Goal: Obtain resource: Download file/media

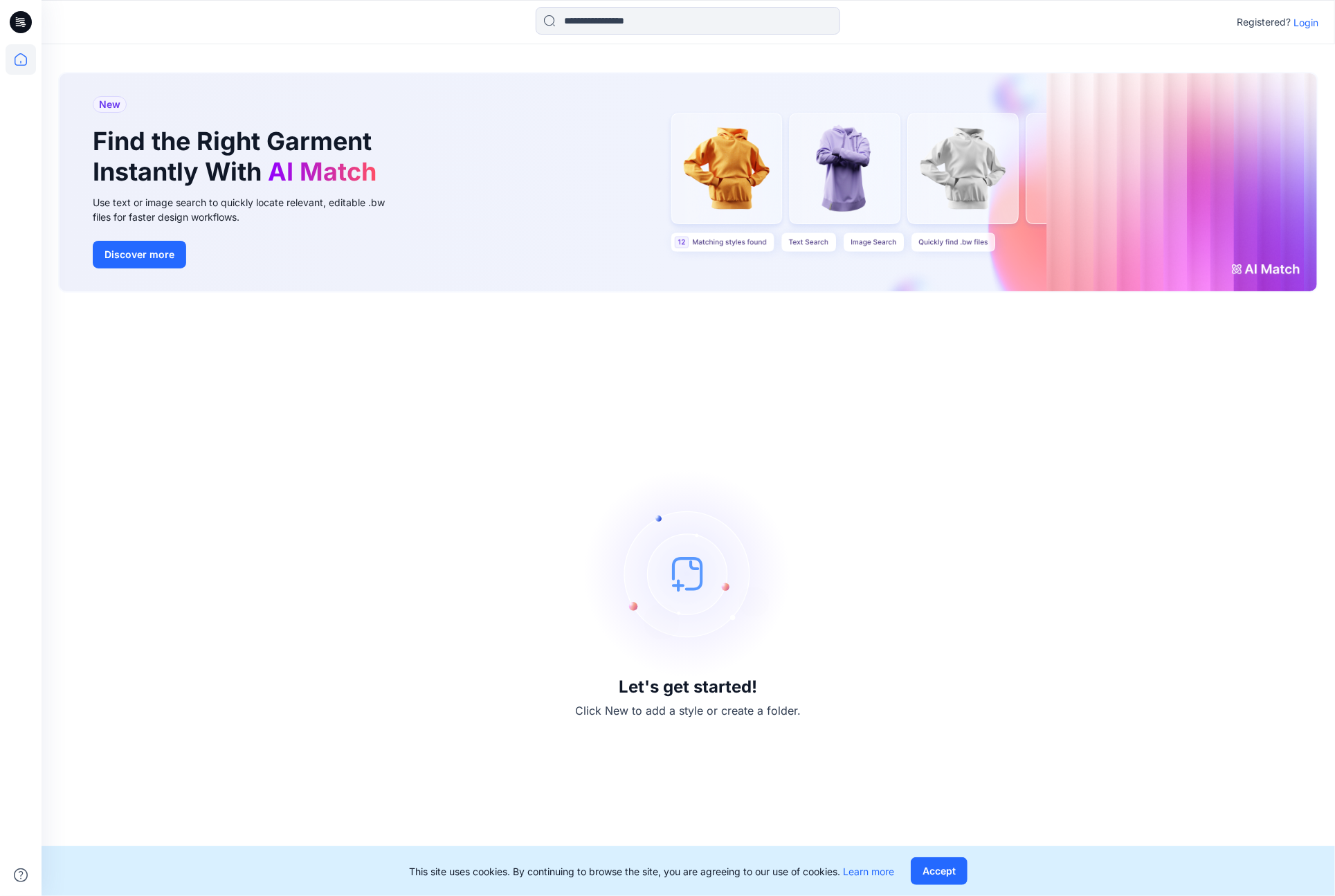
click at [1302, 19] on p "Login" at bounding box center [1305, 22] width 25 height 15
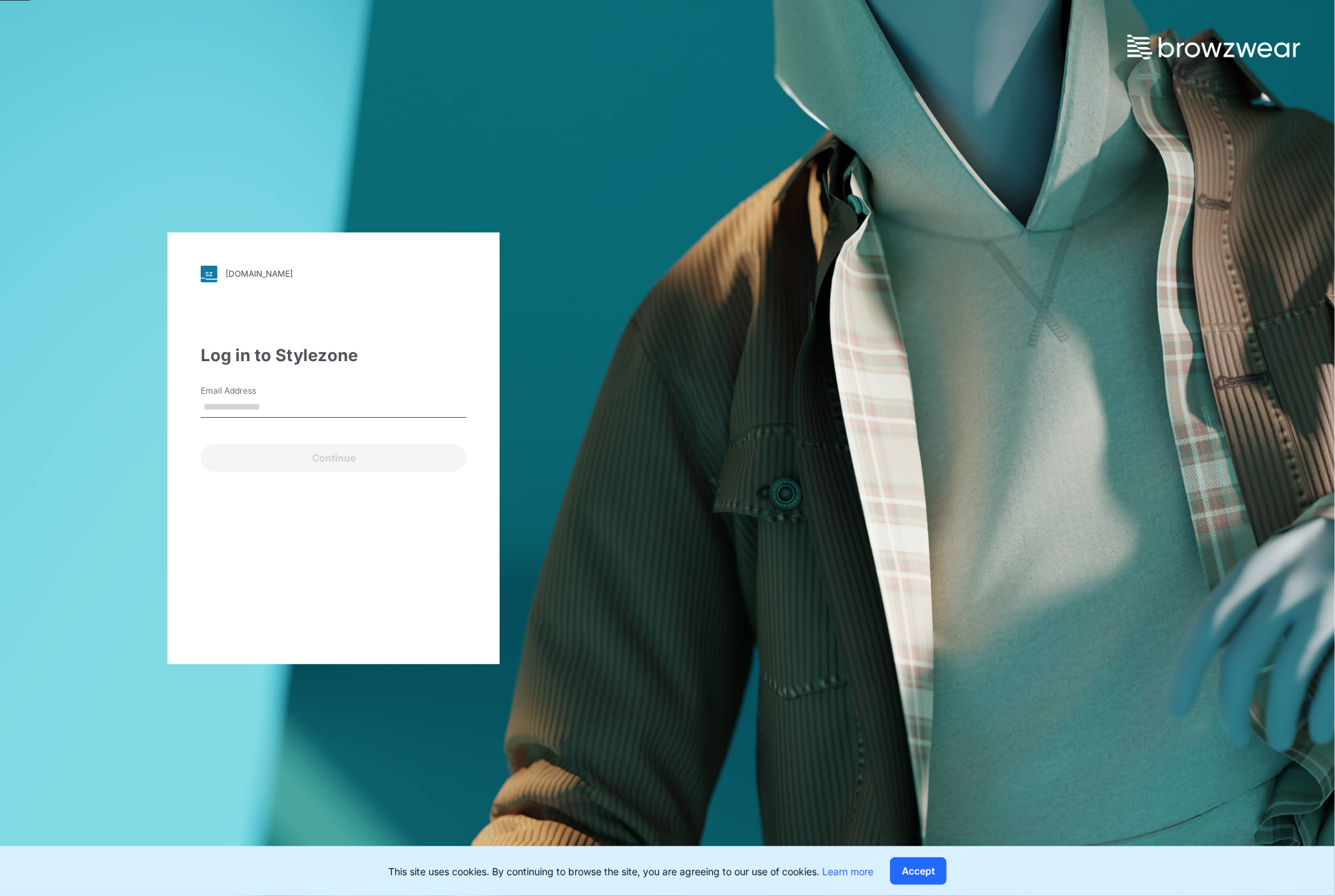
type input "**********"
click at [276, 460] on button "Continue" at bounding box center [334, 458] width 266 height 27
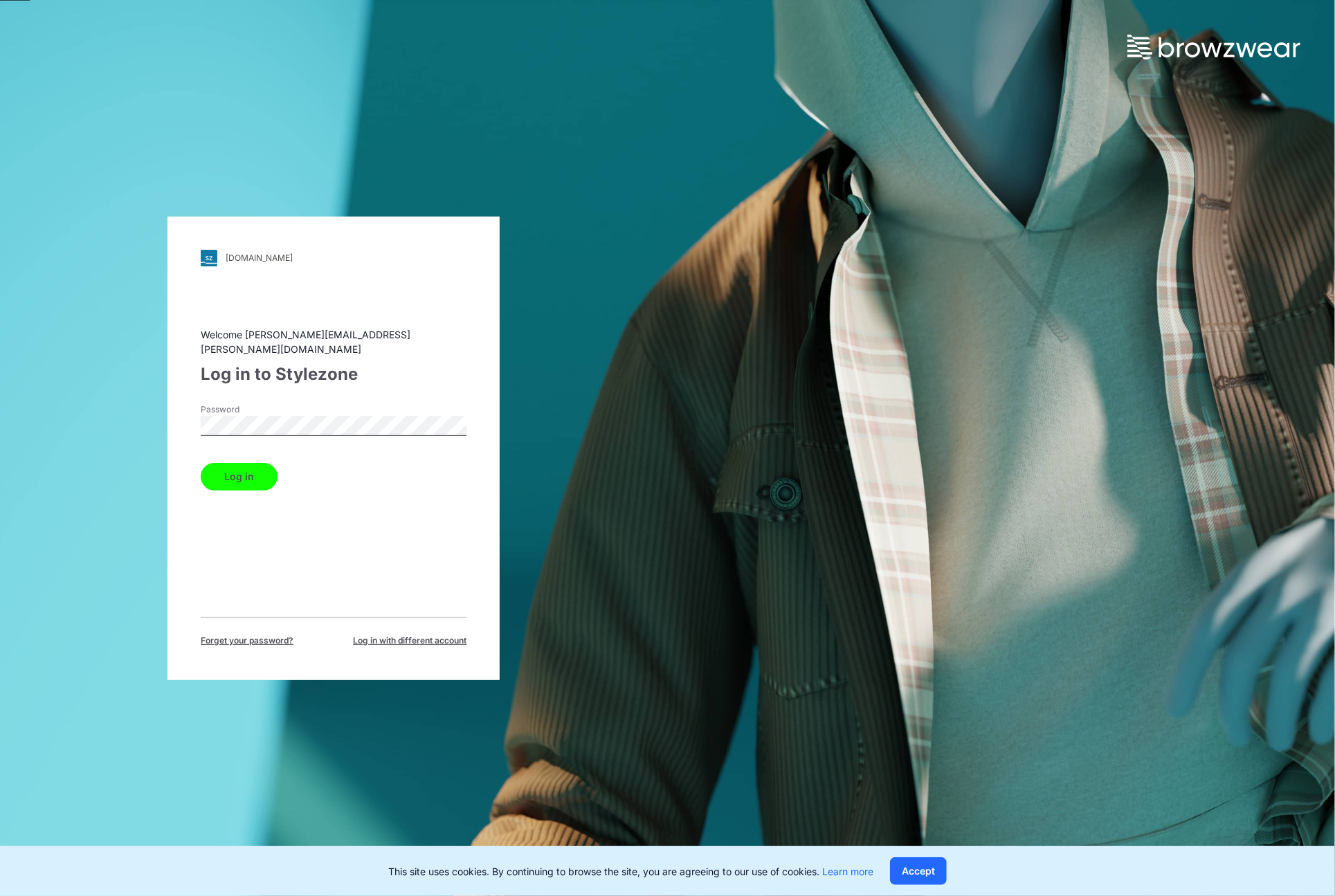
click at [241, 466] on button "Log in" at bounding box center [238, 476] width 77 height 27
click at [932, 869] on button "Accept" at bounding box center [918, 870] width 56 height 27
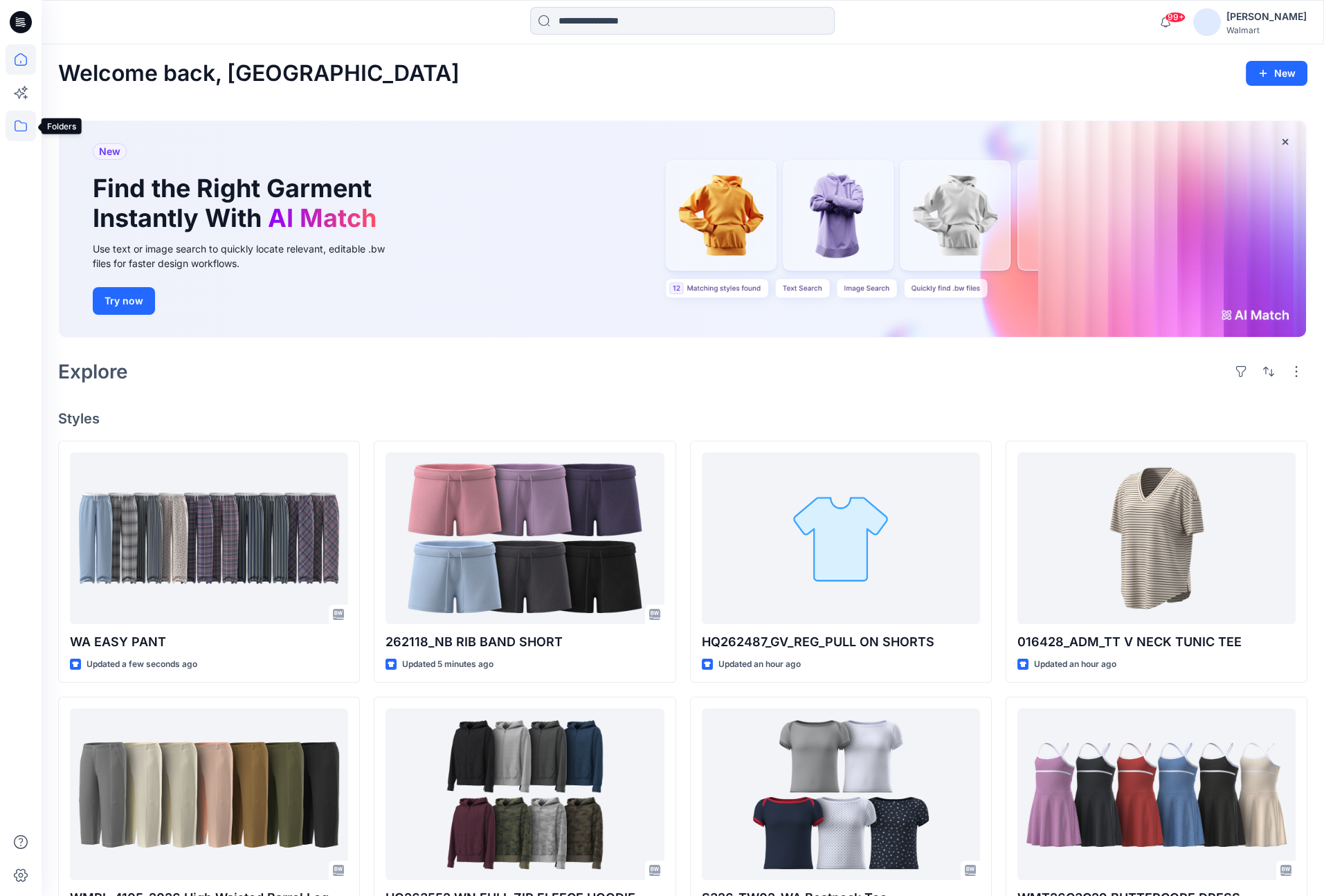
click at [18, 126] on icon at bounding box center [20, 126] width 31 height 31
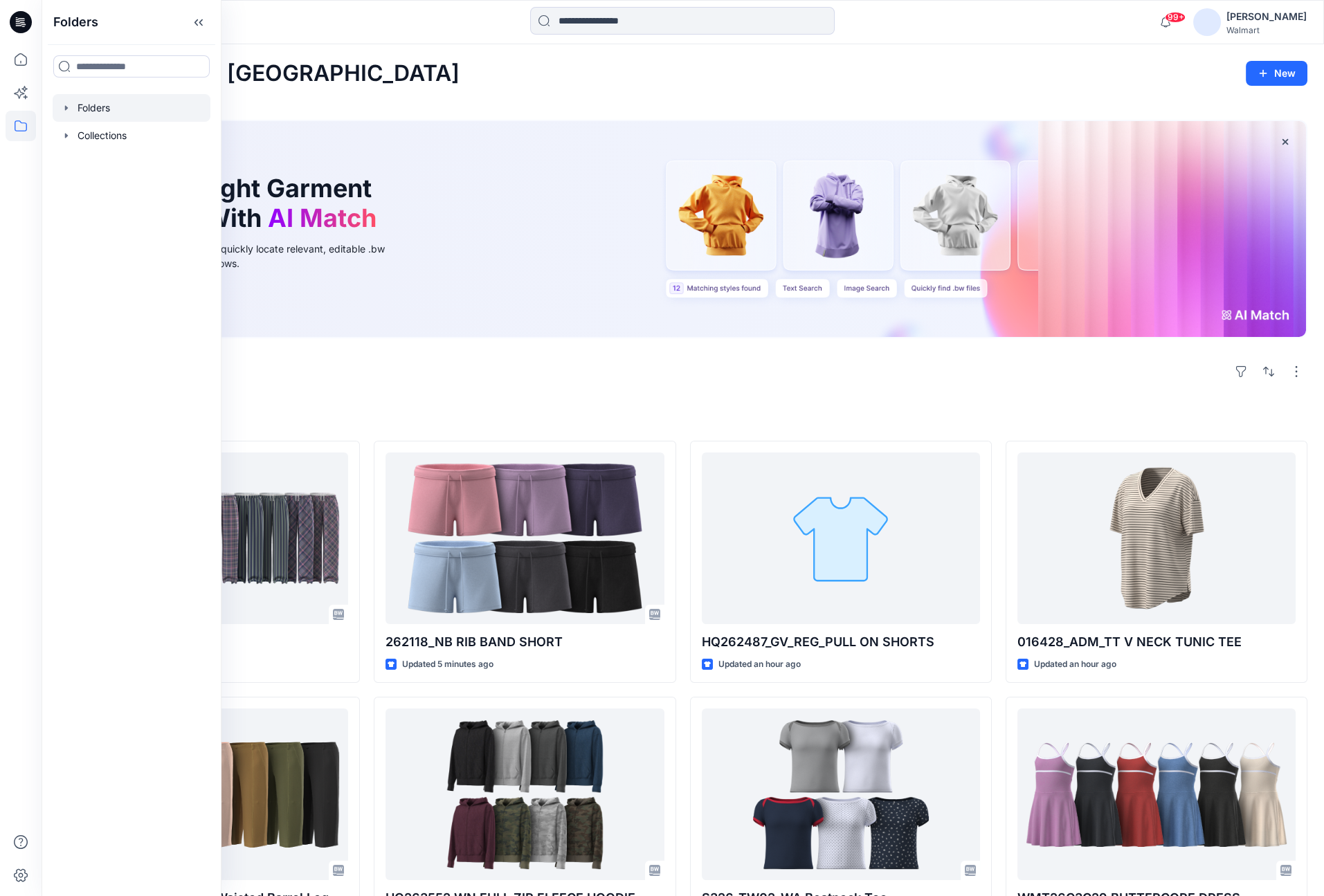
click at [70, 109] on icon "button" at bounding box center [66, 107] width 11 height 11
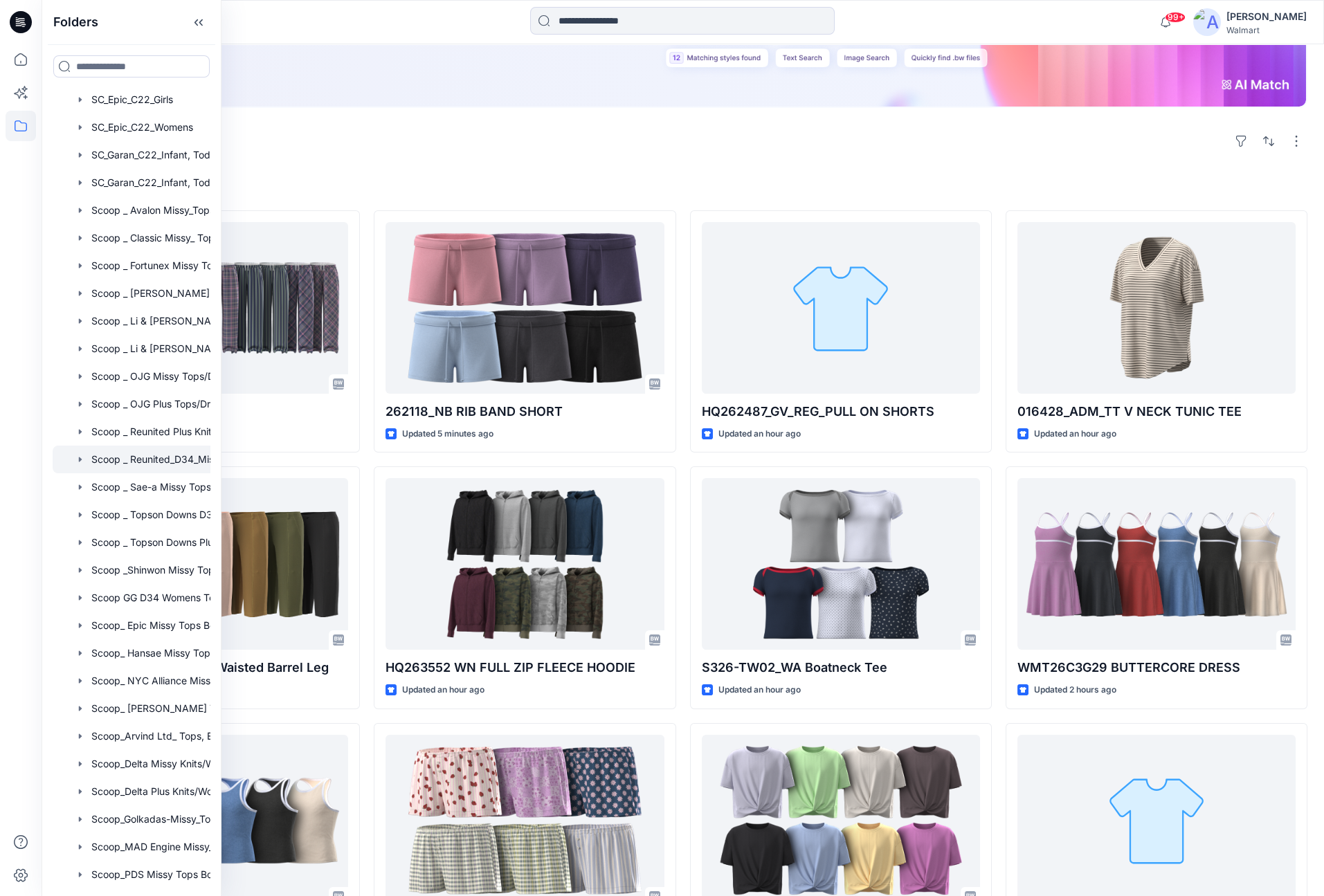
scroll to position [14874, 0]
click at [154, 646] on div at bounding box center [150, 651] width 194 height 27
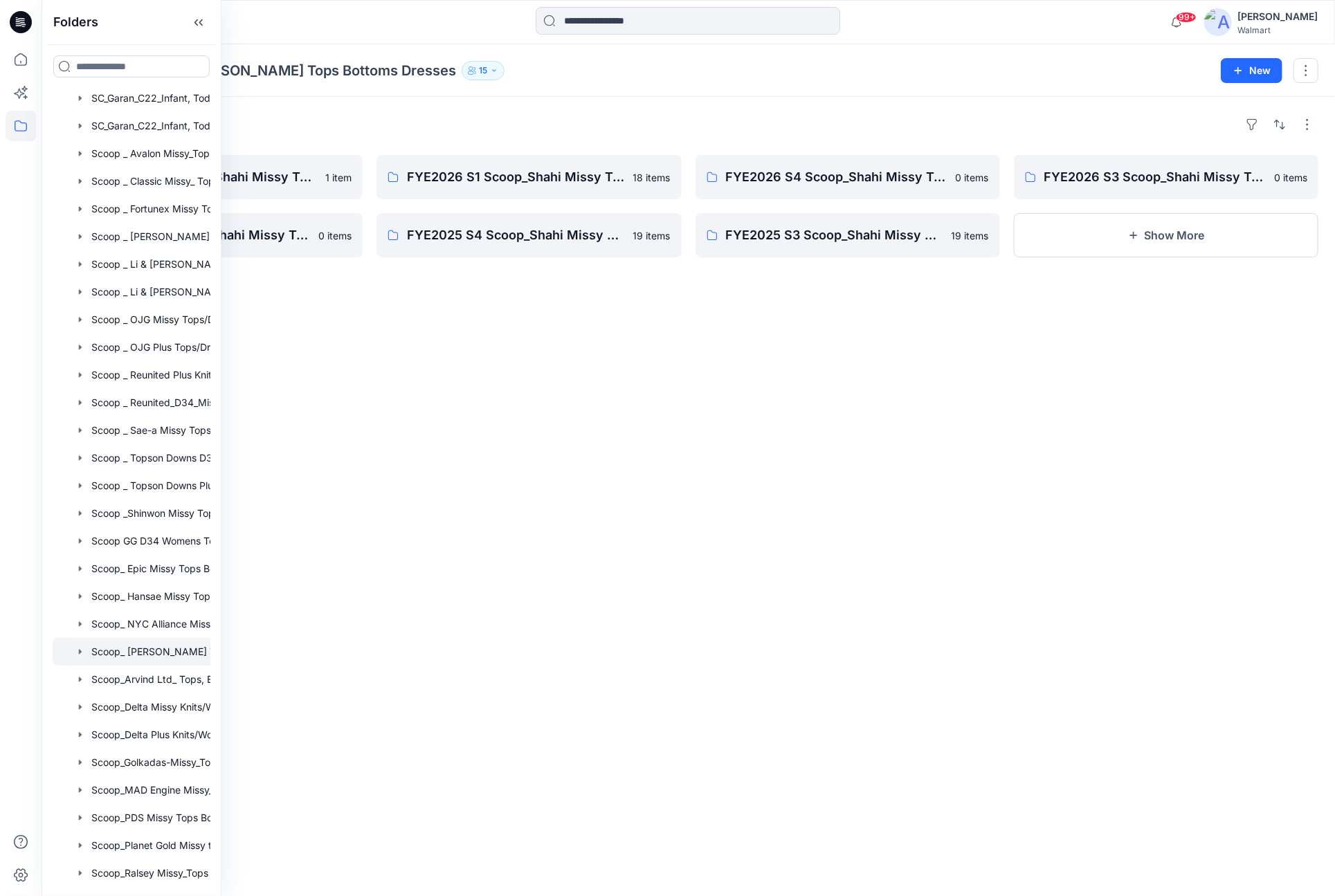
click at [563, 106] on div "Folders FYE 2026 S2 Scoop_Shahi Missy Tops Bottoms Dresses Board 1 item FYE2026…" at bounding box center [687, 496] width 1293 height 799
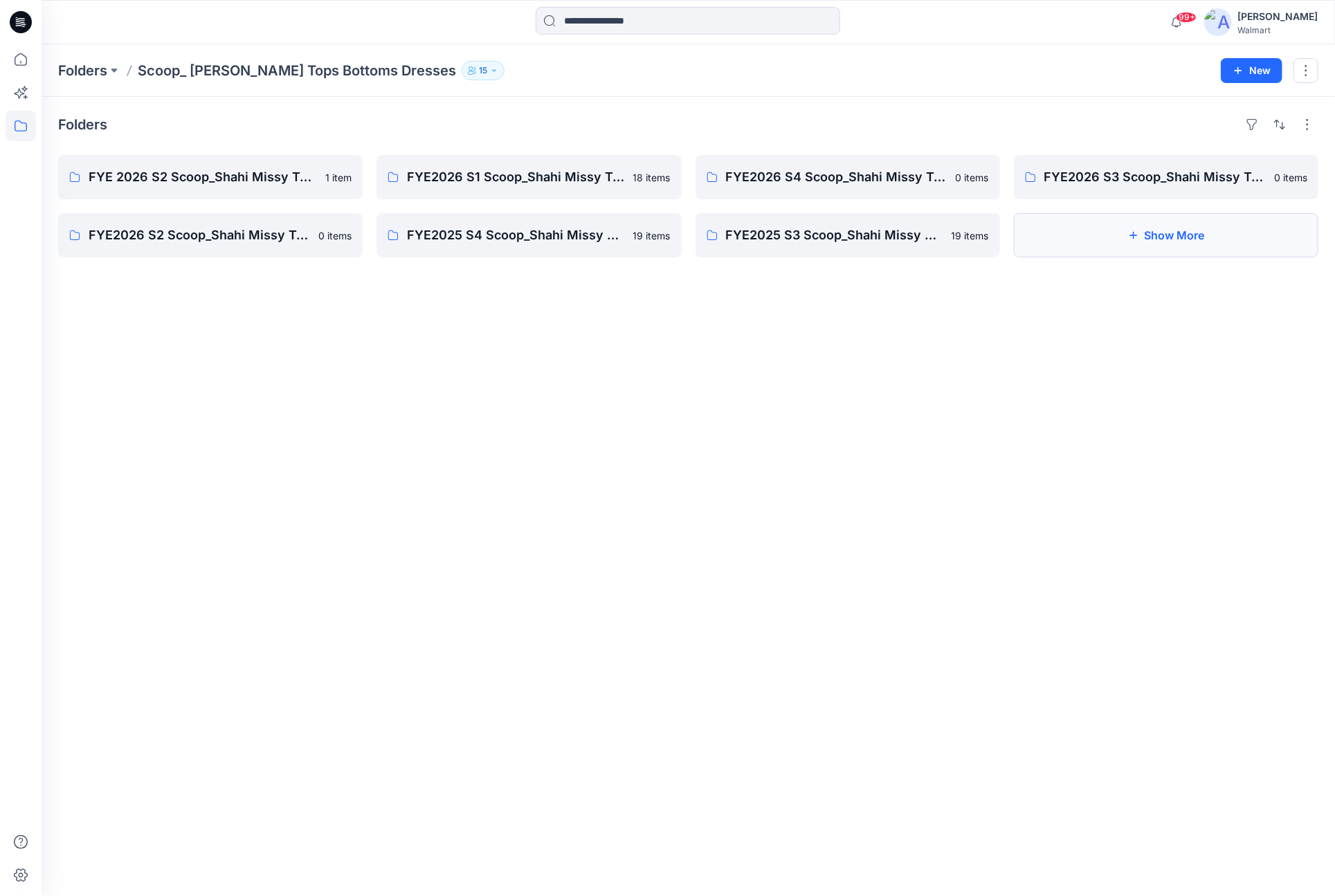
click at [1200, 245] on button "Show More" at bounding box center [1166, 235] width 304 height 44
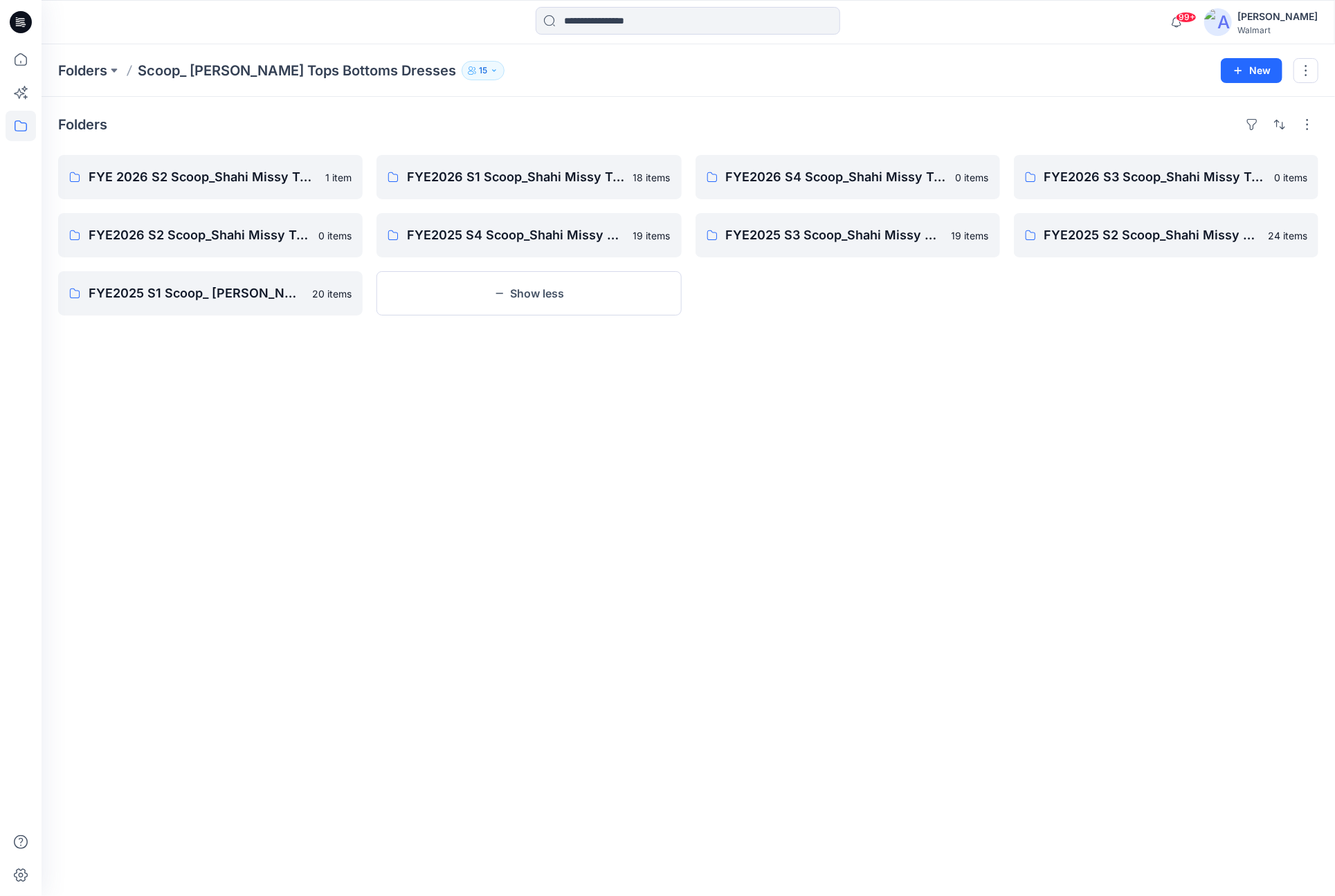
click at [613, 121] on div "Folders" at bounding box center [688, 124] width 1260 height 22
click at [594, 182] on p "FYE2026 S1 Scoop_Shahi Missy Tops Bottoms Dresses Board" at bounding box center [527, 177] width 241 height 19
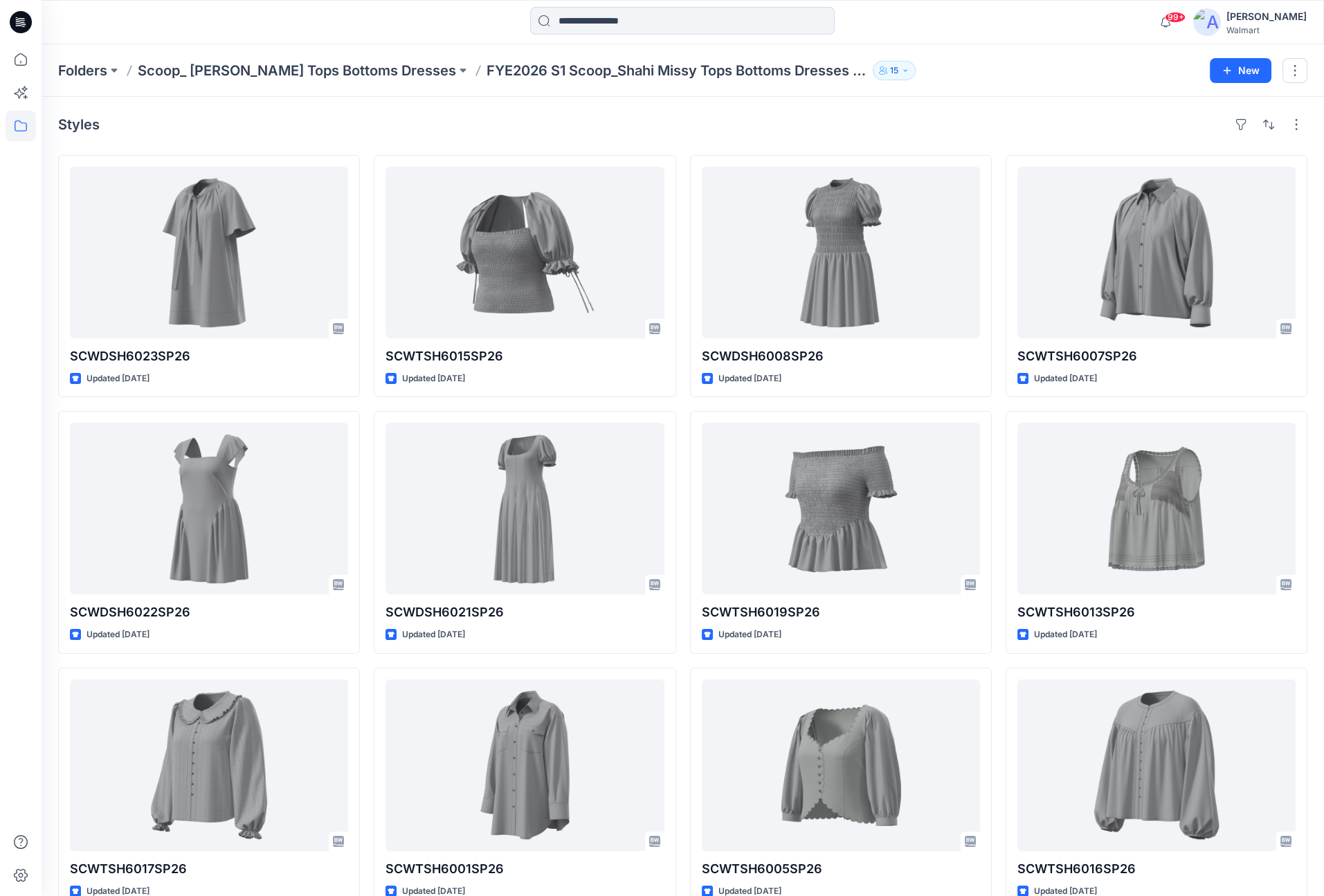
click at [858, 131] on div "Styles" at bounding box center [682, 124] width 1249 height 22
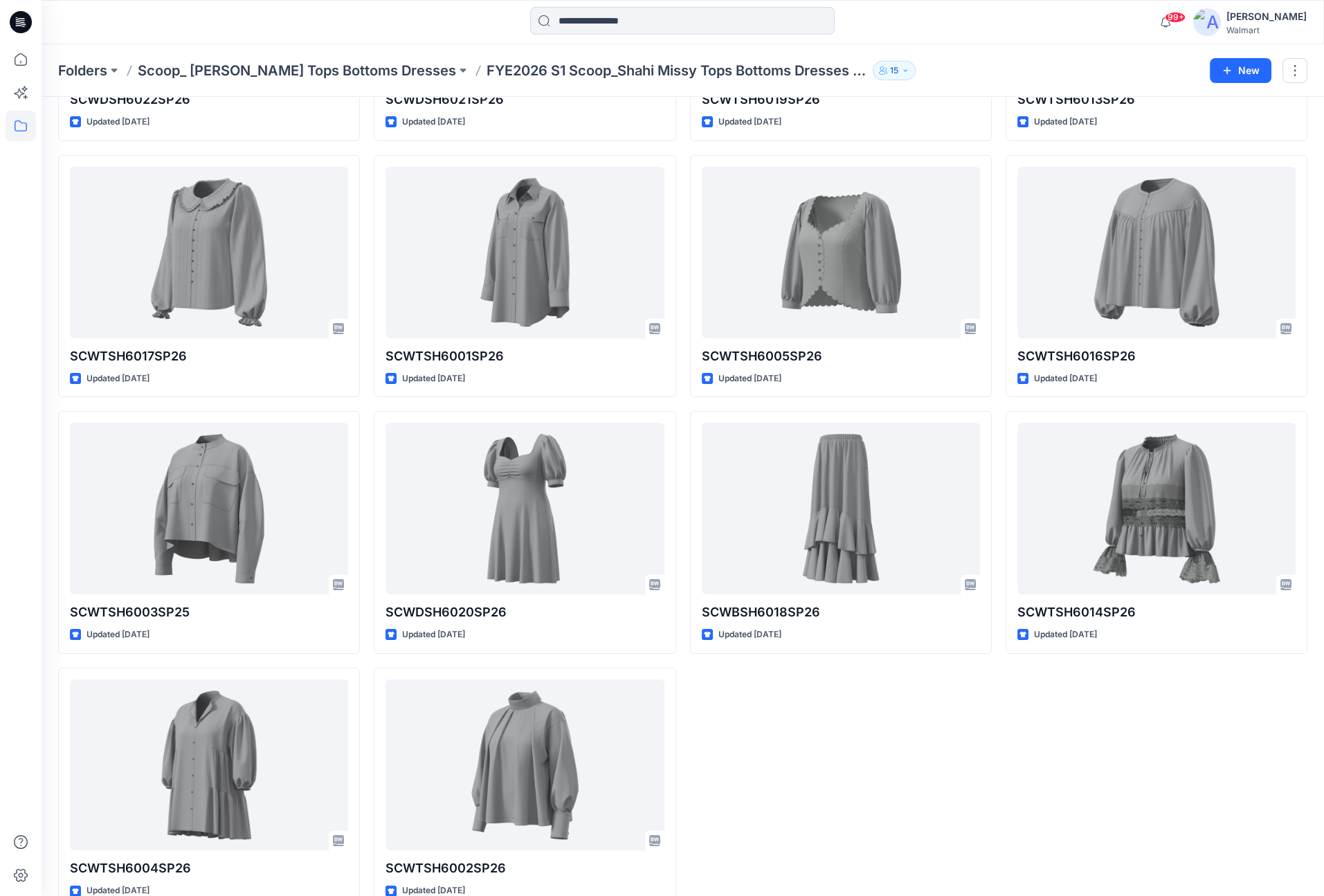
scroll to position [540, 0]
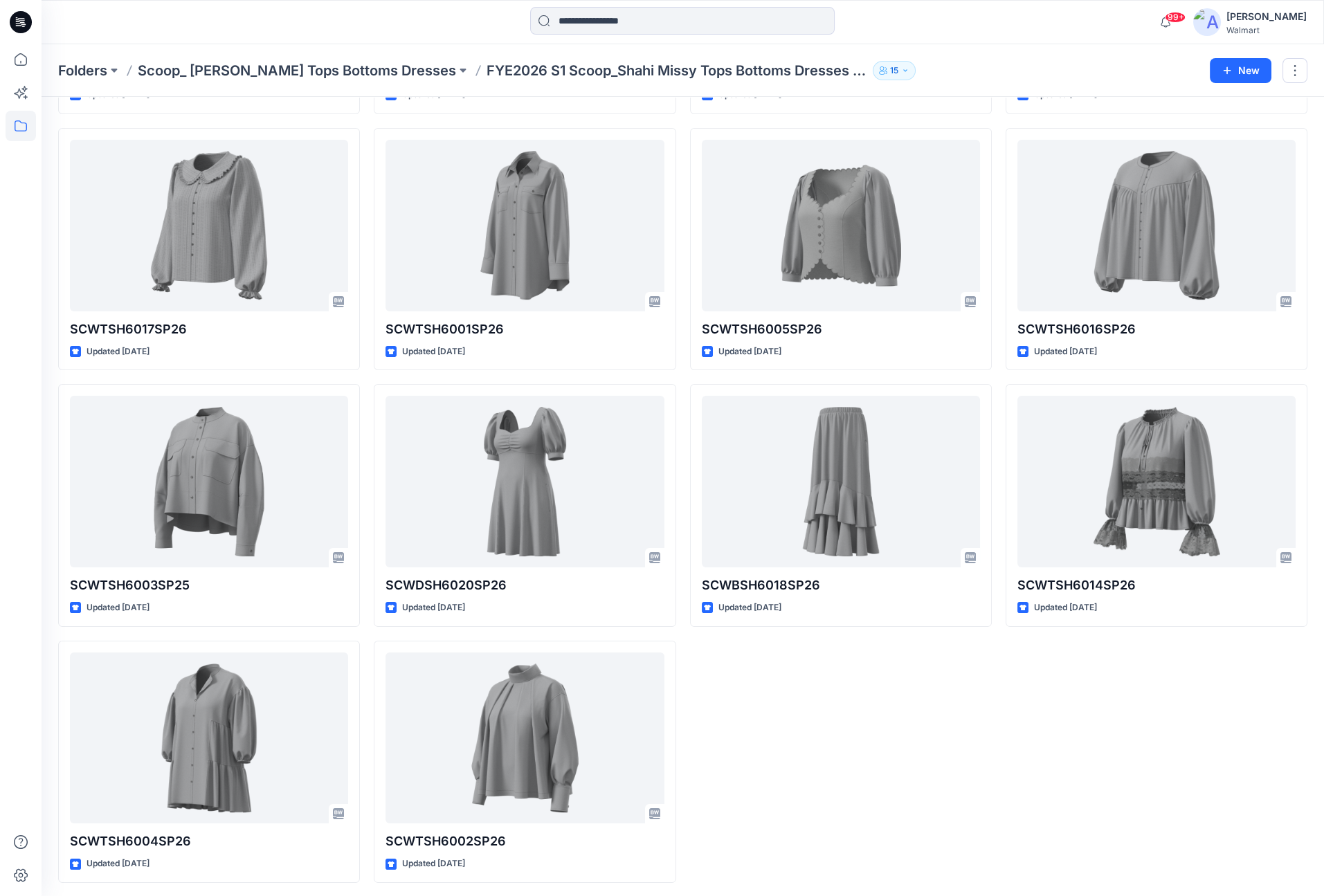
click at [966, 759] on div "SCWDSH6008SP26 Updated [DATE] SCWTSH6019SP26 Updated [DATE] SCWTSH6005SP26 Upda…" at bounding box center [841, 249] width 302 height 1267
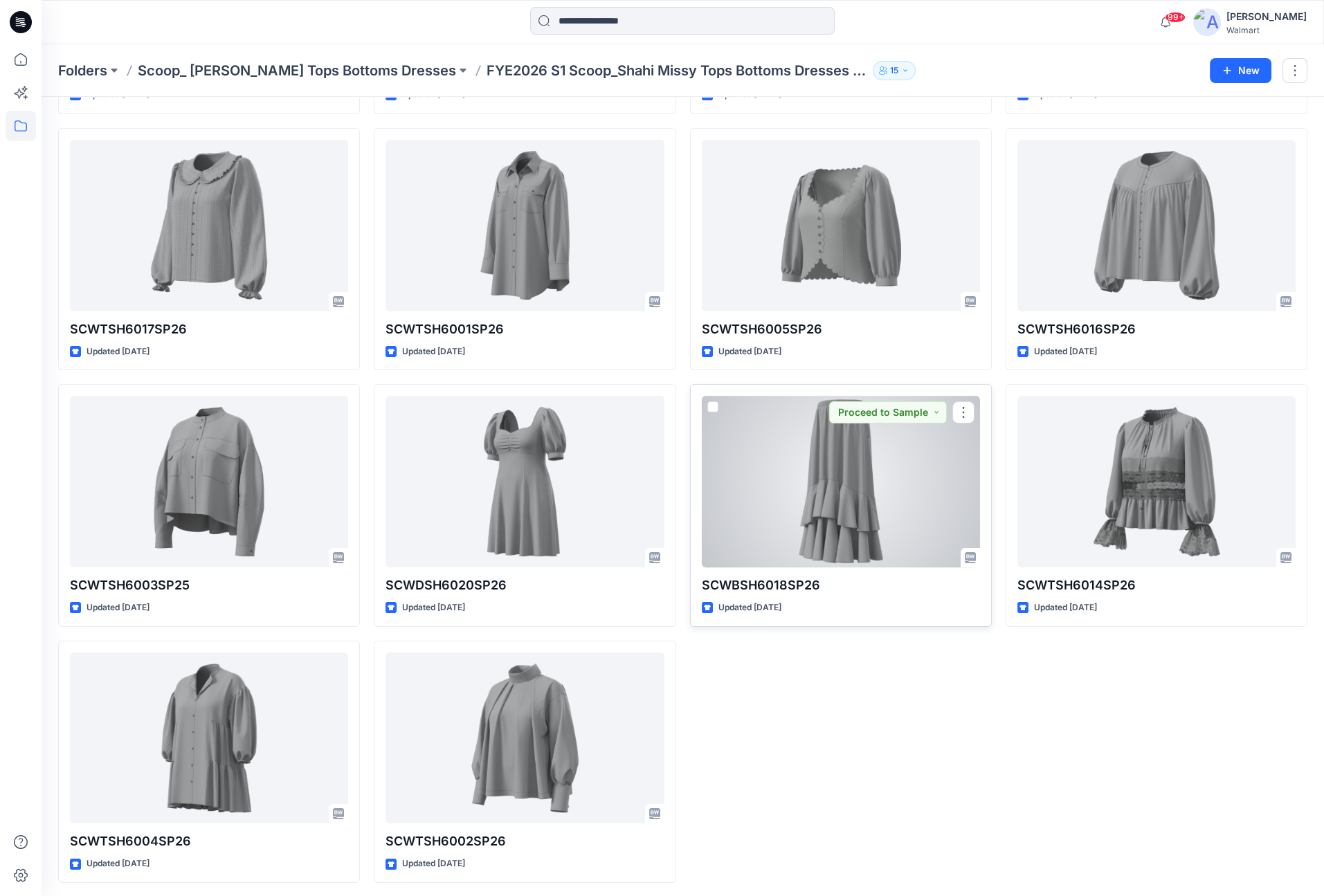
click at [859, 429] on div at bounding box center [841, 481] width 278 height 172
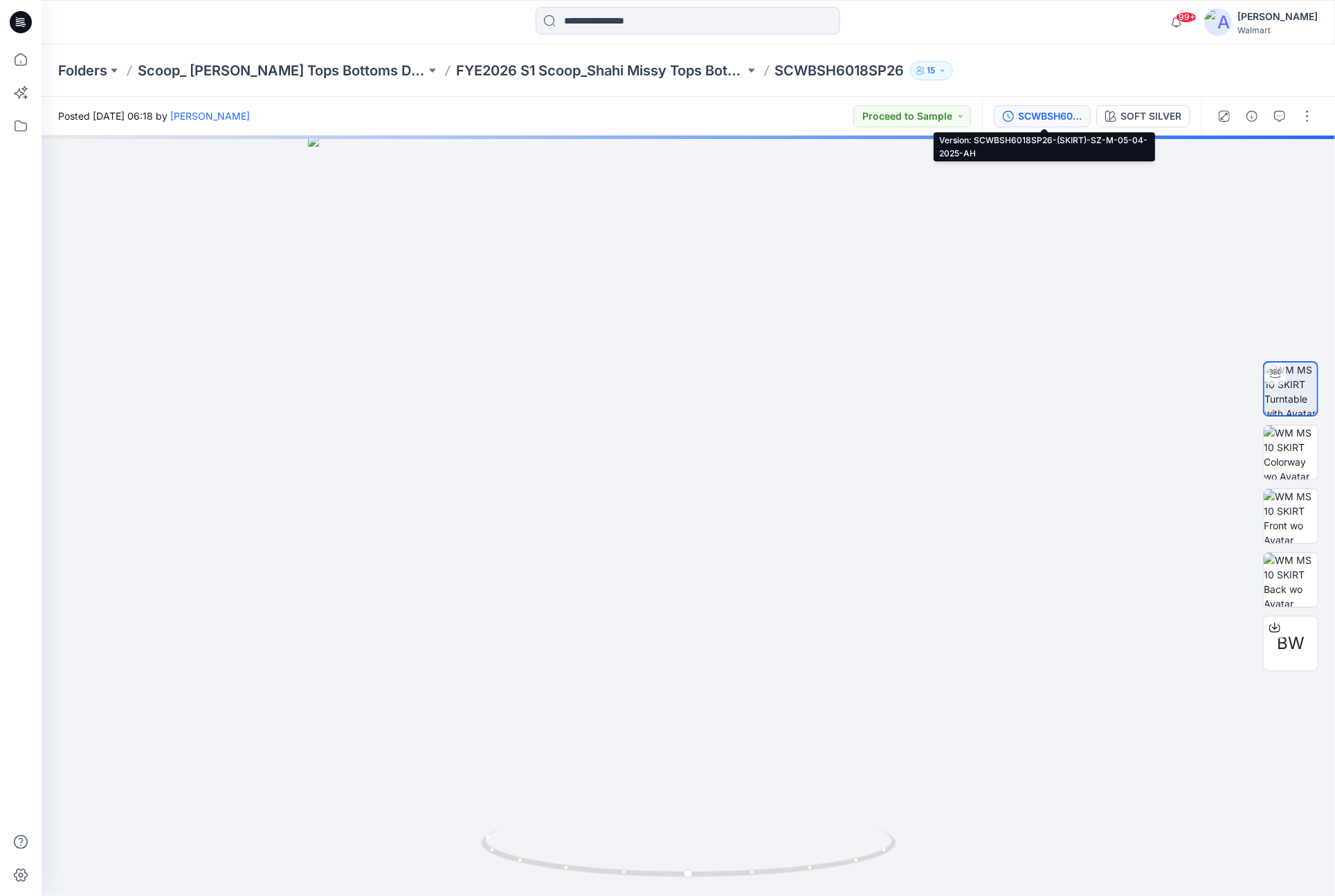
click at [1059, 110] on div "SCWBSH6018SP26-(SKIRT)-SZ-M-05-04-2025-AH" at bounding box center [1050, 115] width 63 height 15
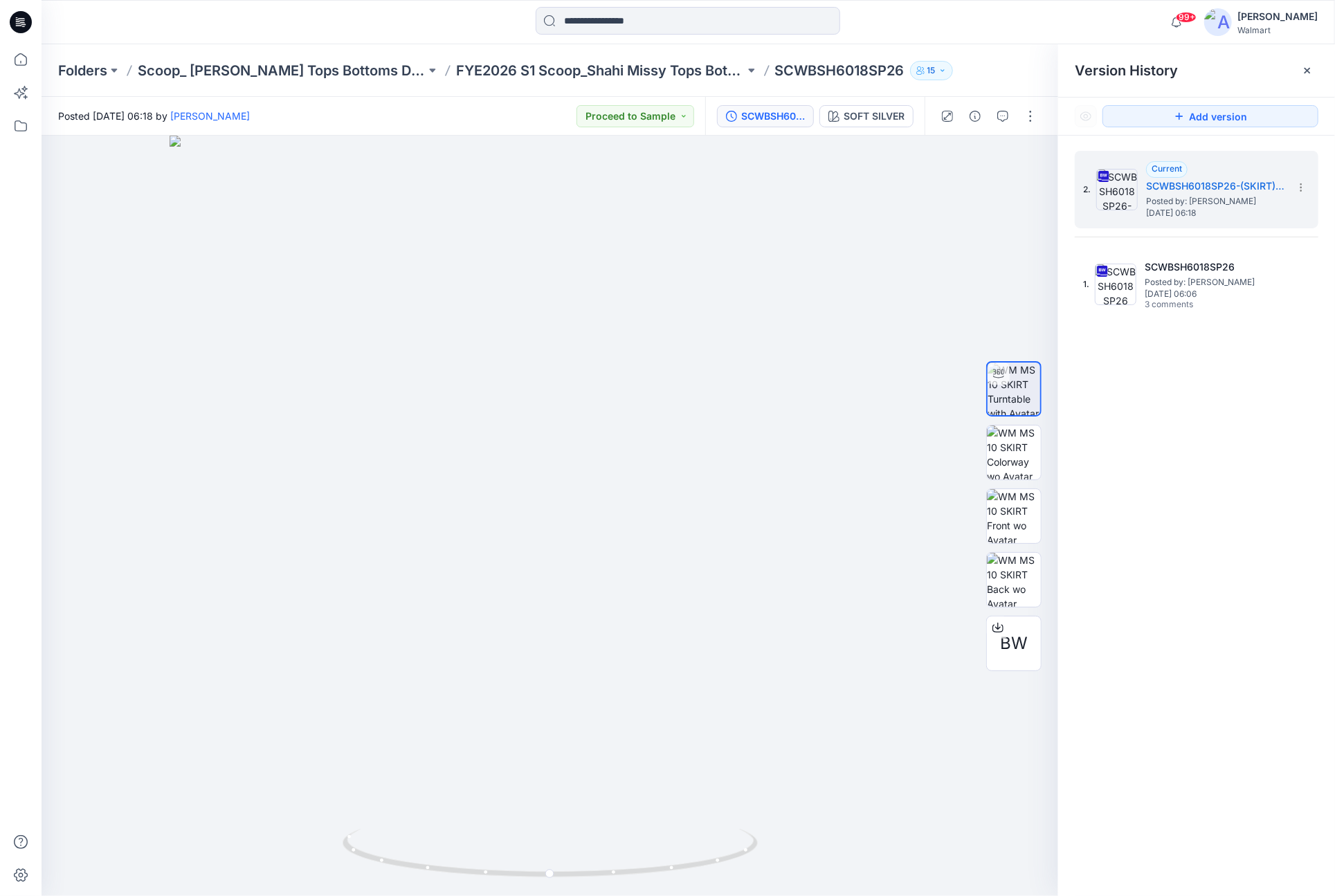
click at [422, 24] on div at bounding box center [687, 22] width 646 height 31
click at [1023, 642] on span "BW" at bounding box center [1013, 643] width 27 height 25
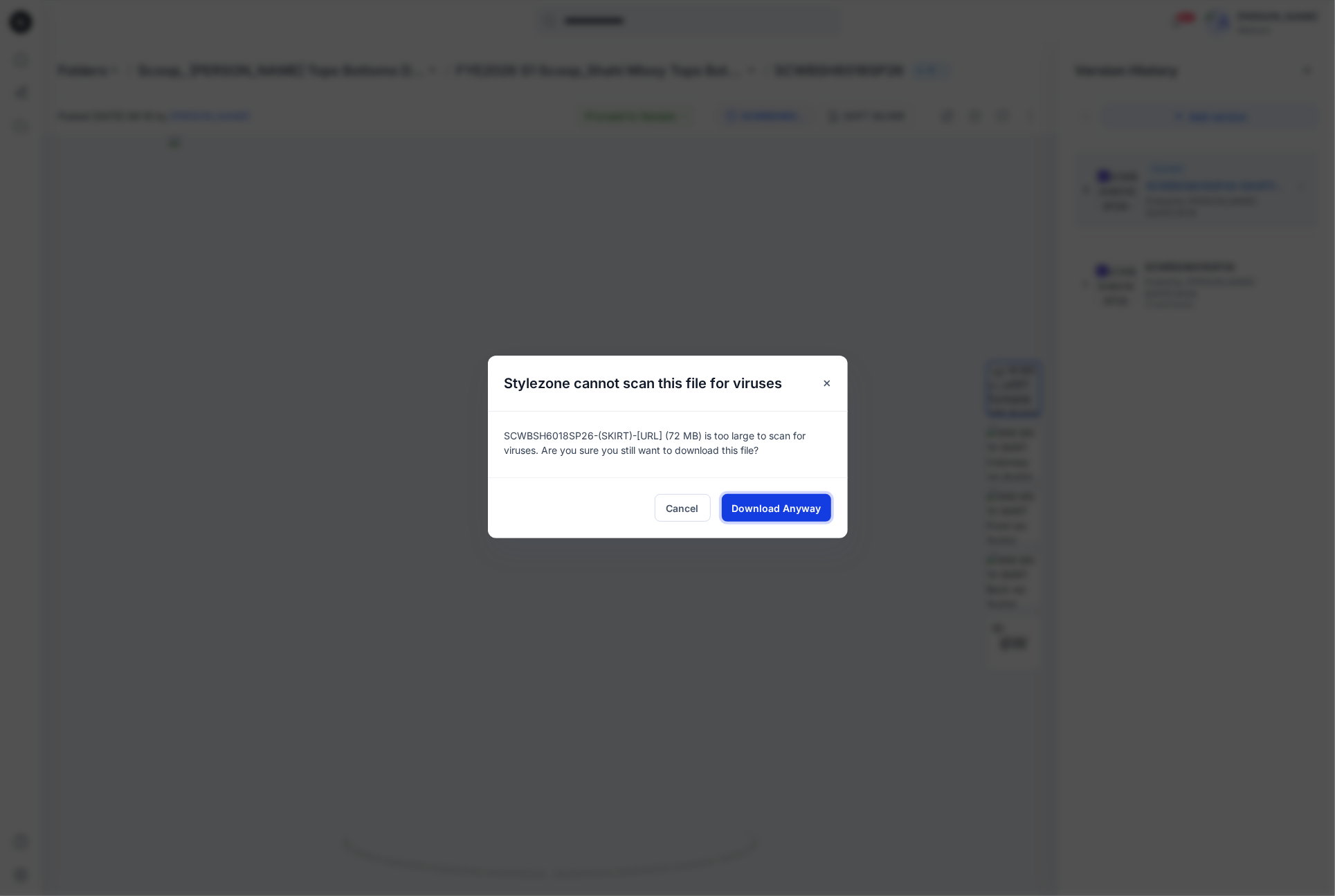
click at [774, 516] on span "Download Anyway" at bounding box center [775, 508] width 89 height 15
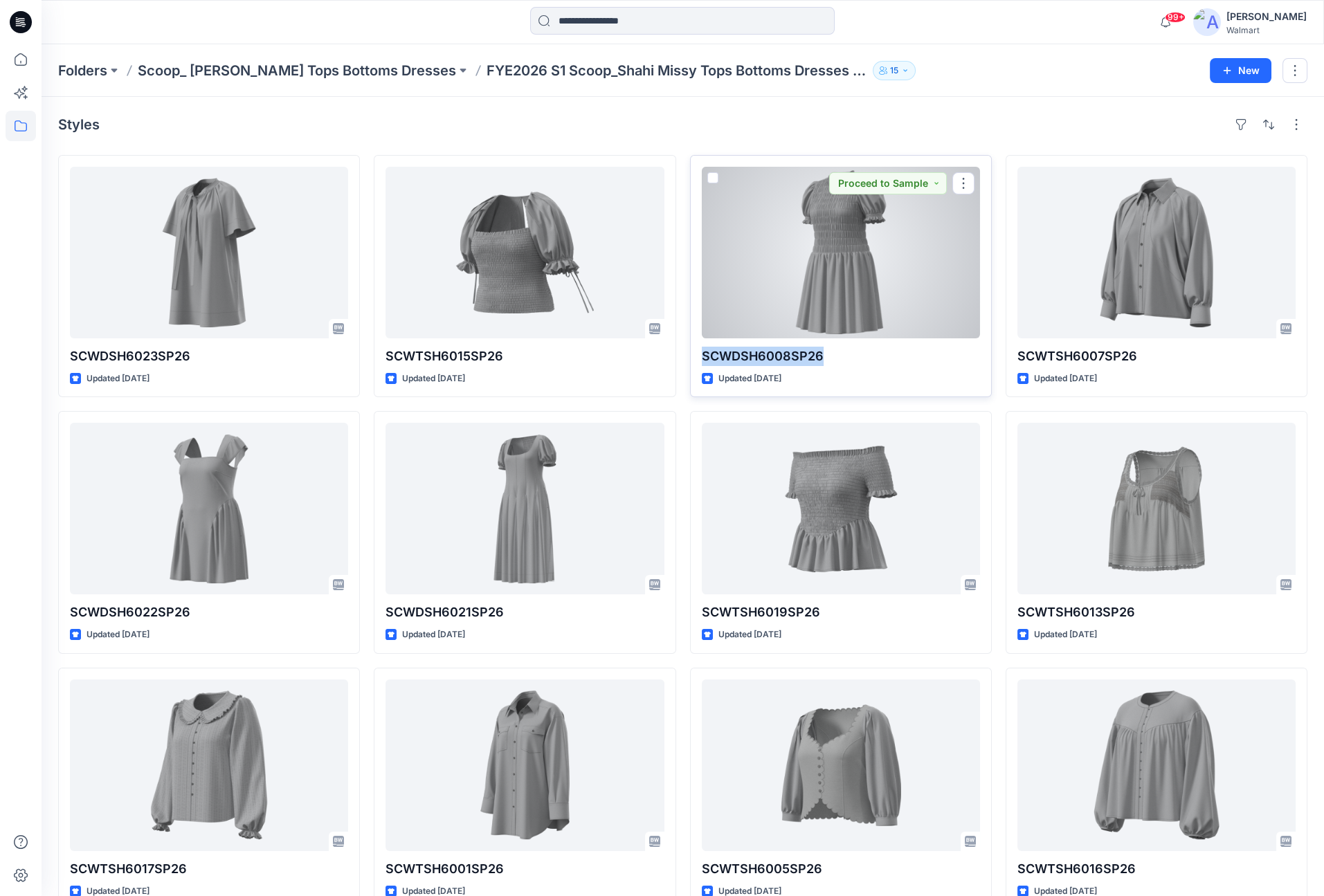
drag, startPoint x: 838, startPoint y: 351, endPoint x: 717, endPoint y: 357, distance: 121.1
click at [704, 359] on p "SCWDSH6008SP26" at bounding box center [841, 356] width 278 height 19
copy p "SCWDSH6008SP26"
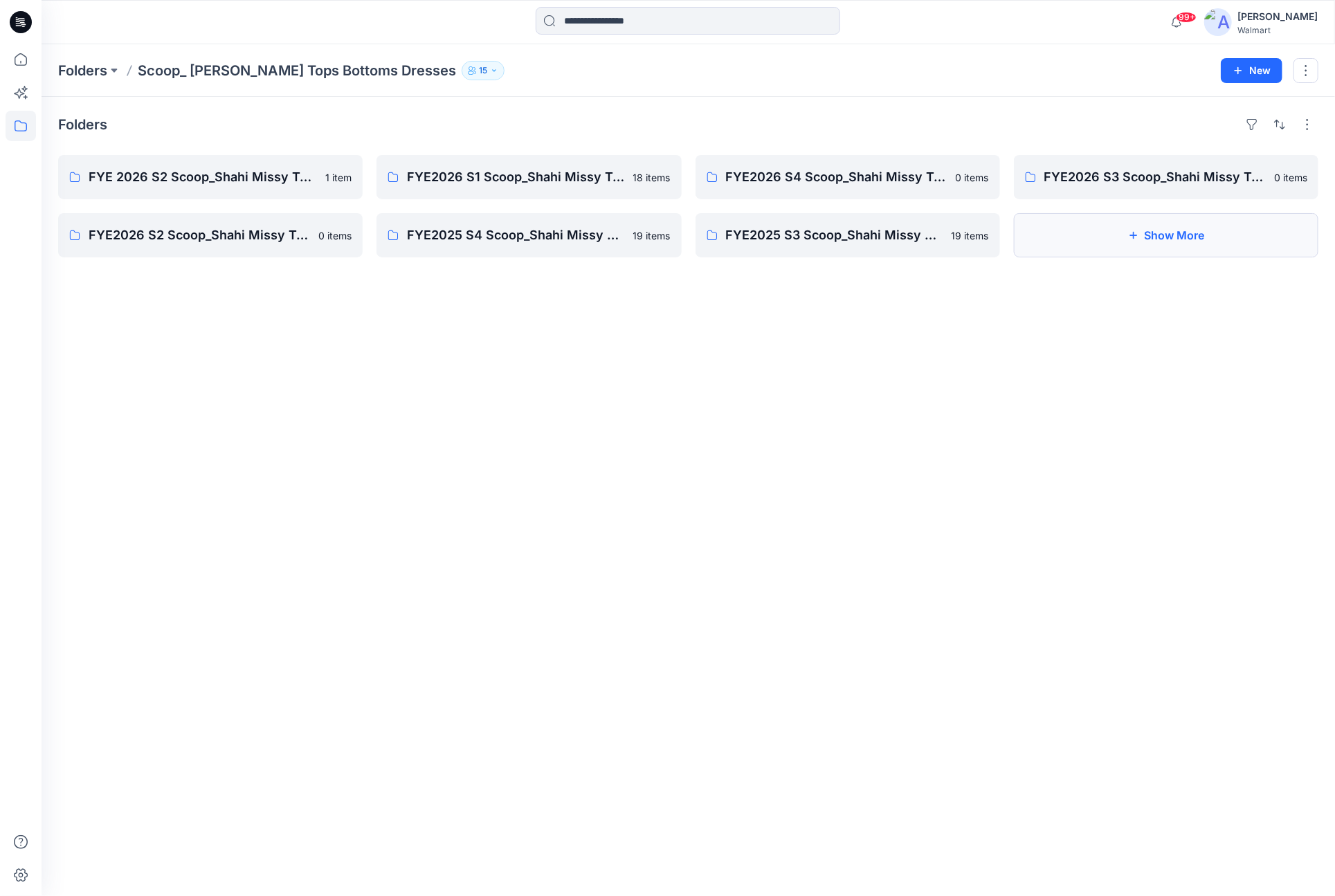
click at [1212, 228] on button "Show More" at bounding box center [1166, 235] width 304 height 44
click at [1154, 233] on p "FYE2025 S2 Scoop_Shahi Missy Tops Bottoms Dresses Board" at bounding box center [1164, 235] width 241 height 19
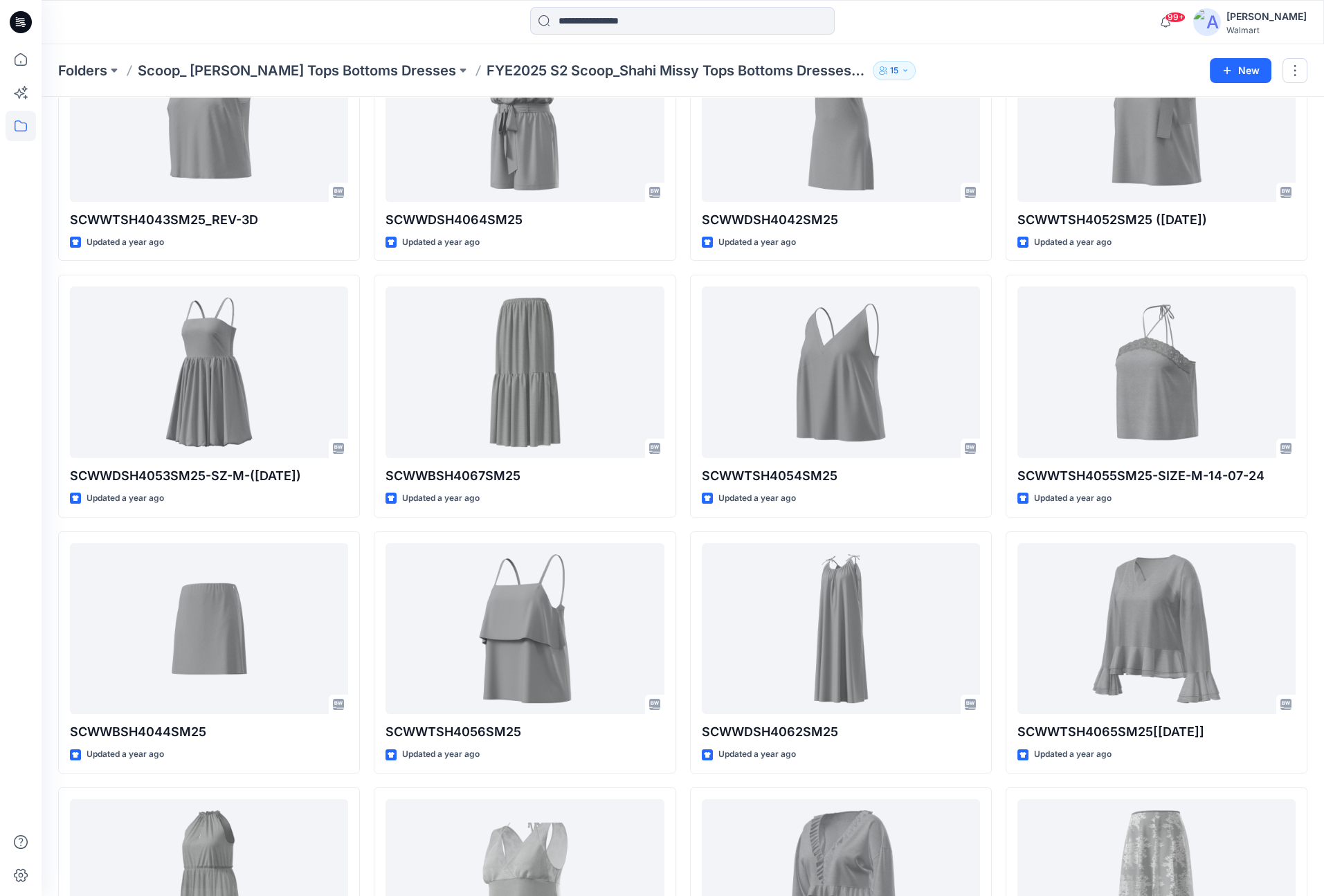
scroll to position [691, 0]
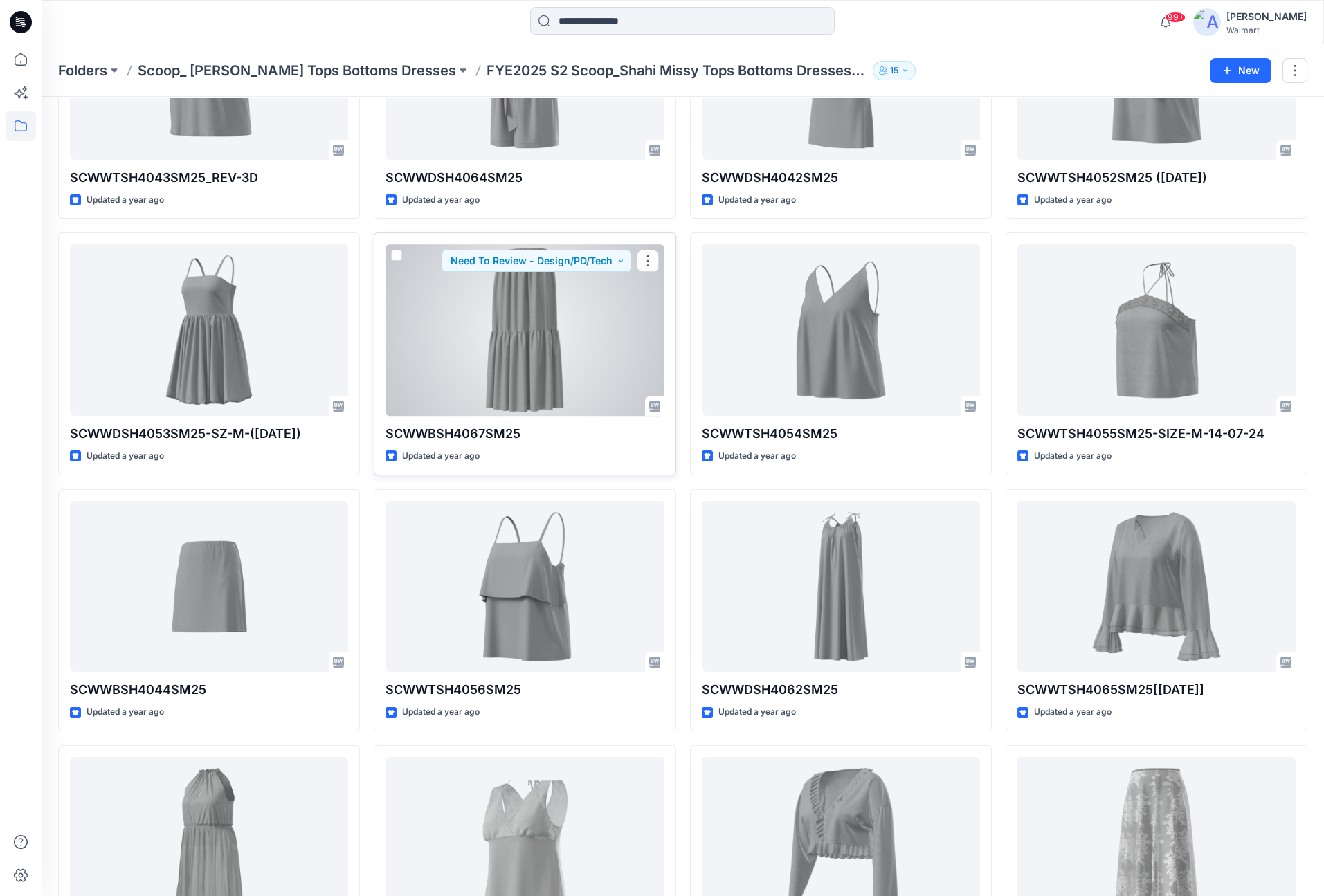
click at [597, 345] on div at bounding box center [525, 330] width 278 height 172
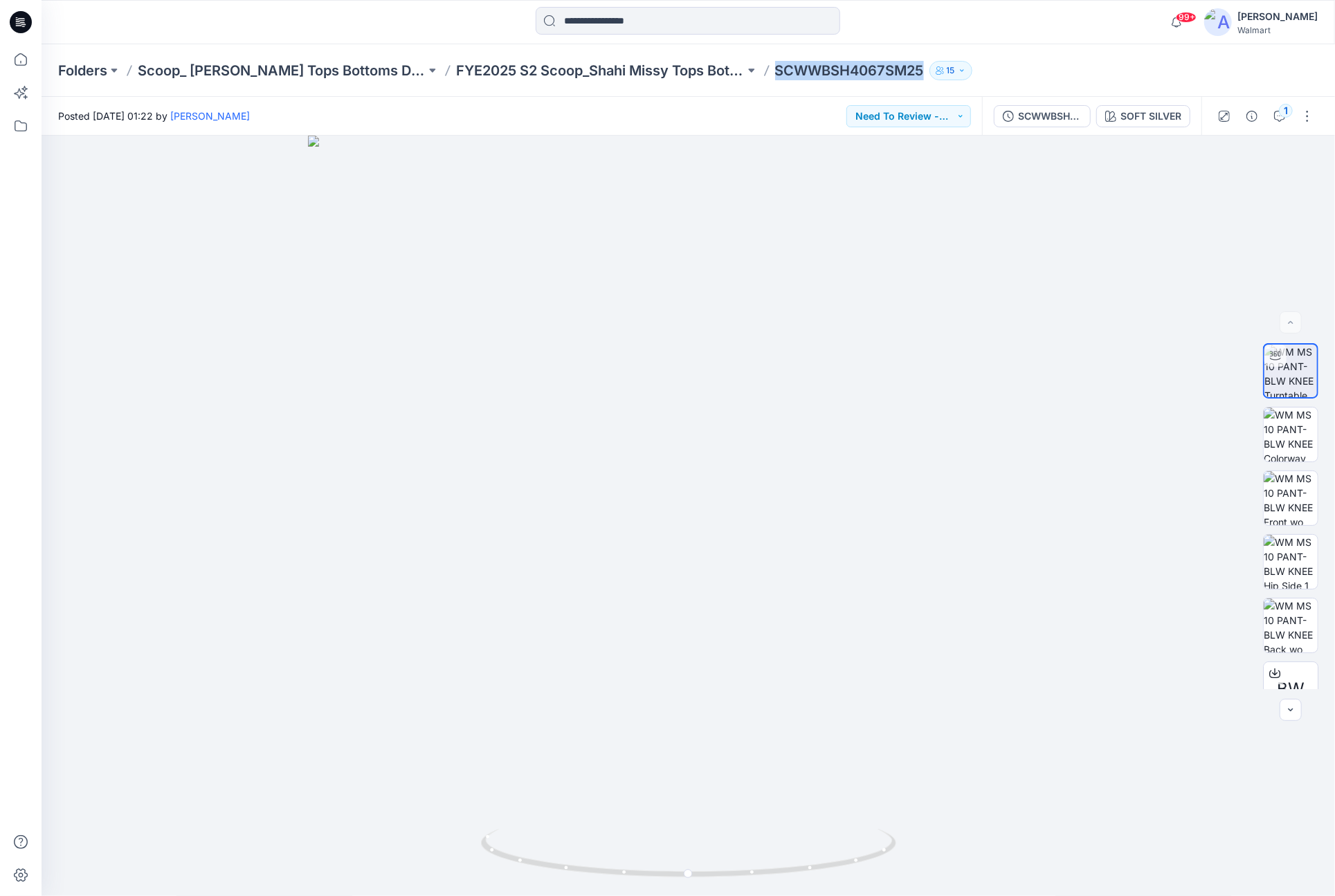
drag, startPoint x: 921, startPoint y: 66, endPoint x: 772, endPoint y: 66, distance: 149.0
click at [772, 66] on div "Folders Scoop_ [PERSON_NAME] Tops Bottoms Dresses FYE2025 S2 Scoop_Shahi Missy …" at bounding box center [634, 70] width 1152 height 19
copy p "SCWWBSH4067SM25"
click at [1295, 370] on img at bounding box center [1290, 371] width 53 height 53
drag, startPoint x: 620, startPoint y: 807, endPoint x: 1036, endPoint y: 702, distance: 429.0
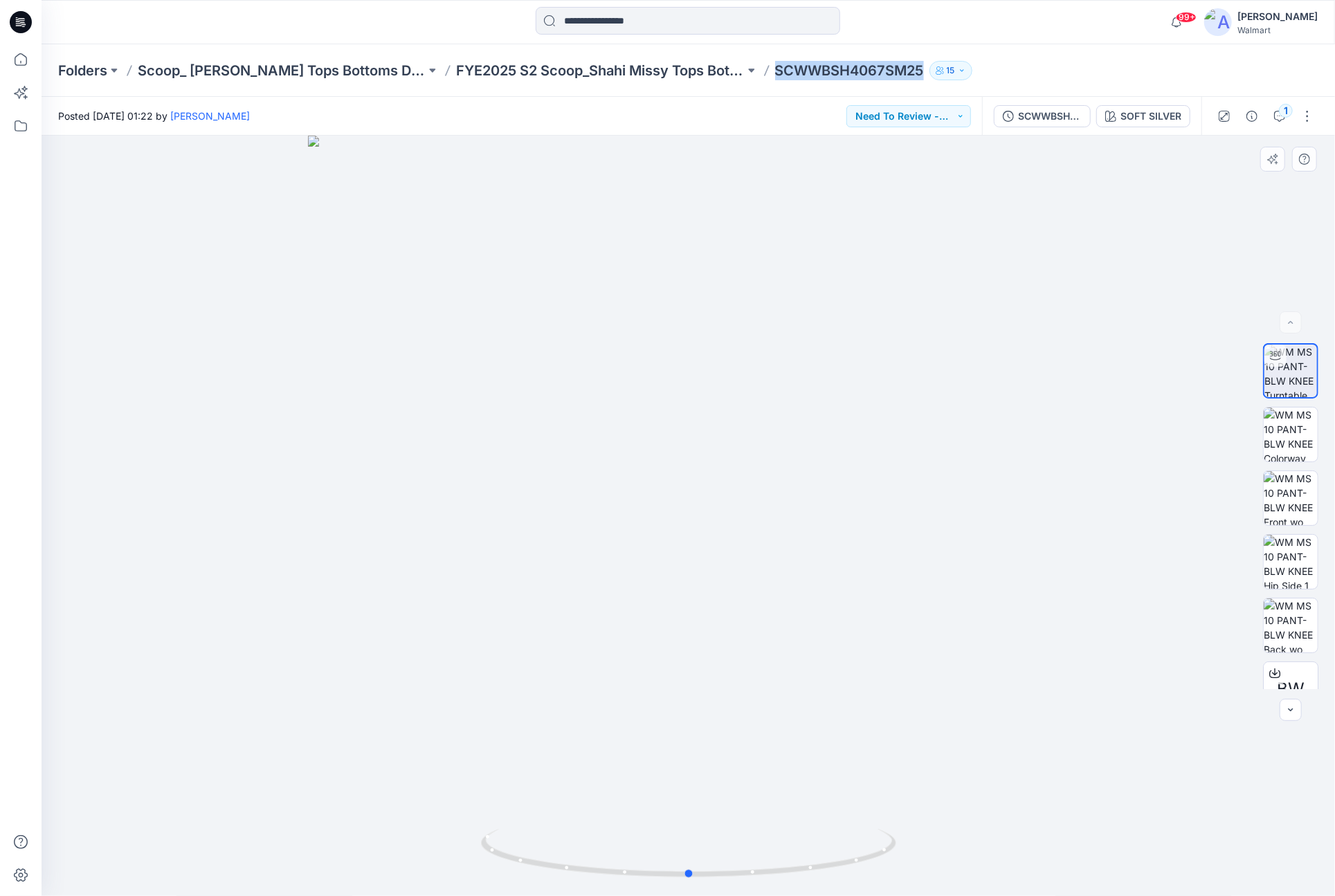
click at [1036, 702] on div at bounding box center [687, 516] width 1293 height 760
click at [1283, 679] on span "BW" at bounding box center [1290, 689] width 27 height 25
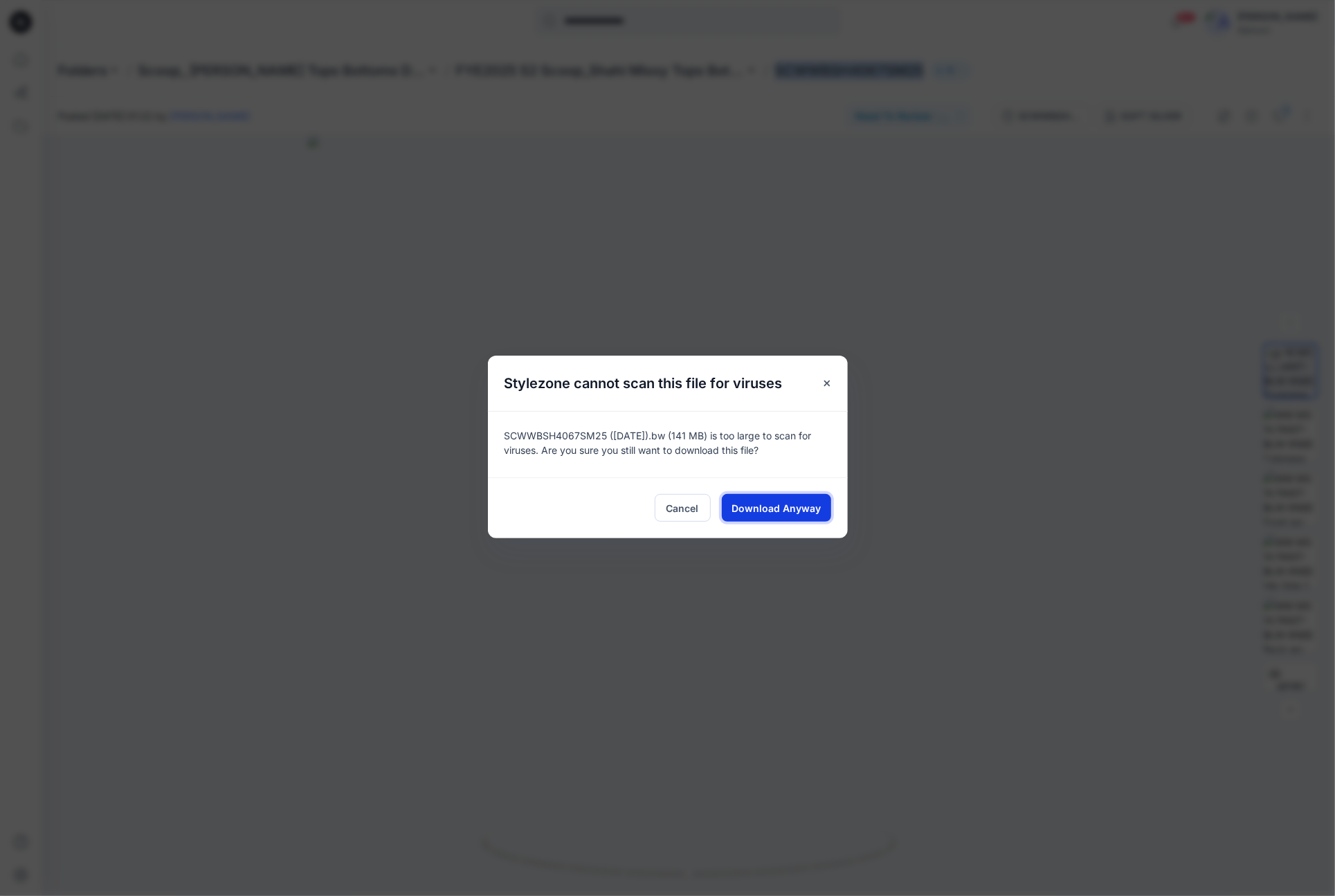
click at [742, 510] on span "Download Anyway" at bounding box center [775, 508] width 89 height 15
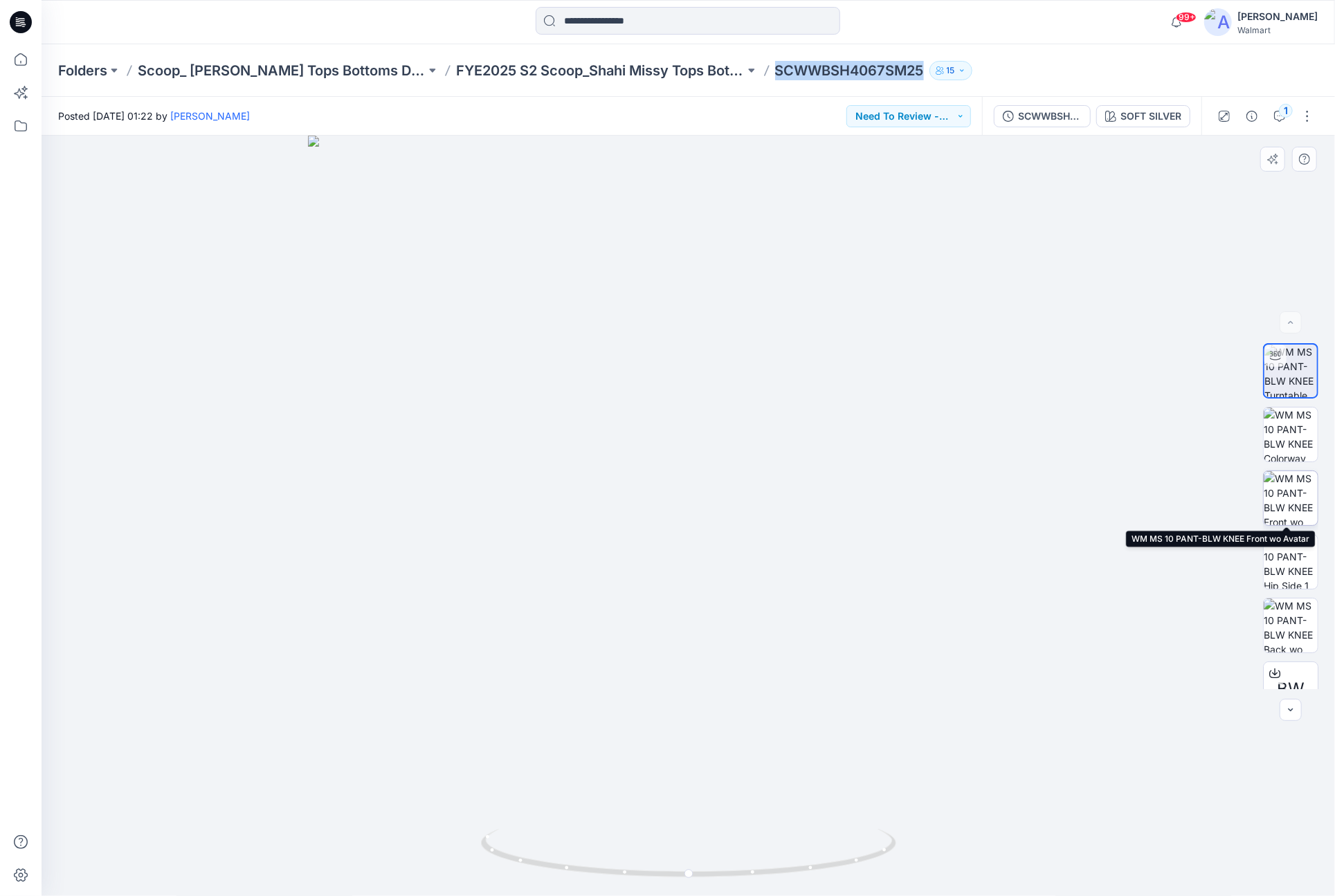
click at [1283, 490] on img at bounding box center [1290, 497] width 54 height 54
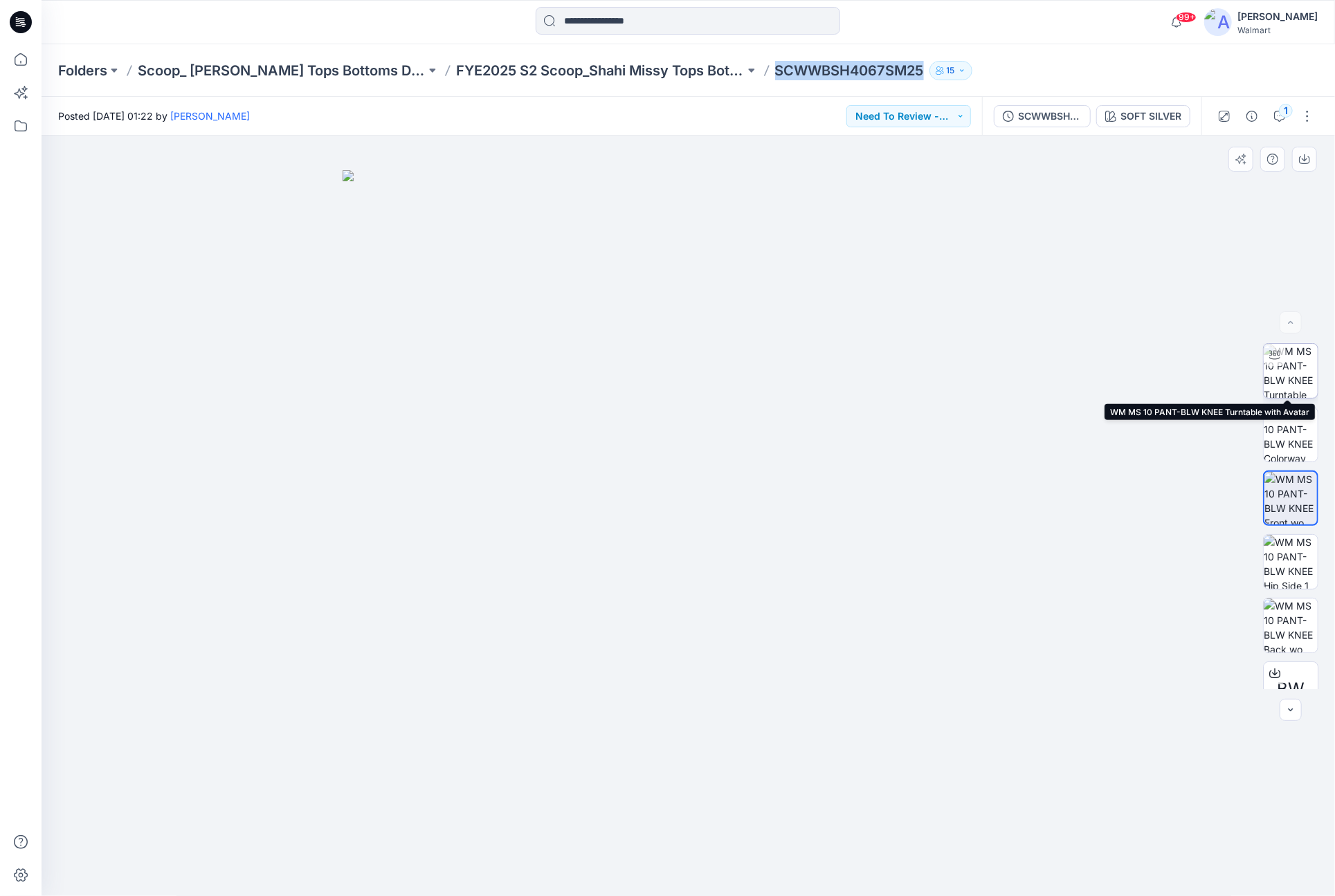
click at [1287, 376] on img at bounding box center [1290, 371] width 54 height 54
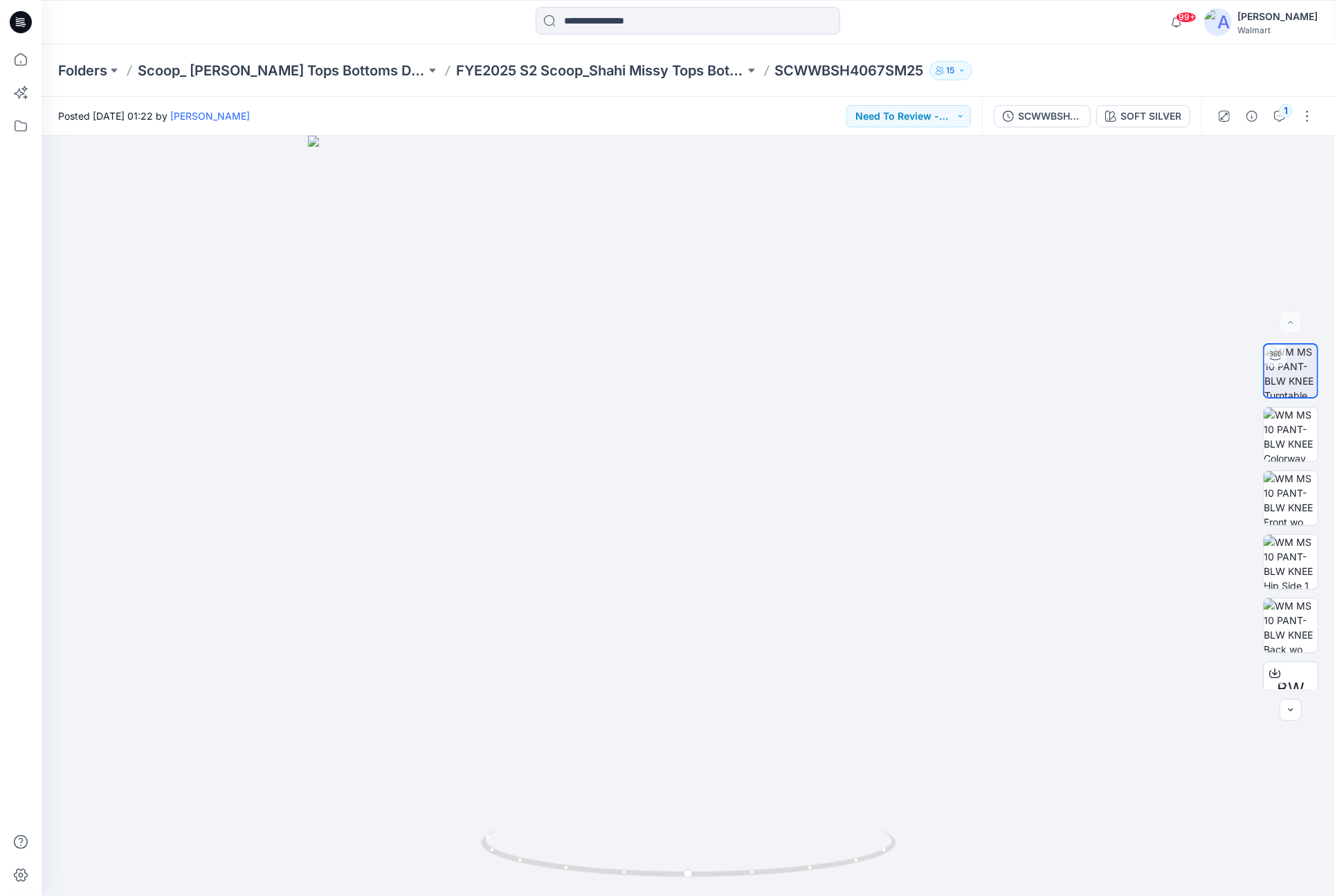
click at [422, 118] on div "Posted [DATE] 01:22 by [PERSON_NAME] Need To Review - Design/PD/Tech" at bounding box center [511, 115] width 940 height 38
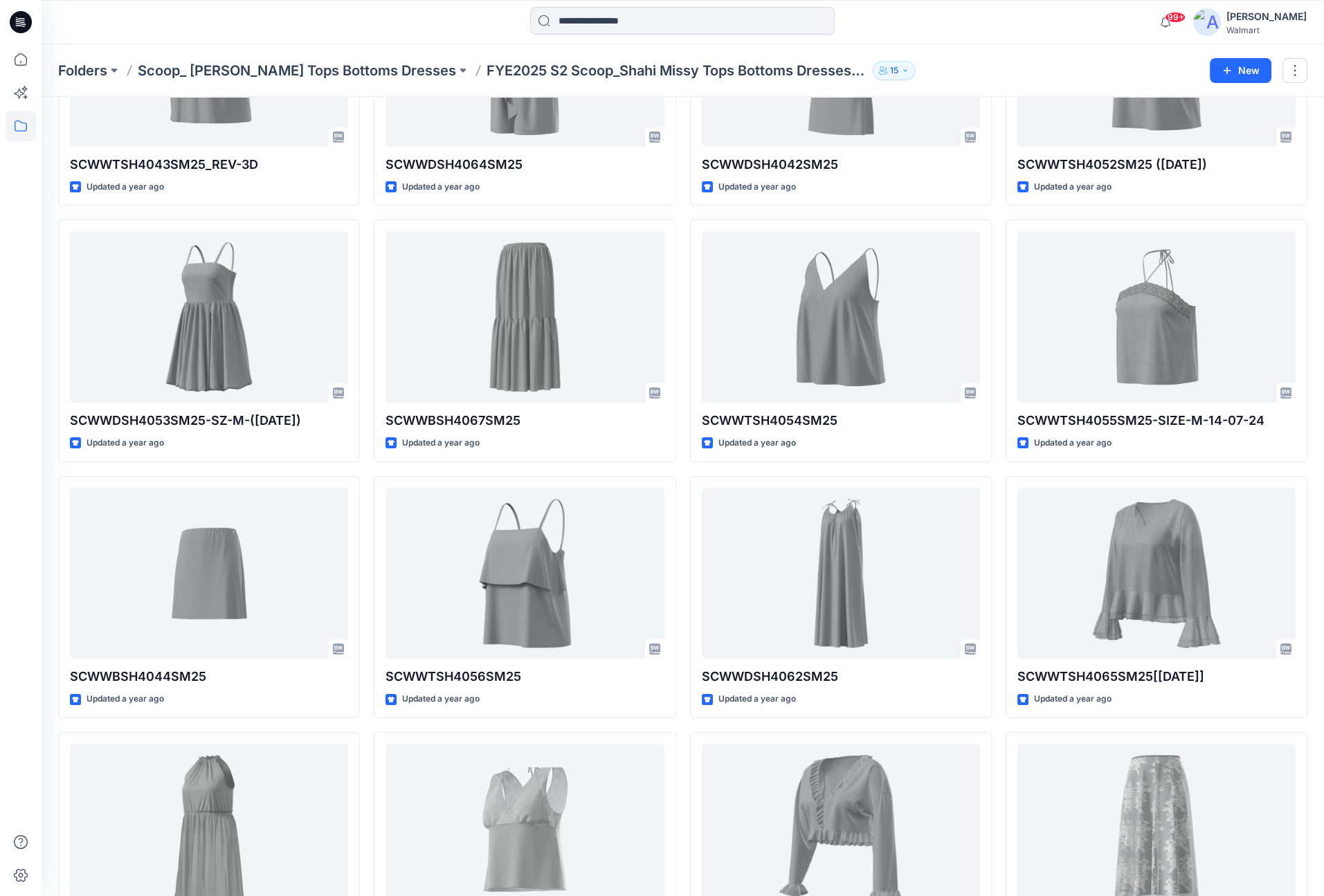
scroll to position [797, 0]
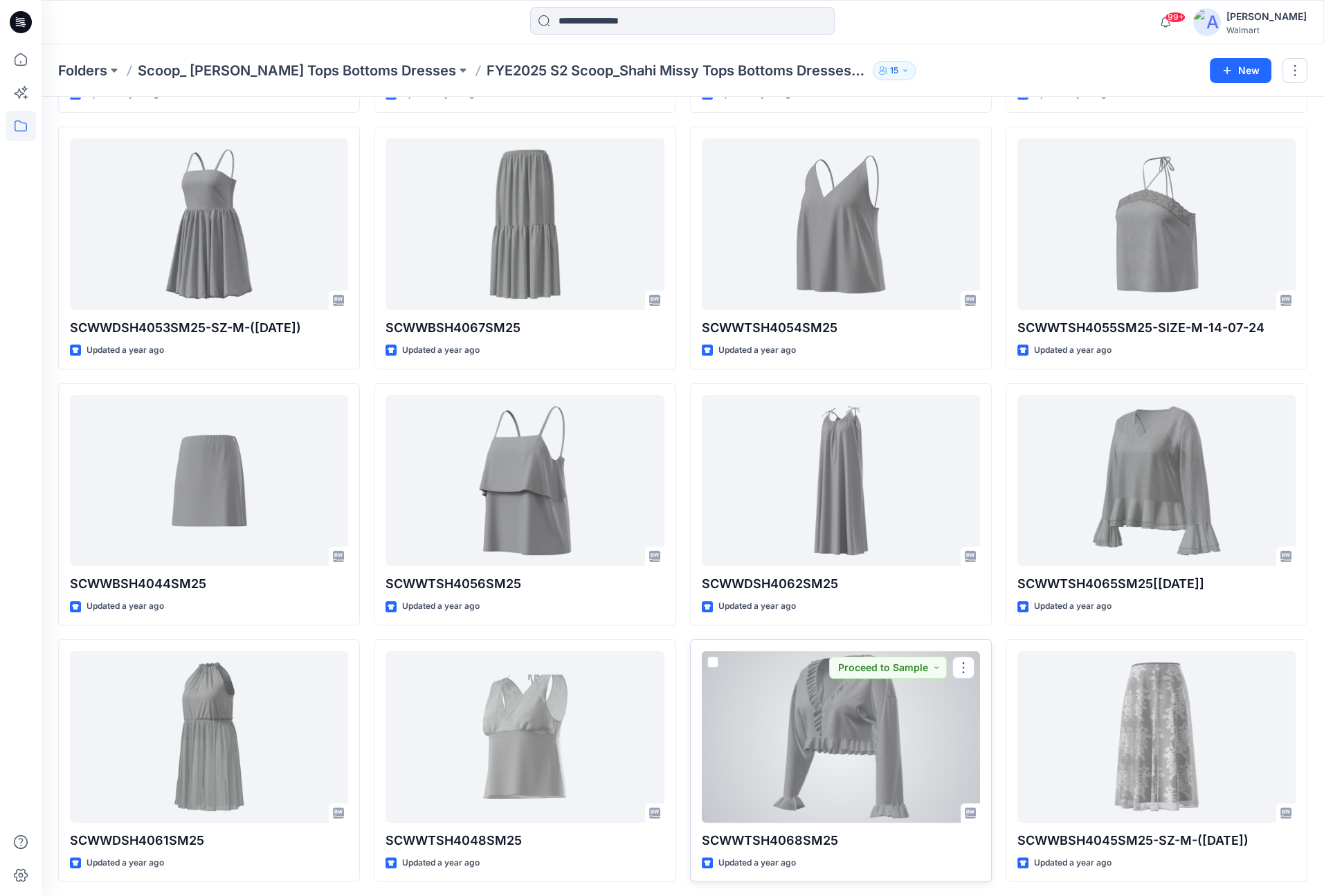
click at [908, 731] on div at bounding box center [841, 737] width 278 height 172
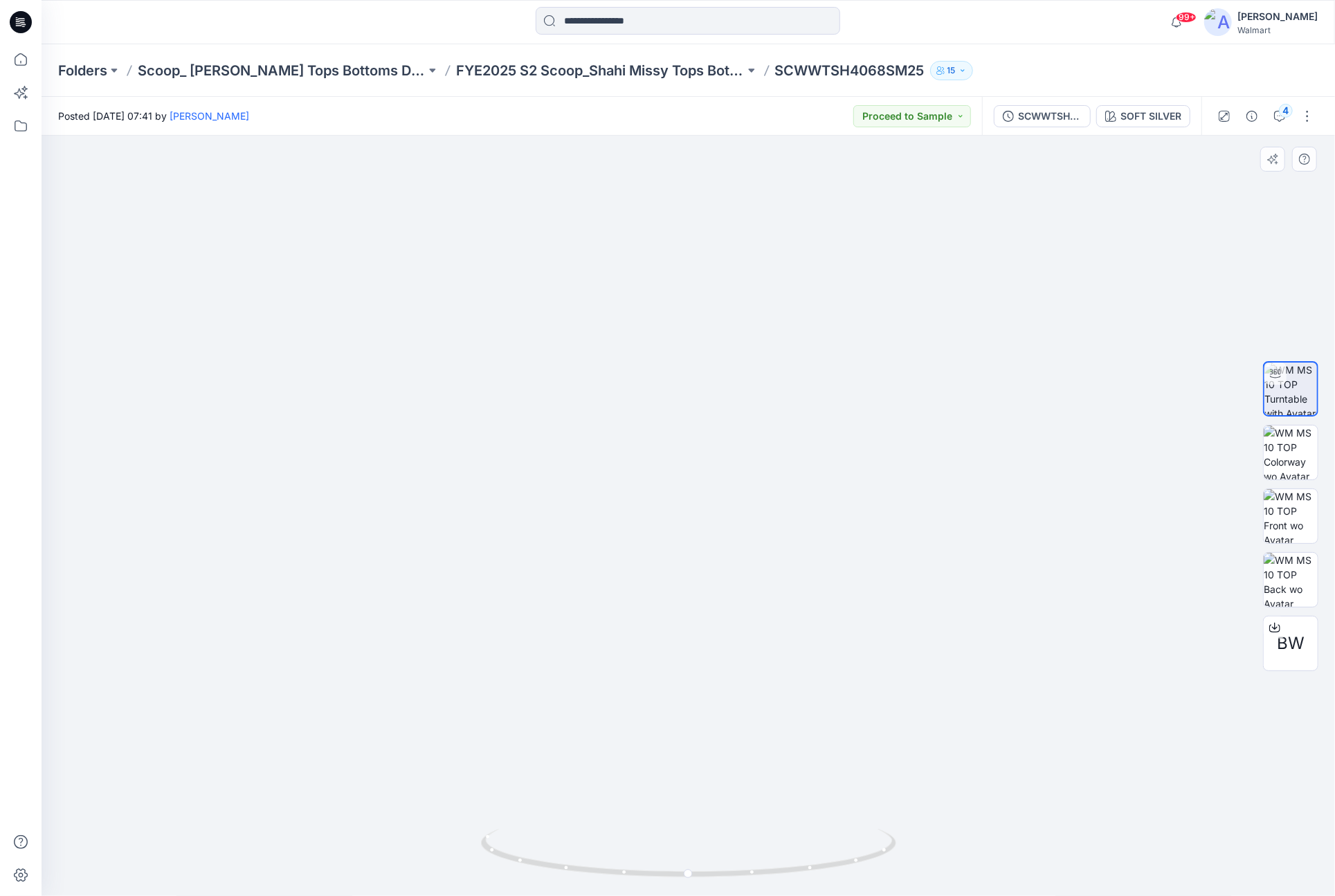
drag, startPoint x: 720, startPoint y: 309, endPoint x: 704, endPoint y: 491, distance: 182.7
click at [1061, 113] on div "SCWWTSH4068SM25" at bounding box center [1050, 115] width 63 height 15
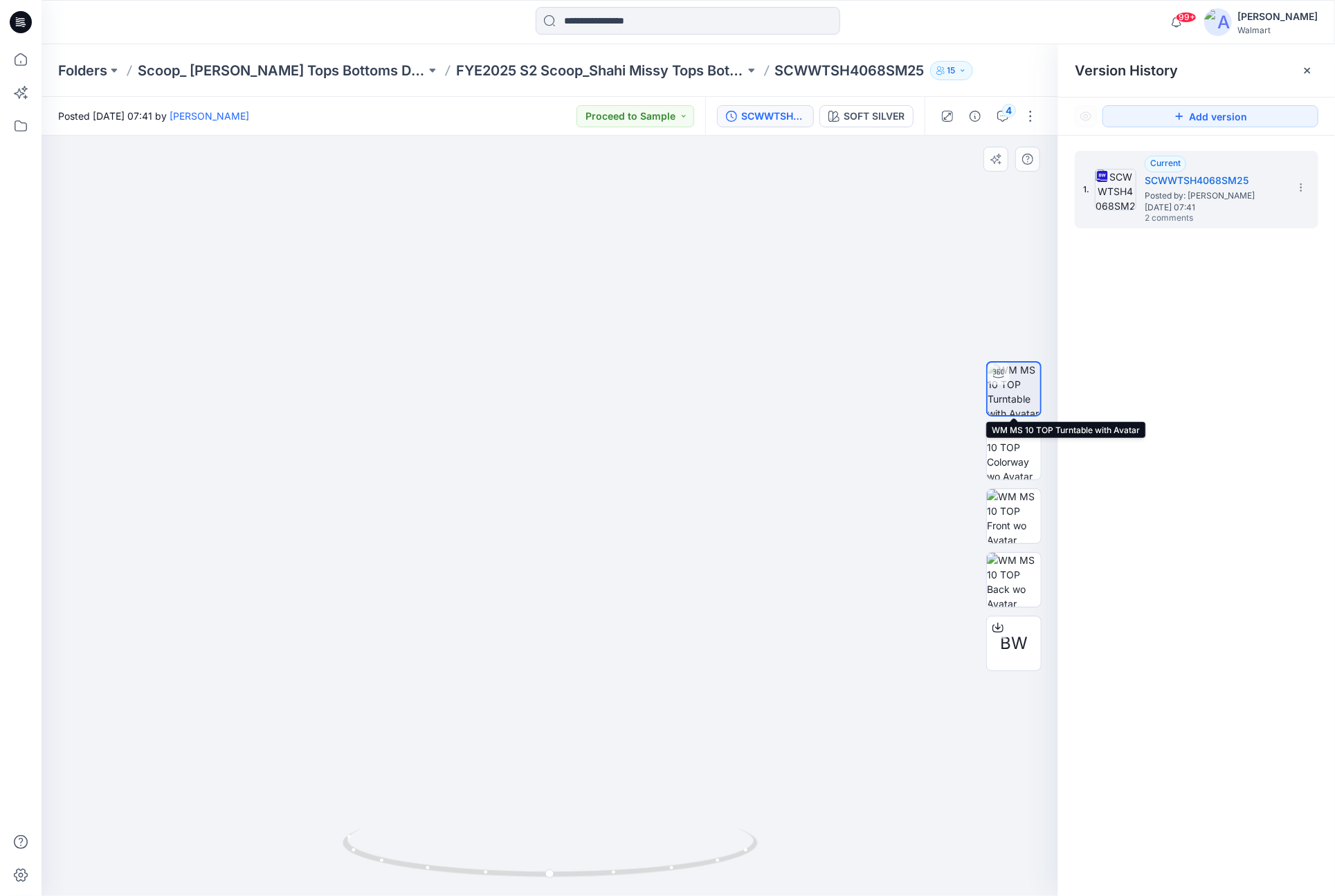
click at [1022, 393] on img at bounding box center [1014, 389] width 53 height 53
drag, startPoint x: 590, startPoint y: 863, endPoint x: 950, endPoint y: 801, distance: 365.3
click at [950, 801] on div at bounding box center [549, 516] width 1016 height 760
click at [1003, 640] on span "BW" at bounding box center [1013, 643] width 27 height 25
click at [1007, 111] on div "4" at bounding box center [1009, 111] width 14 height 14
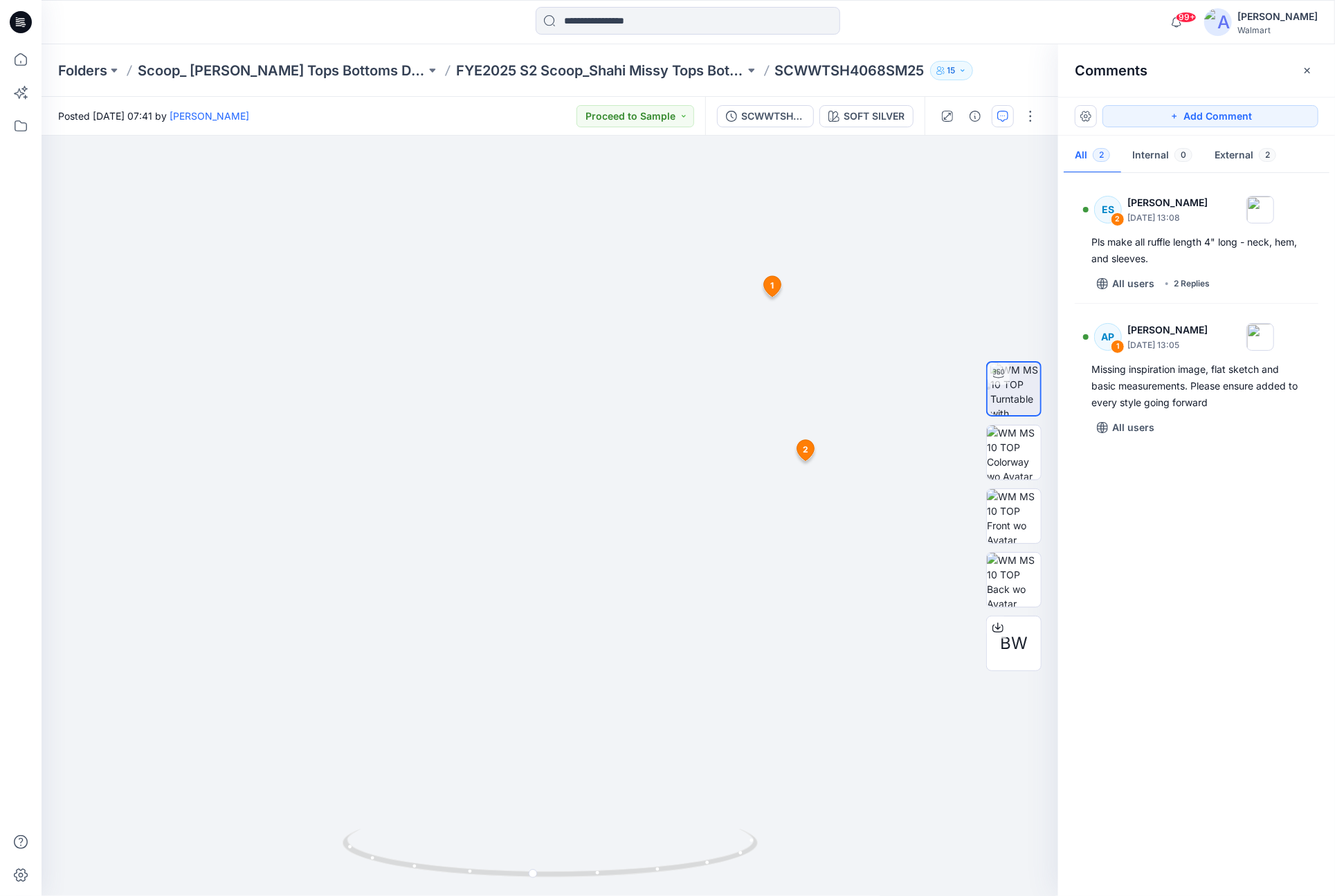
click at [426, 28] on div at bounding box center [687, 22] width 646 height 31
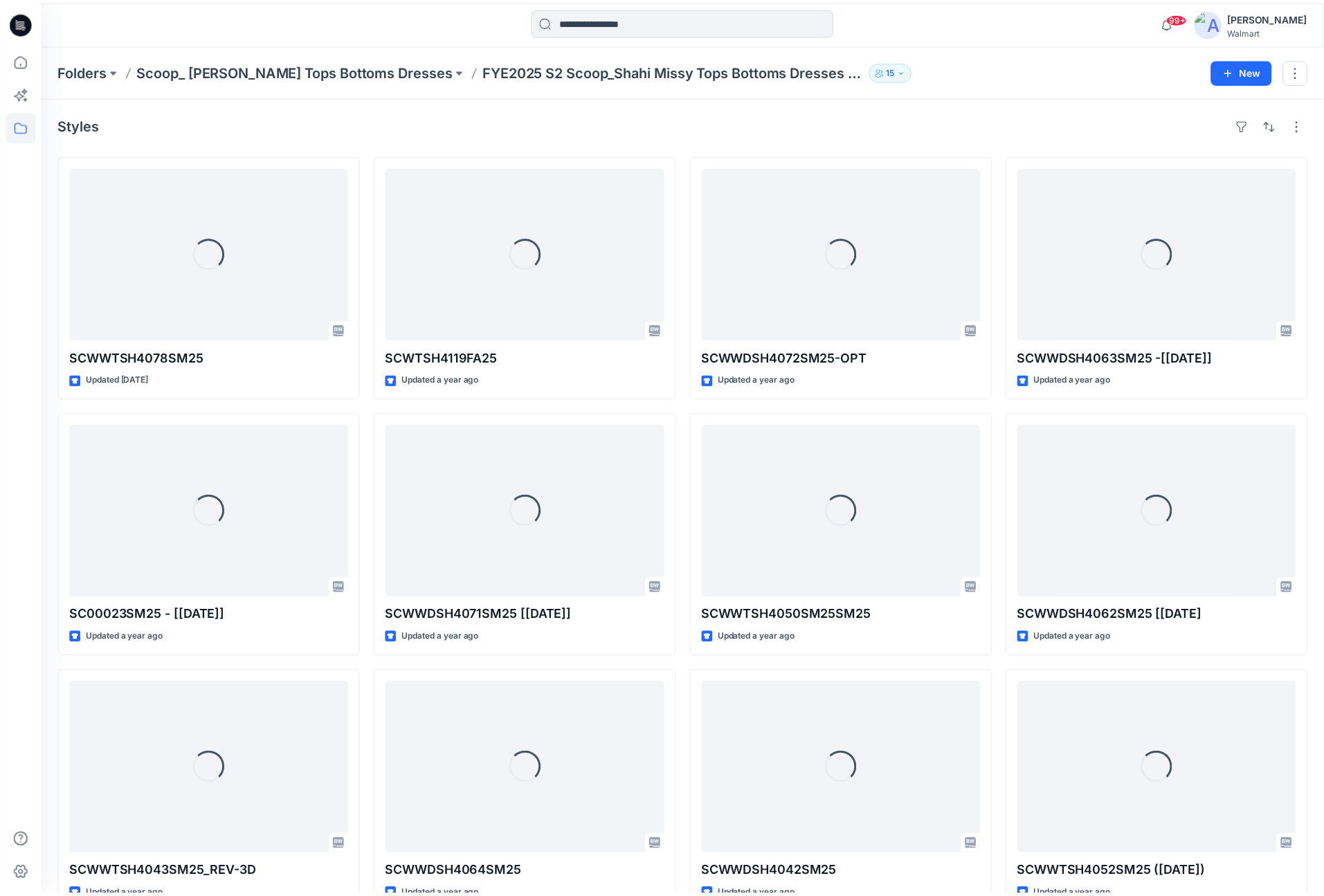
scroll to position [797, 0]
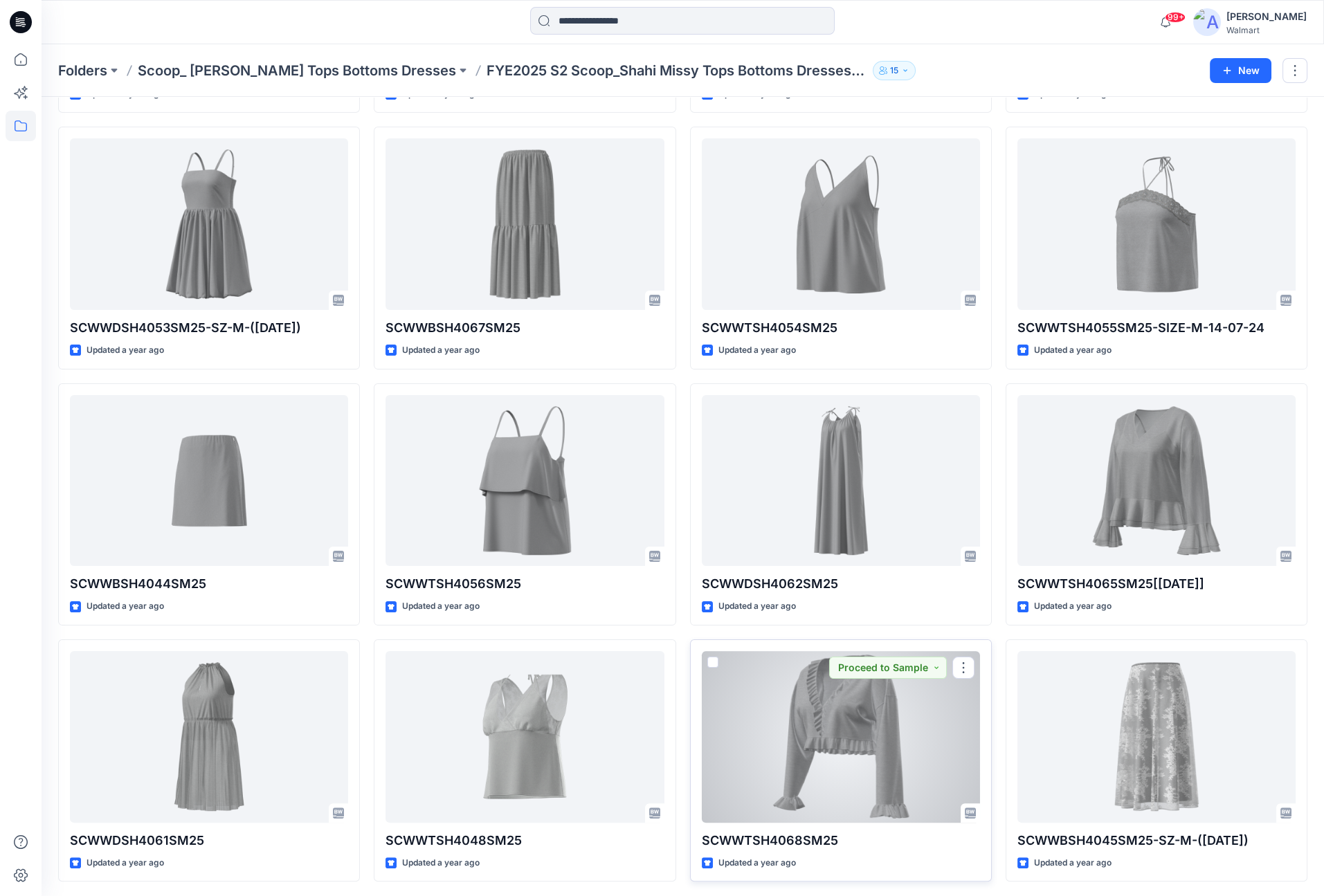
click at [903, 694] on div at bounding box center [841, 737] width 278 height 172
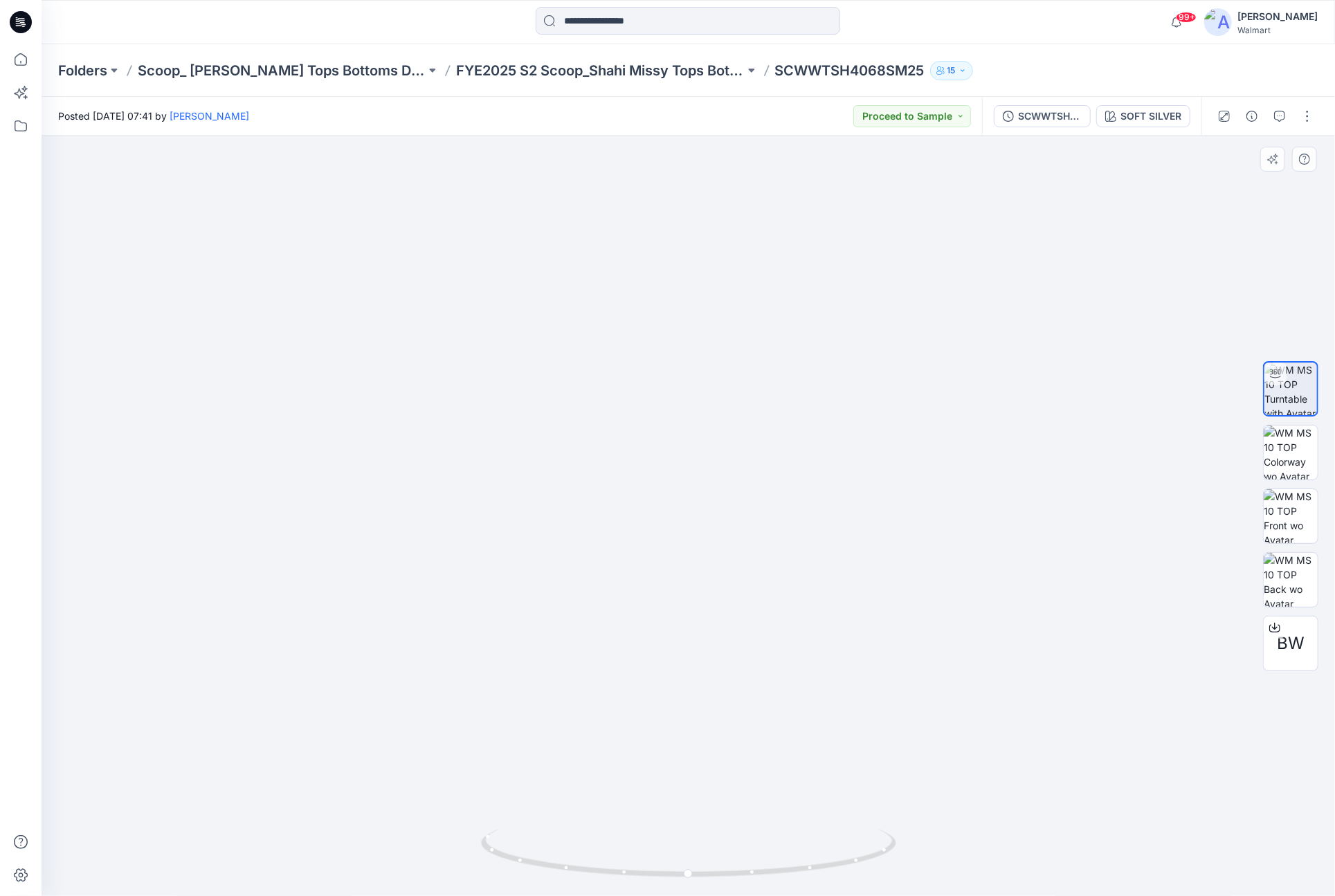
drag, startPoint x: 717, startPoint y: 349, endPoint x: 711, endPoint y: 557, distance: 208.1
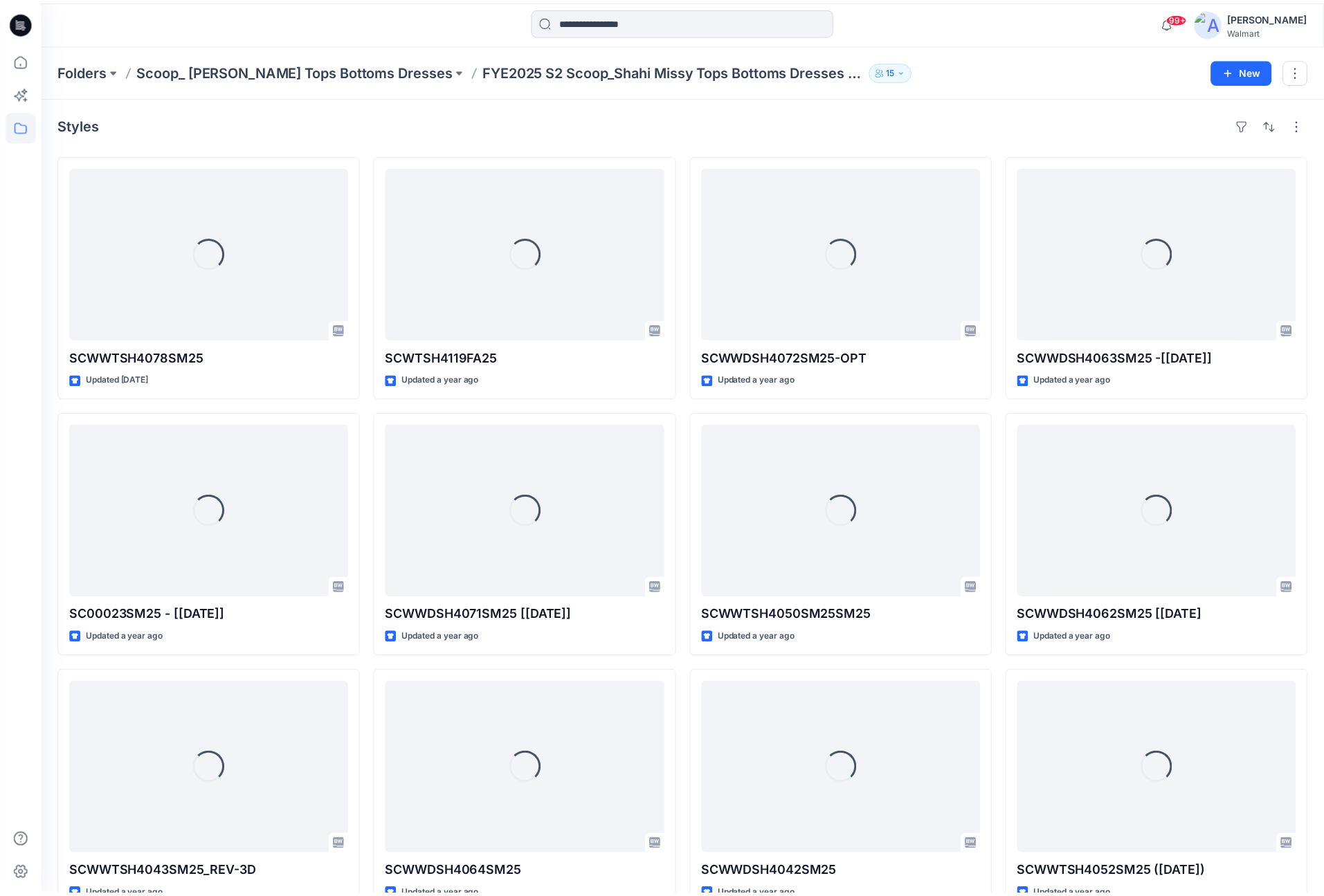
scroll to position [797, 0]
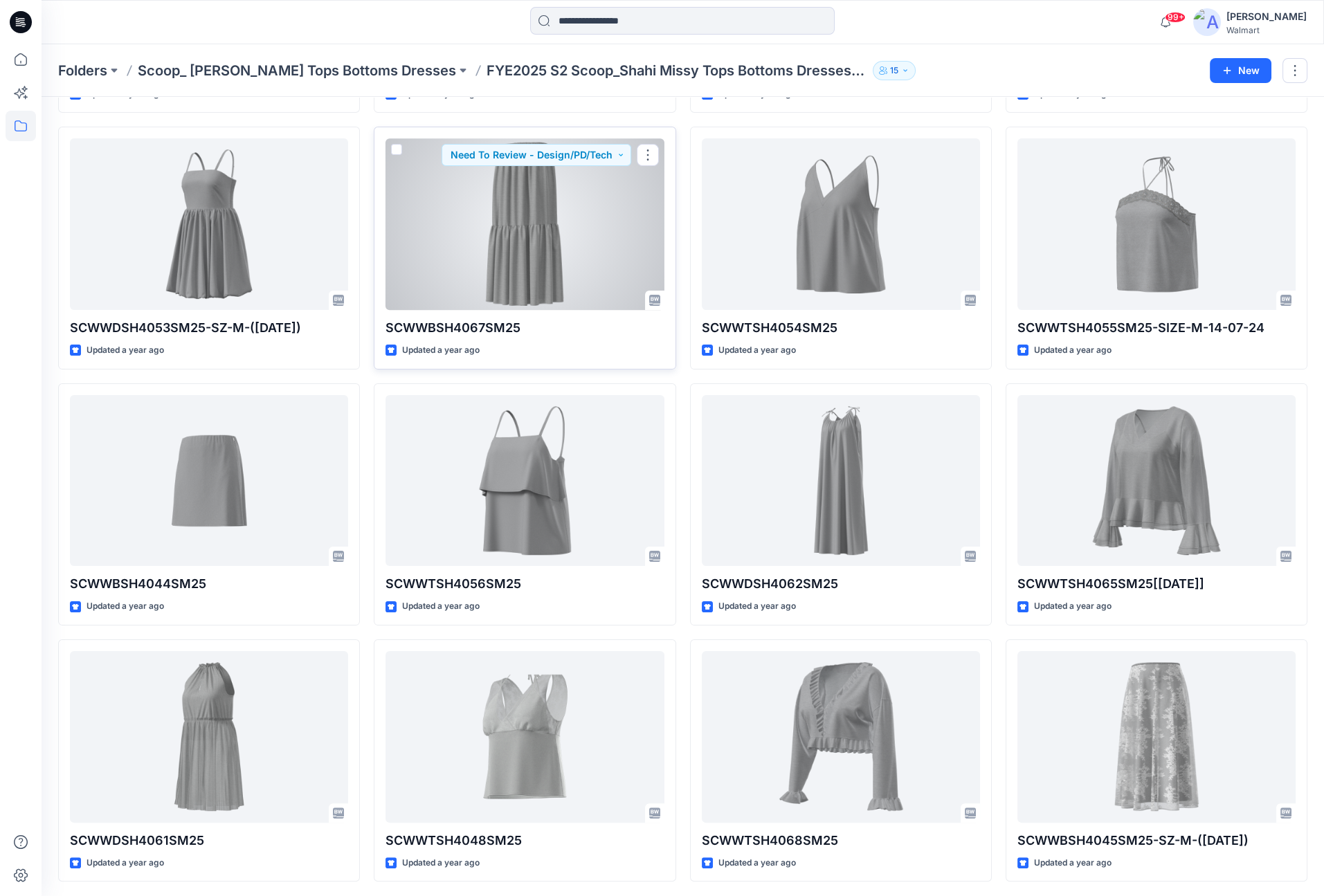
click at [496, 261] on div at bounding box center [525, 224] width 278 height 172
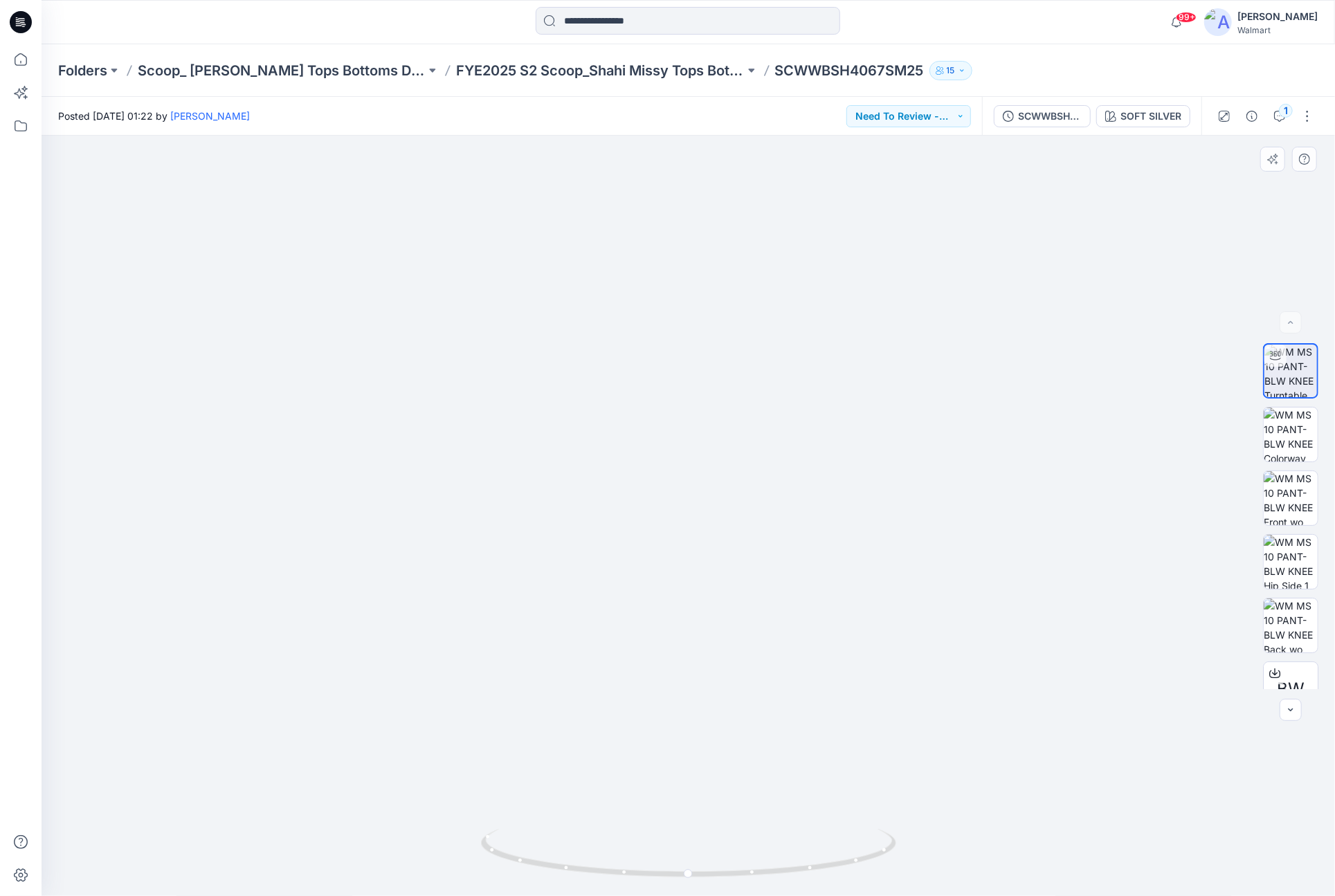
drag, startPoint x: 745, startPoint y: 710, endPoint x: 727, endPoint y: 542, distance: 169.0
click at [727, 542] on img at bounding box center [687, 330] width 1164 height 1131
click at [16, 129] on icon at bounding box center [20, 126] width 31 height 31
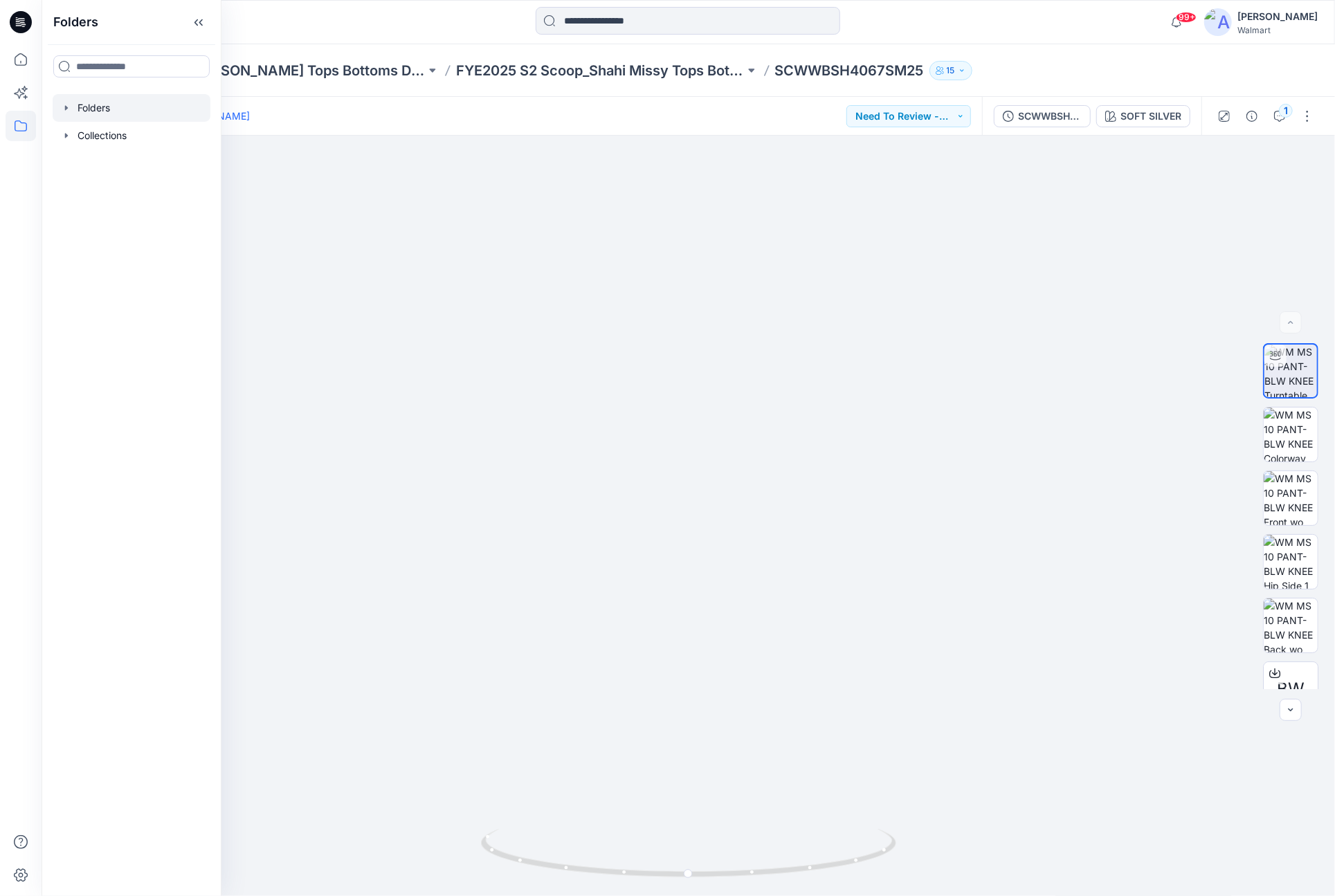
click at [69, 113] on icon "button" at bounding box center [66, 107] width 11 height 11
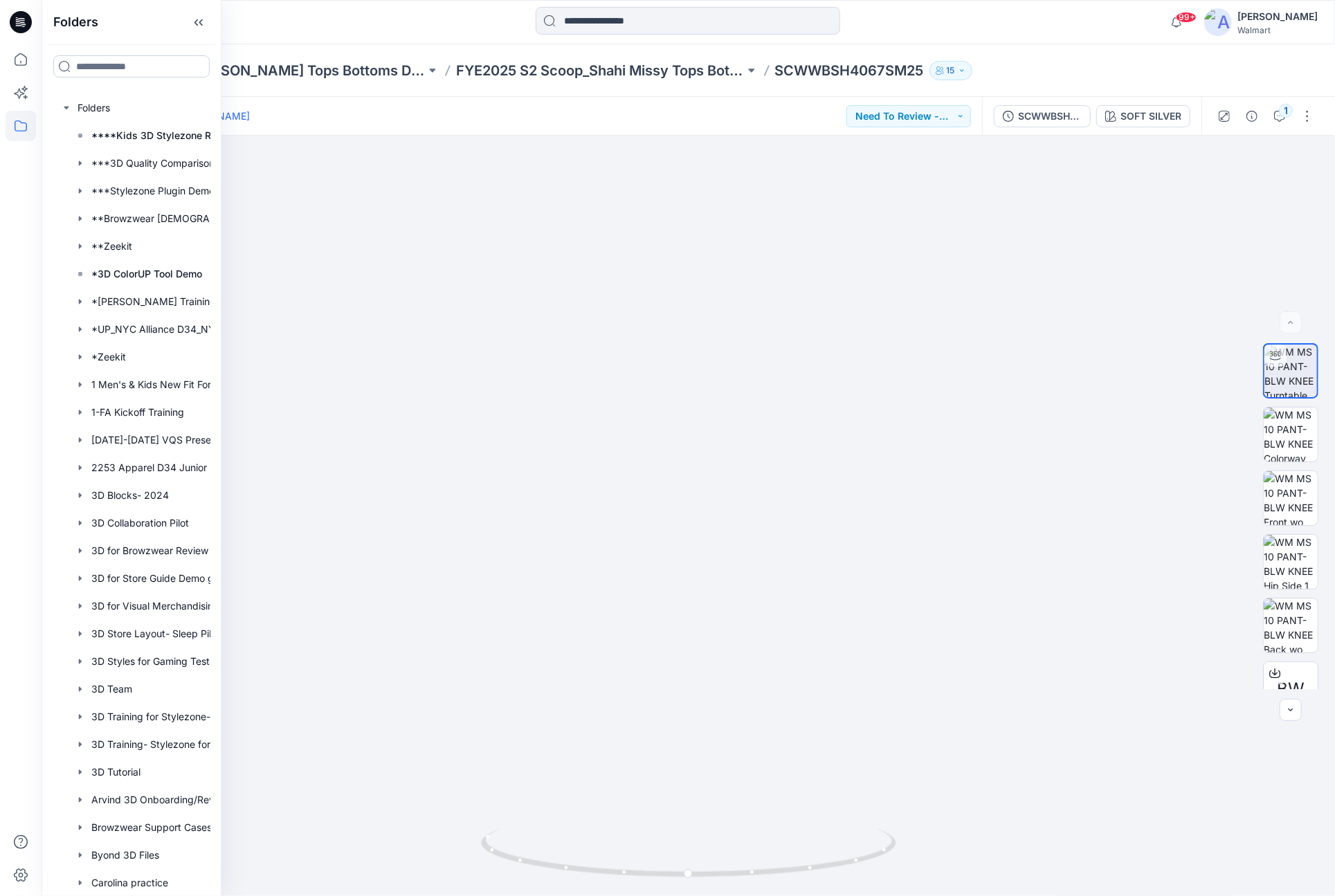
click at [95, 70] on input at bounding box center [132, 66] width 157 height 22
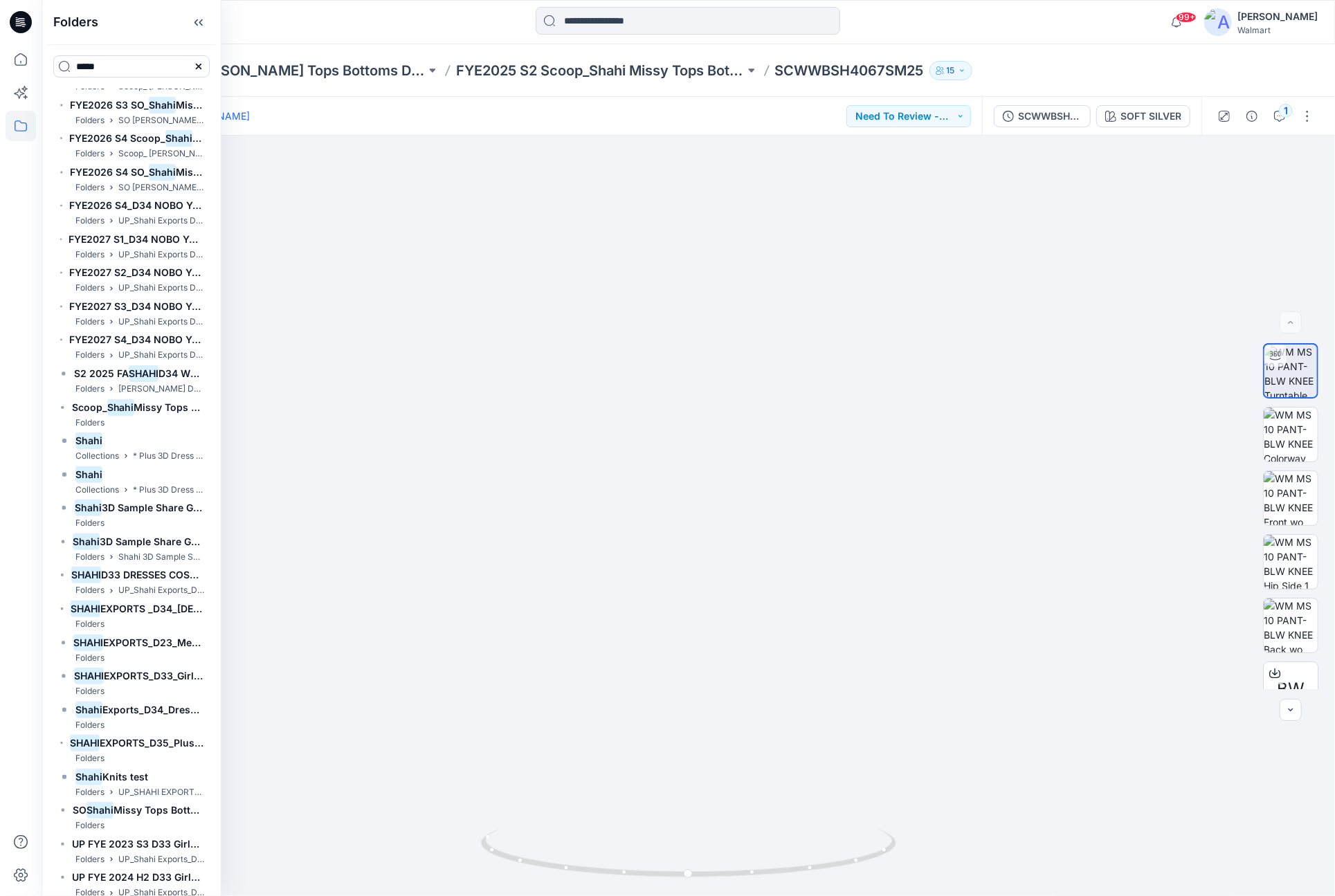
scroll to position [3488, 0]
type input "*****"
click at [143, 507] on span "3D Sample Share Group" at bounding box center [159, 505] width 114 height 11
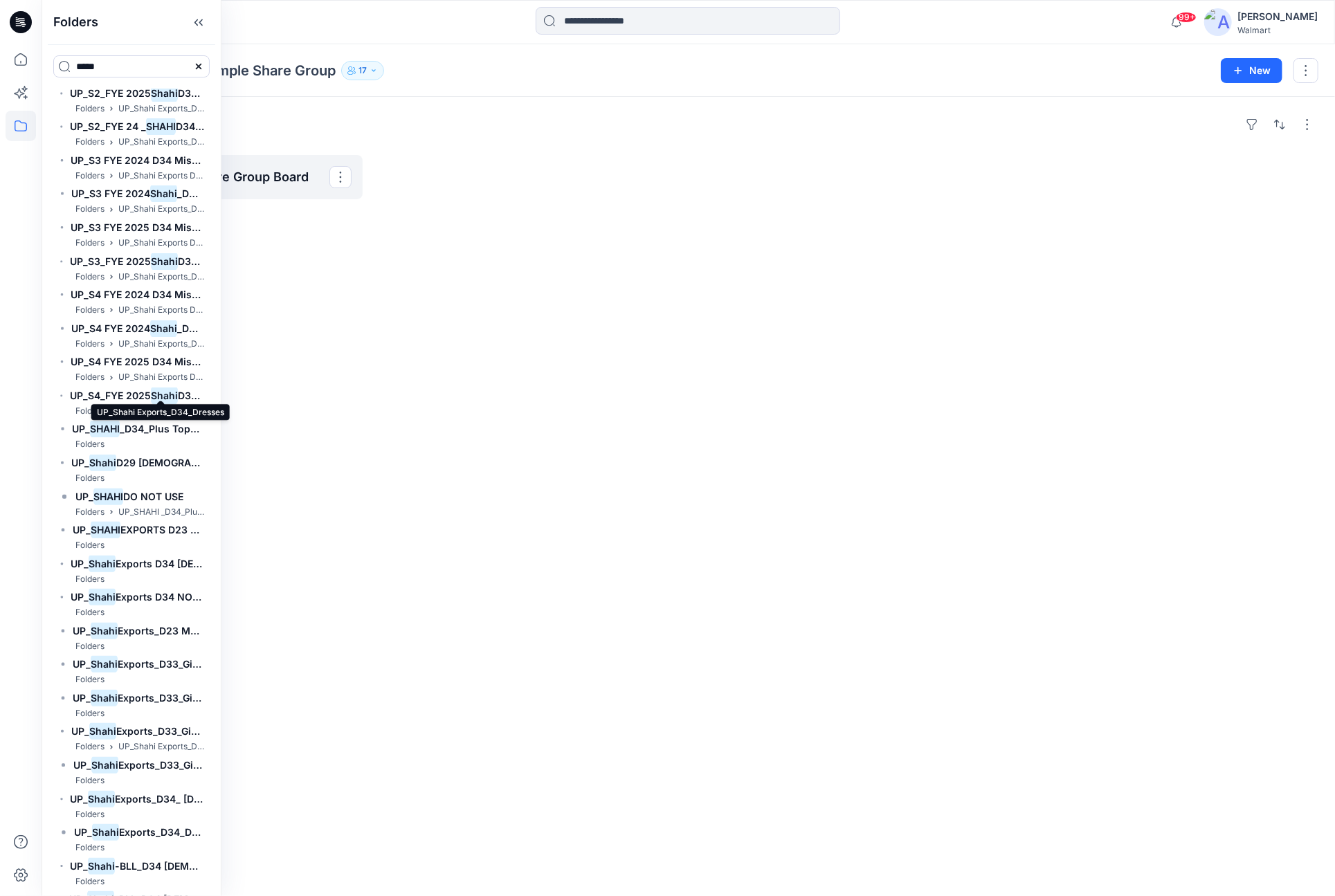
scroll to position [6346, 0]
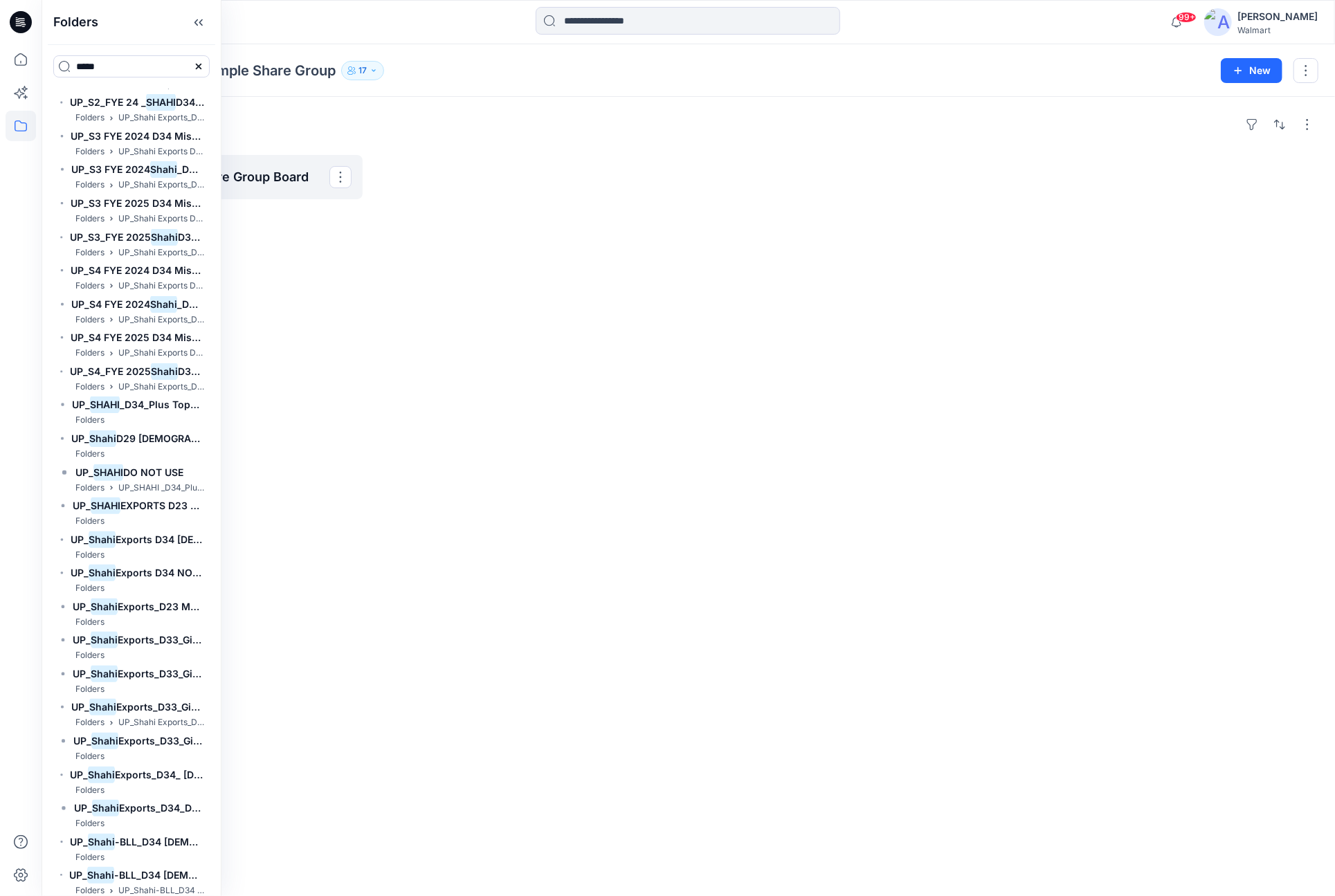
click at [419, 231] on div "Folders Shahi 3D Sample Share Group Board" at bounding box center [687, 496] width 1293 height 799
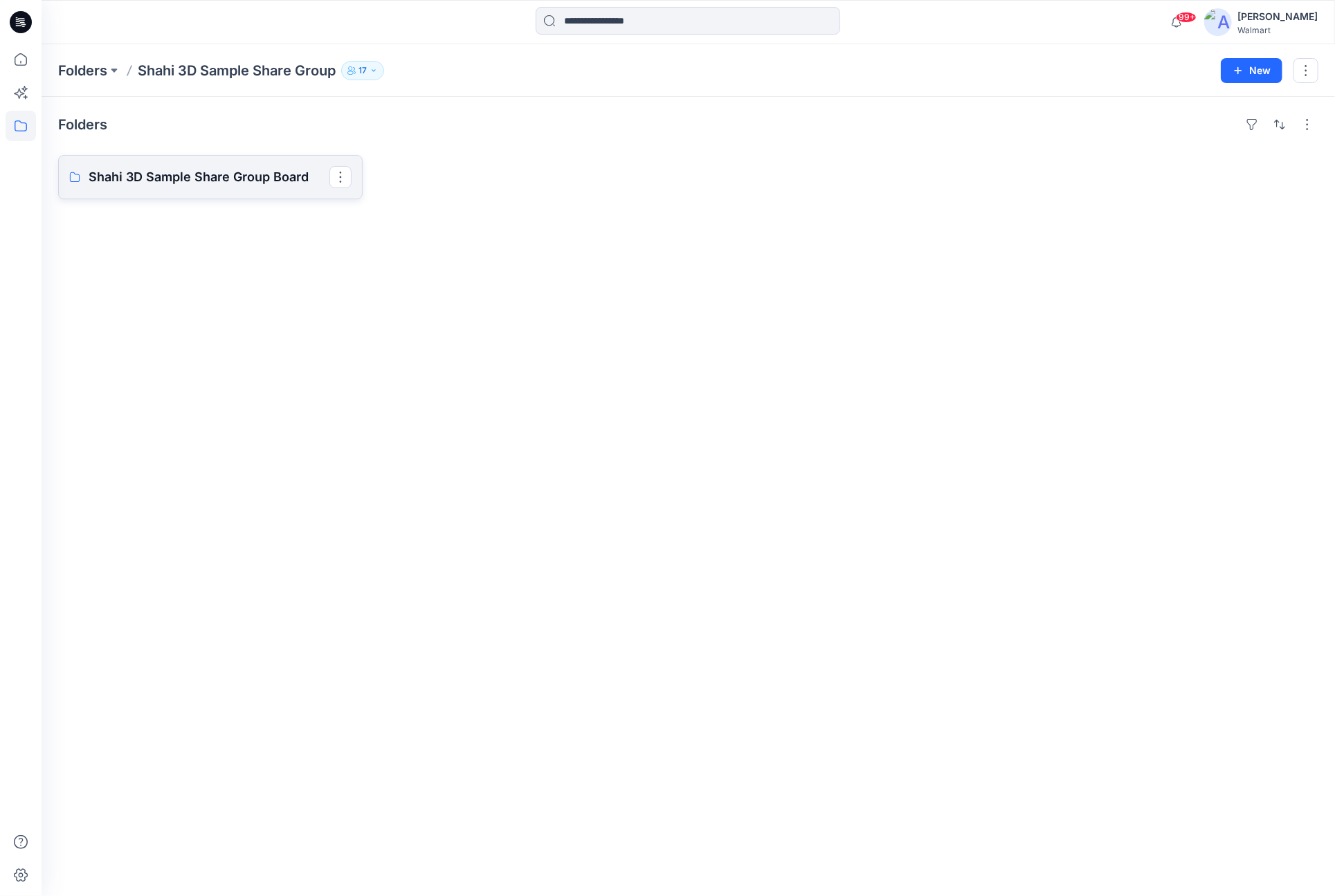
click at [253, 179] on p "Shahi 3D Sample Share Group Board" at bounding box center [209, 177] width 241 height 19
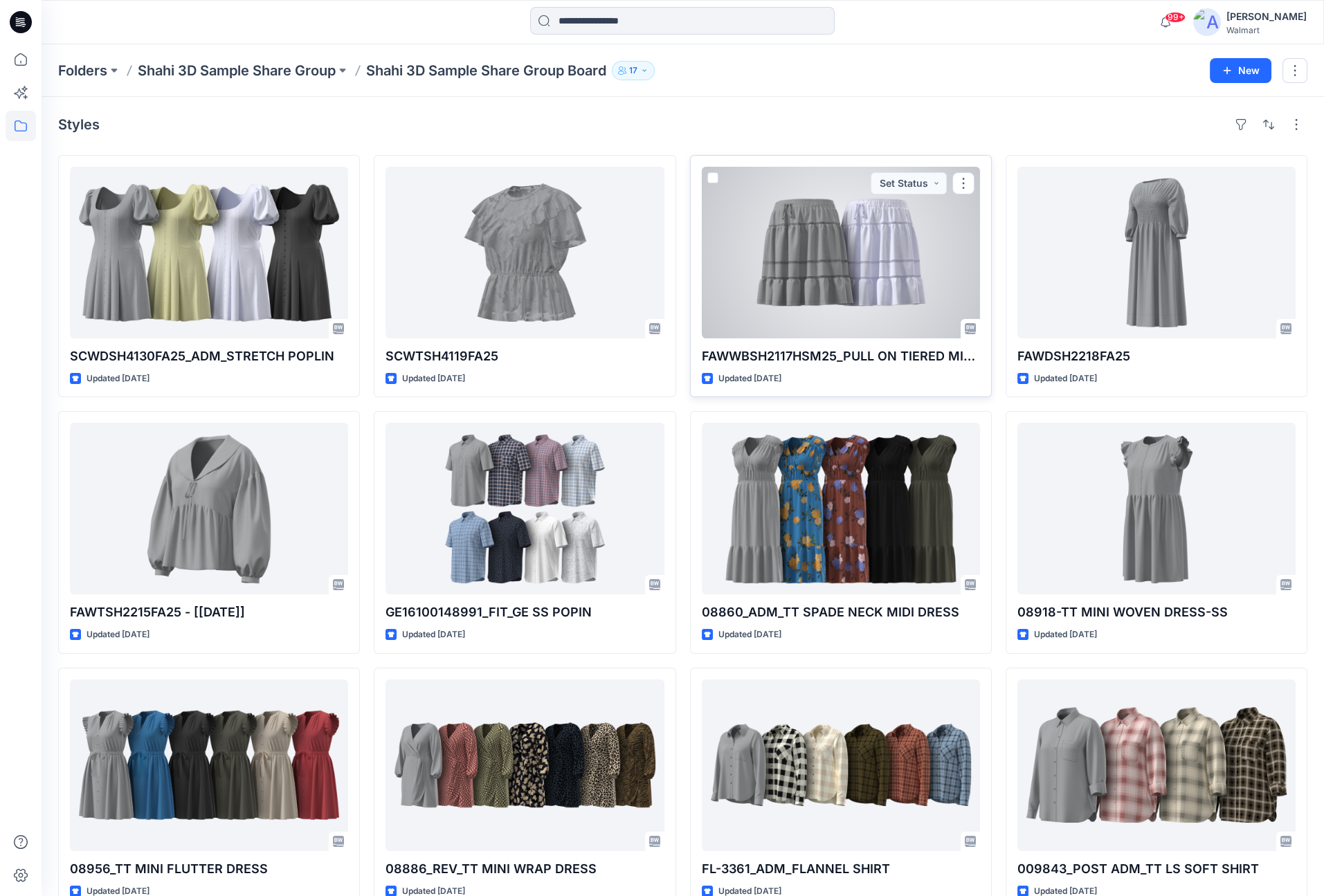
click at [847, 304] on div at bounding box center [841, 252] width 278 height 172
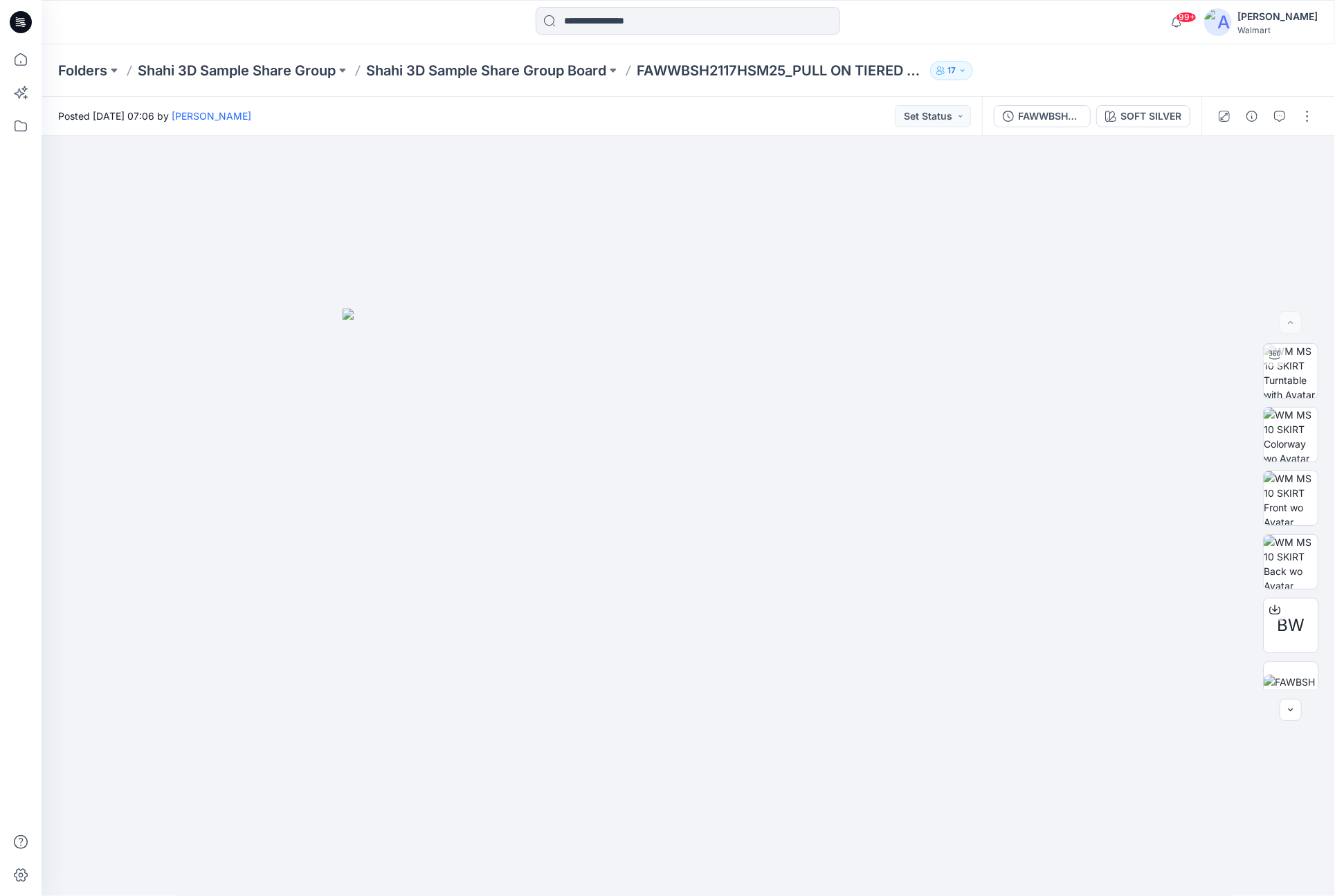
click at [639, 67] on div "Folders Shahi 3D Sample Share Group Shahi 3D Sample Share Group Board FAWWBSH21…" at bounding box center [634, 70] width 1152 height 19
drag, startPoint x: 642, startPoint y: 68, endPoint x: 911, endPoint y: 76, distance: 269.1
click at [911, 76] on p "FAWWBSH2117HSM25_PULL ON TIERED MINI SKIRT" at bounding box center [780, 70] width 288 height 19
click at [877, 68] on p "FAWWBSH2117HSM25_PULL ON TIERED MINI SKIRT" at bounding box center [780, 70] width 288 height 19
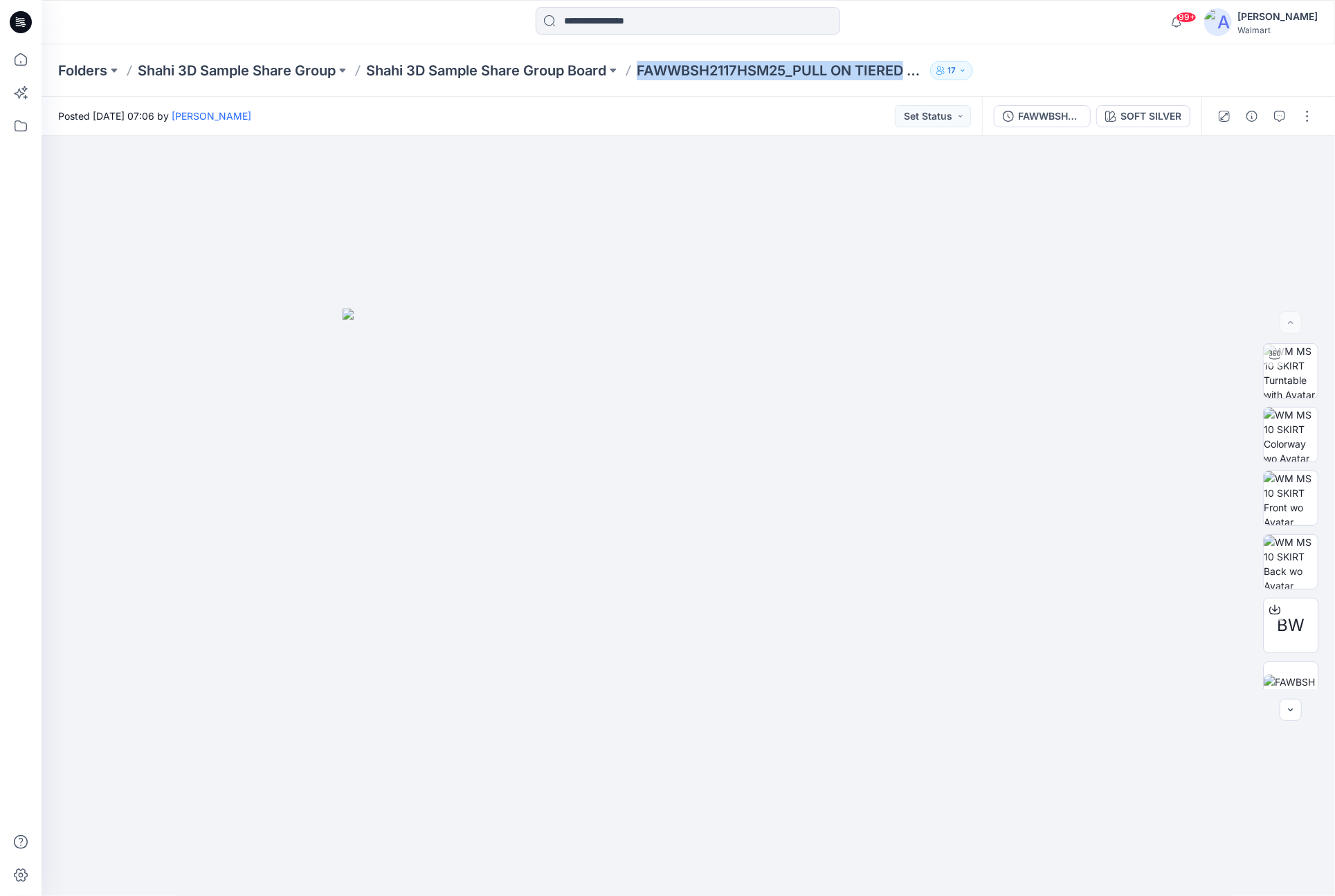
drag, startPoint x: 642, startPoint y: 70, endPoint x: 895, endPoint y: 72, distance: 253.0
click at [909, 80] on div "Folders Shahi 3D Sample Share Group Shahi 3D Sample Share Group Board FAWWBSH21…" at bounding box center [687, 70] width 1293 height 53
copy p "FAWWBSH2117HSM25_PULL ON TIERED"
click at [627, 11] on input at bounding box center [688, 20] width 304 height 27
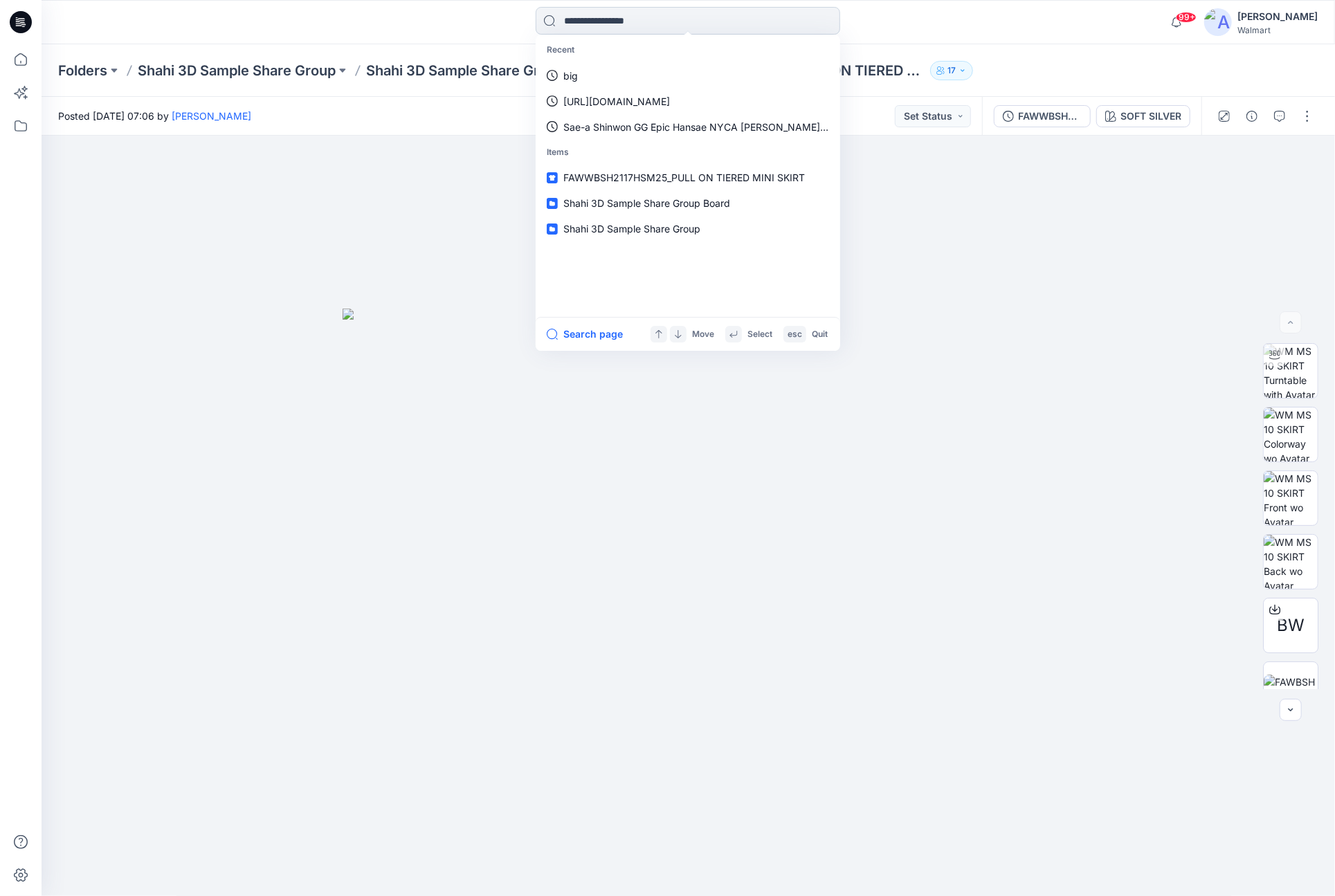
paste input "**********"
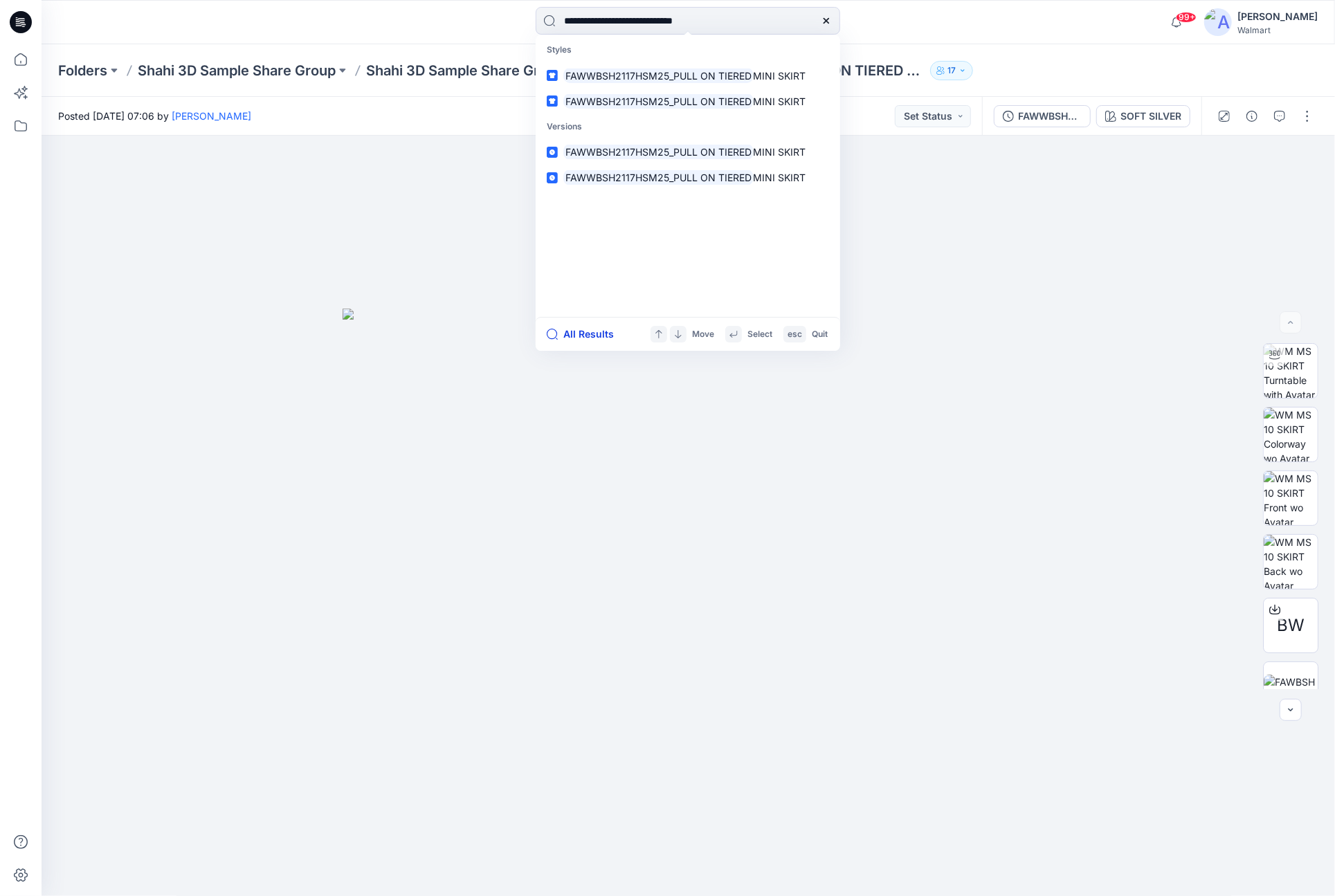
type input "**********"
click at [607, 335] on button "All Results" at bounding box center [584, 334] width 76 height 17
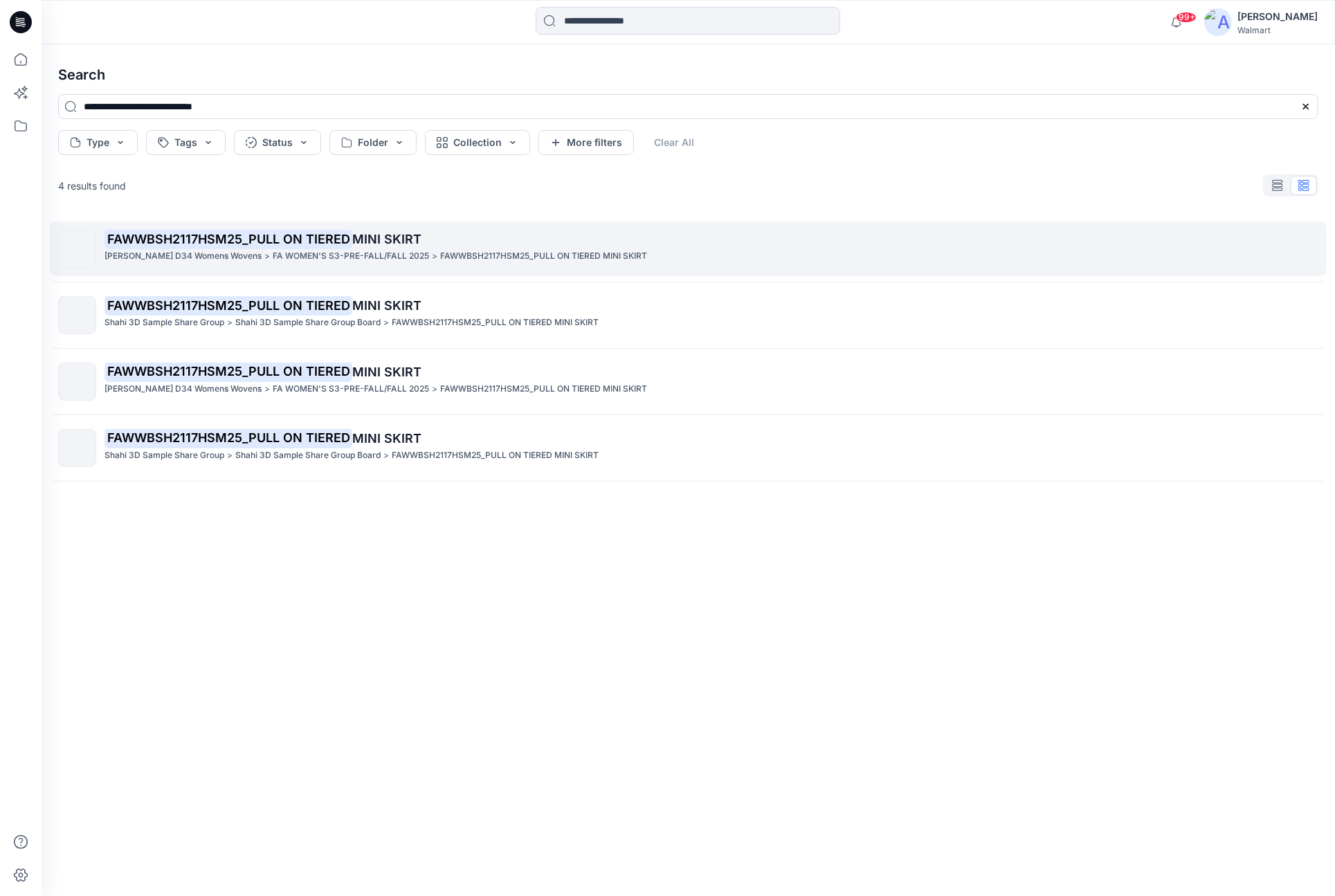
click at [306, 247] on mark "FAWWBSH2117HSM25_PULL ON TIERED" at bounding box center [228, 239] width 247 height 19
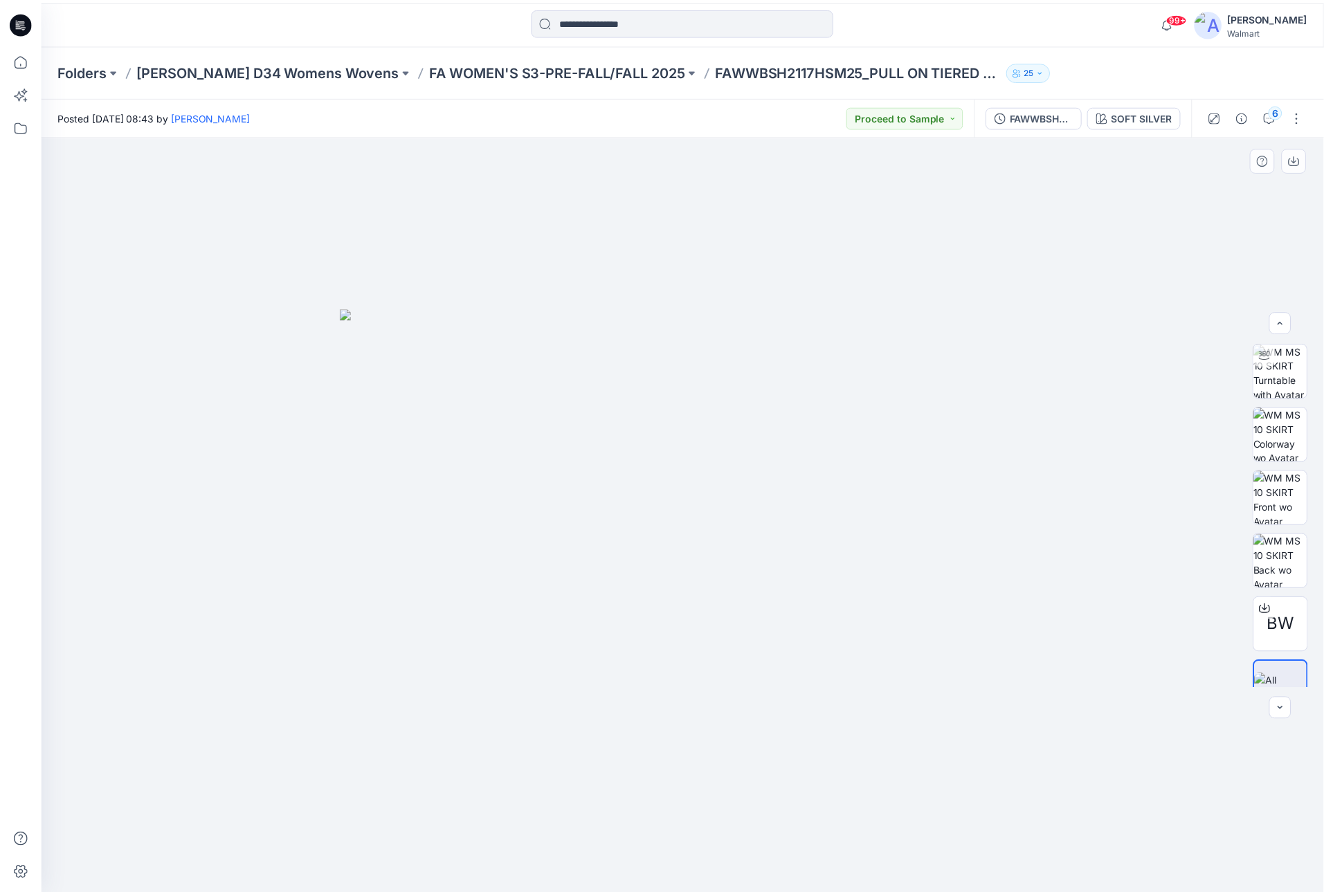
scroll to position [27, 0]
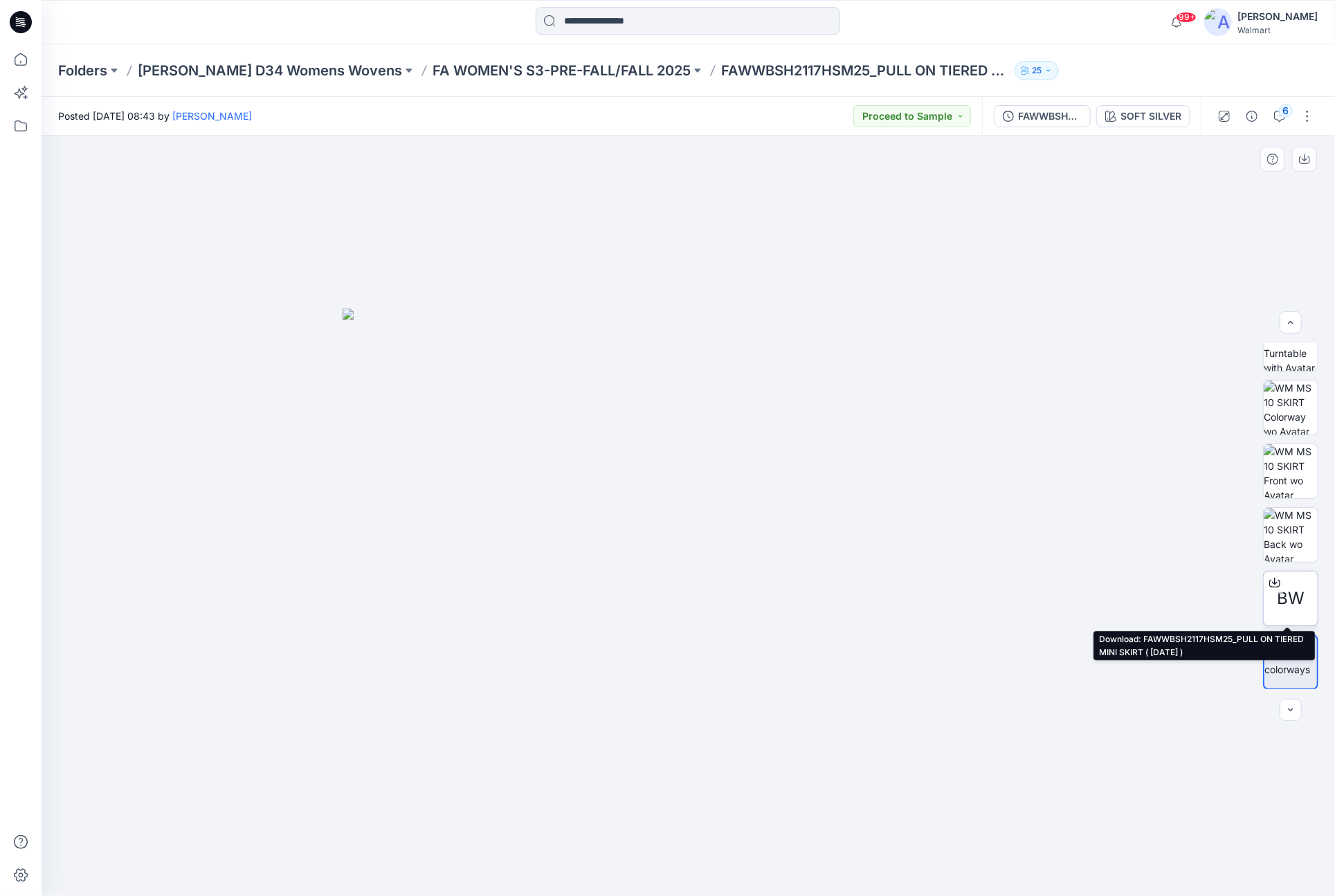
click at [1282, 577] on div "BW" at bounding box center [1290, 599] width 55 height 55
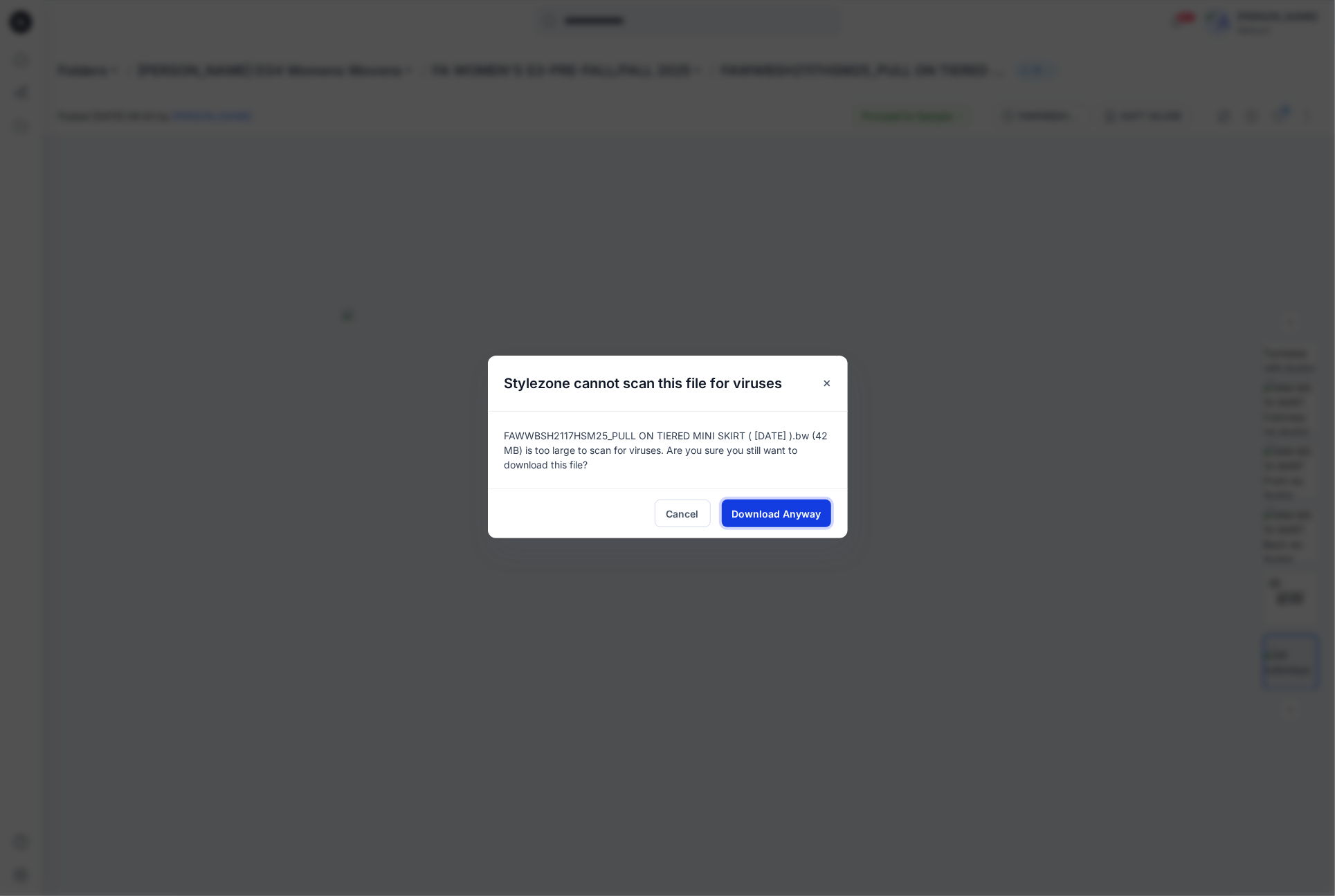
click at [768, 521] on button "Download Anyway" at bounding box center [776, 513] width 109 height 27
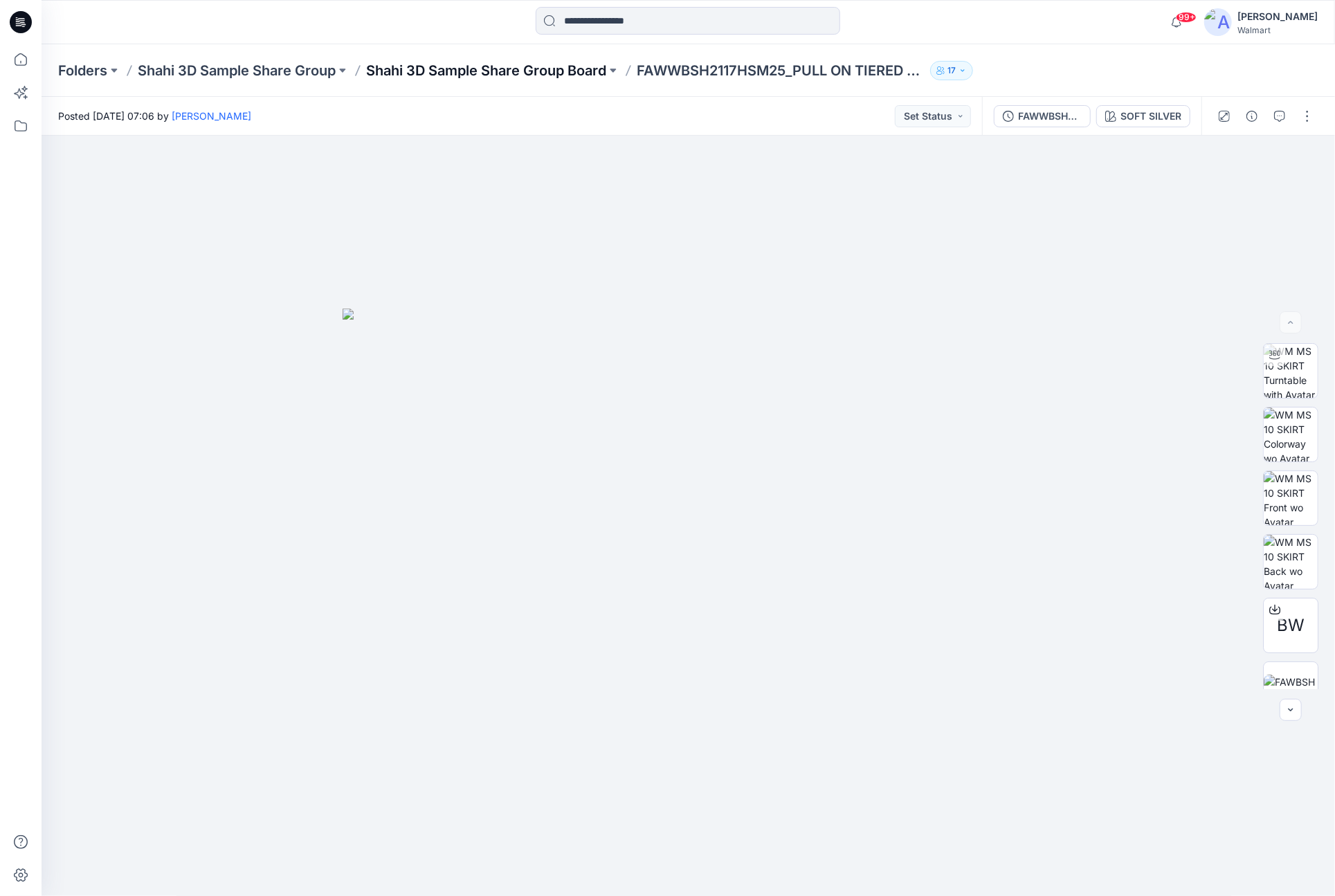
click at [451, 64] on p "Shahi 3D Sample Share Group Board" at bounding box center [486, 70] width 240 height 19
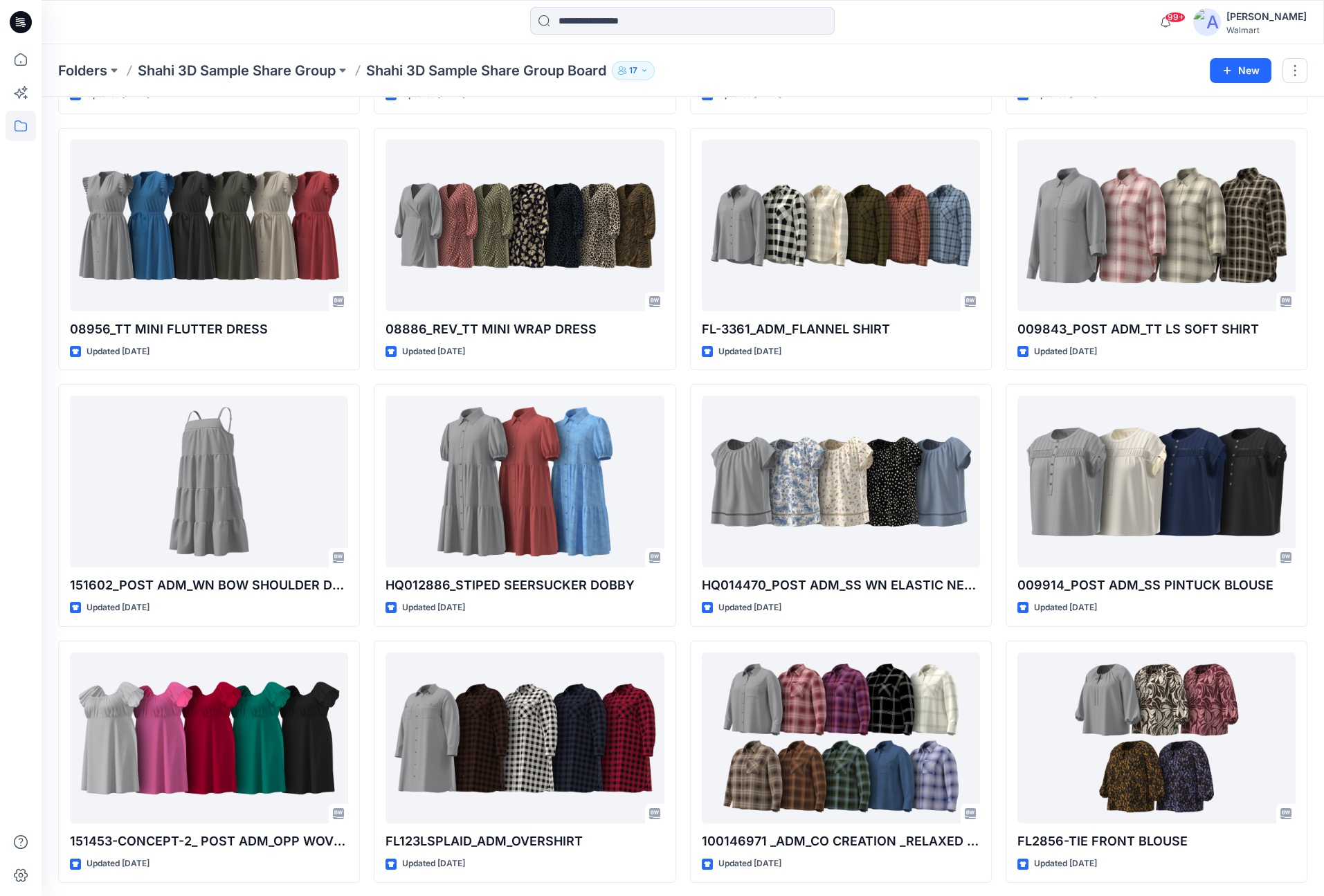
scroll to position [541, 0]
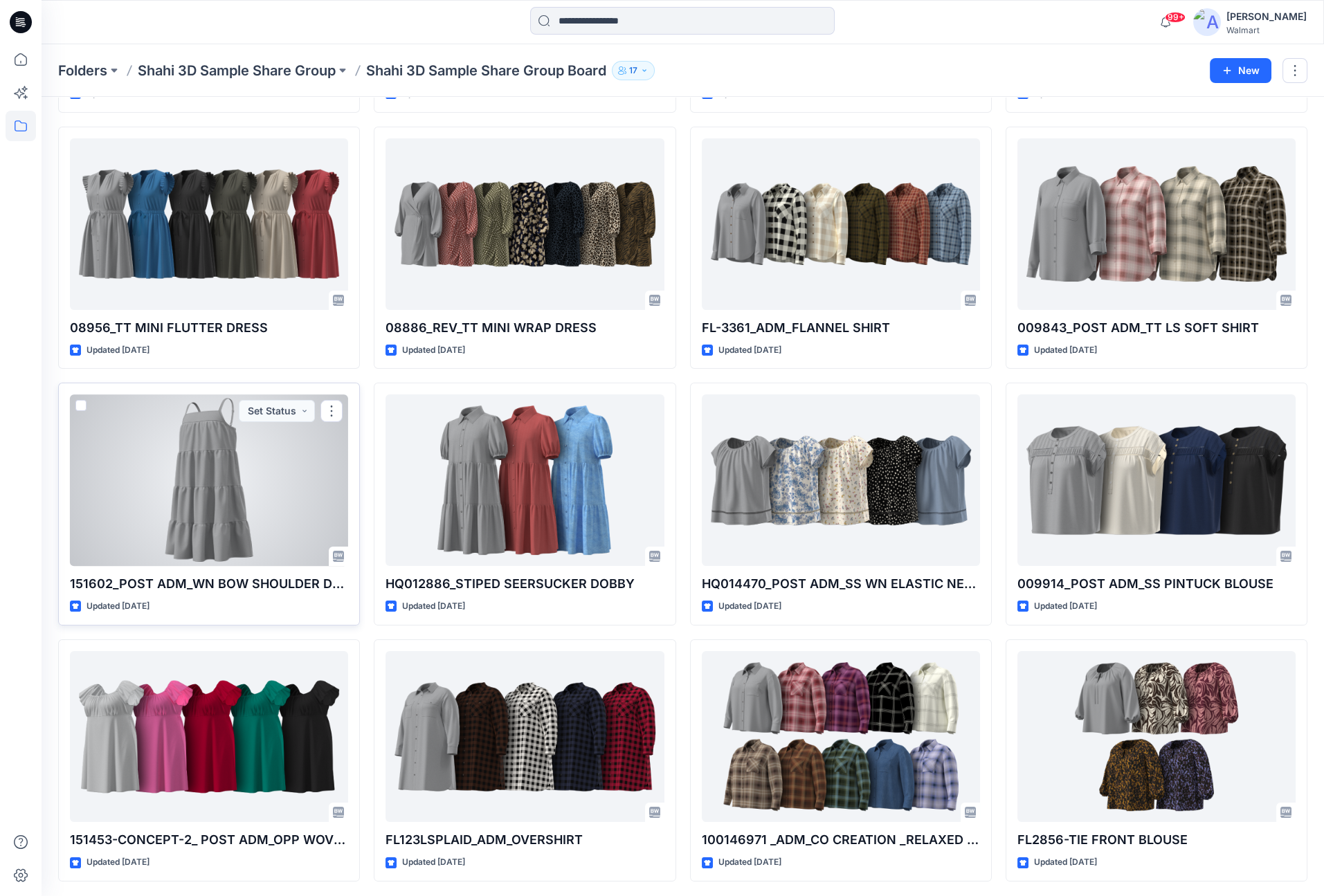
click at [307, 452] on div at bounding box center [209, 480] width 278 height 172
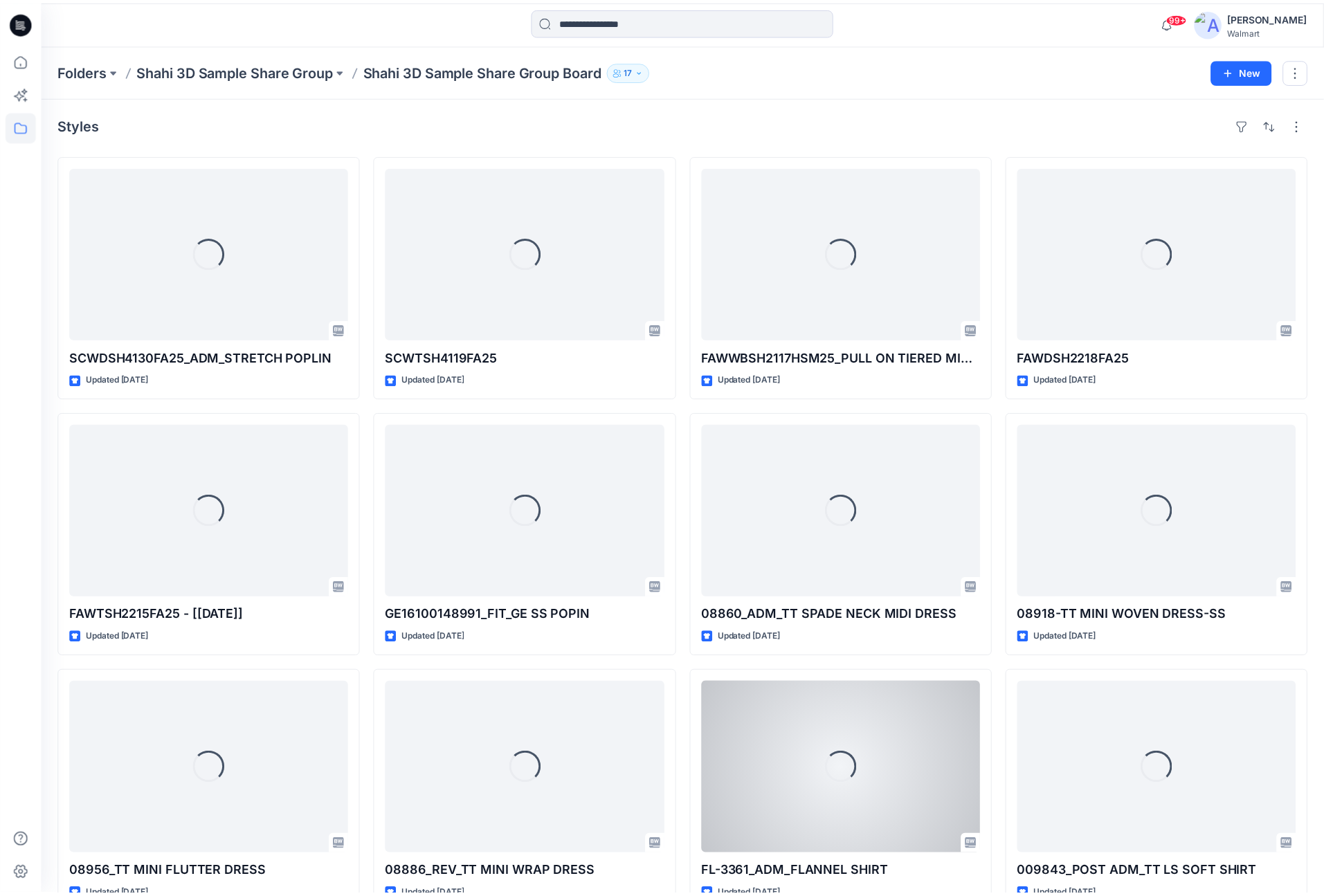
scroll to position [541, 0]
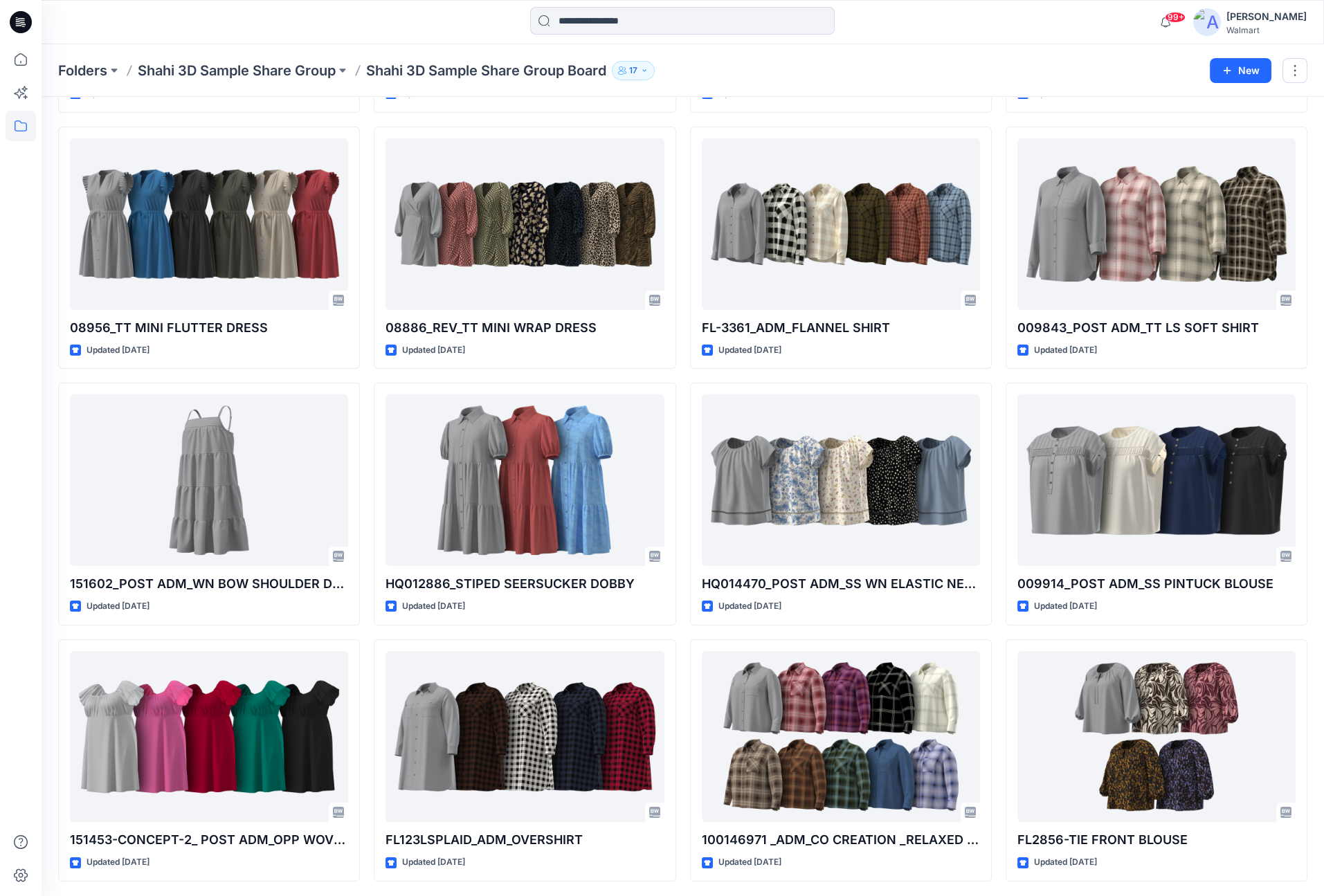
click at [1000, 362] on div "SCWDSH4130FA25_ADM_STRETCH POPLIN Updated [DATE] FAWTSH2215FA25 - [[DATE]] Upda…" at bounding box center [682, 247] width 1249 height 1267
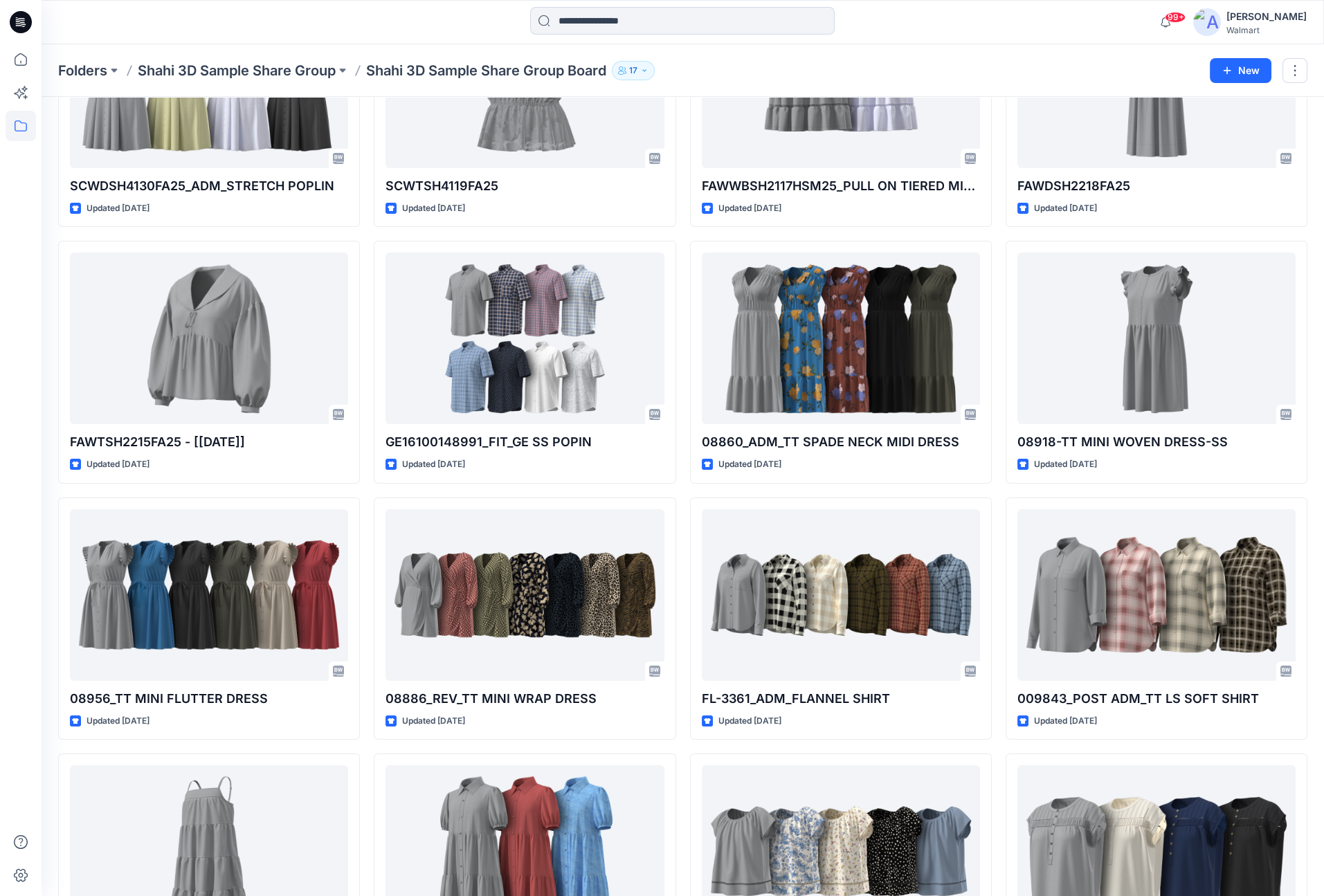
scroll to position [0, 0]
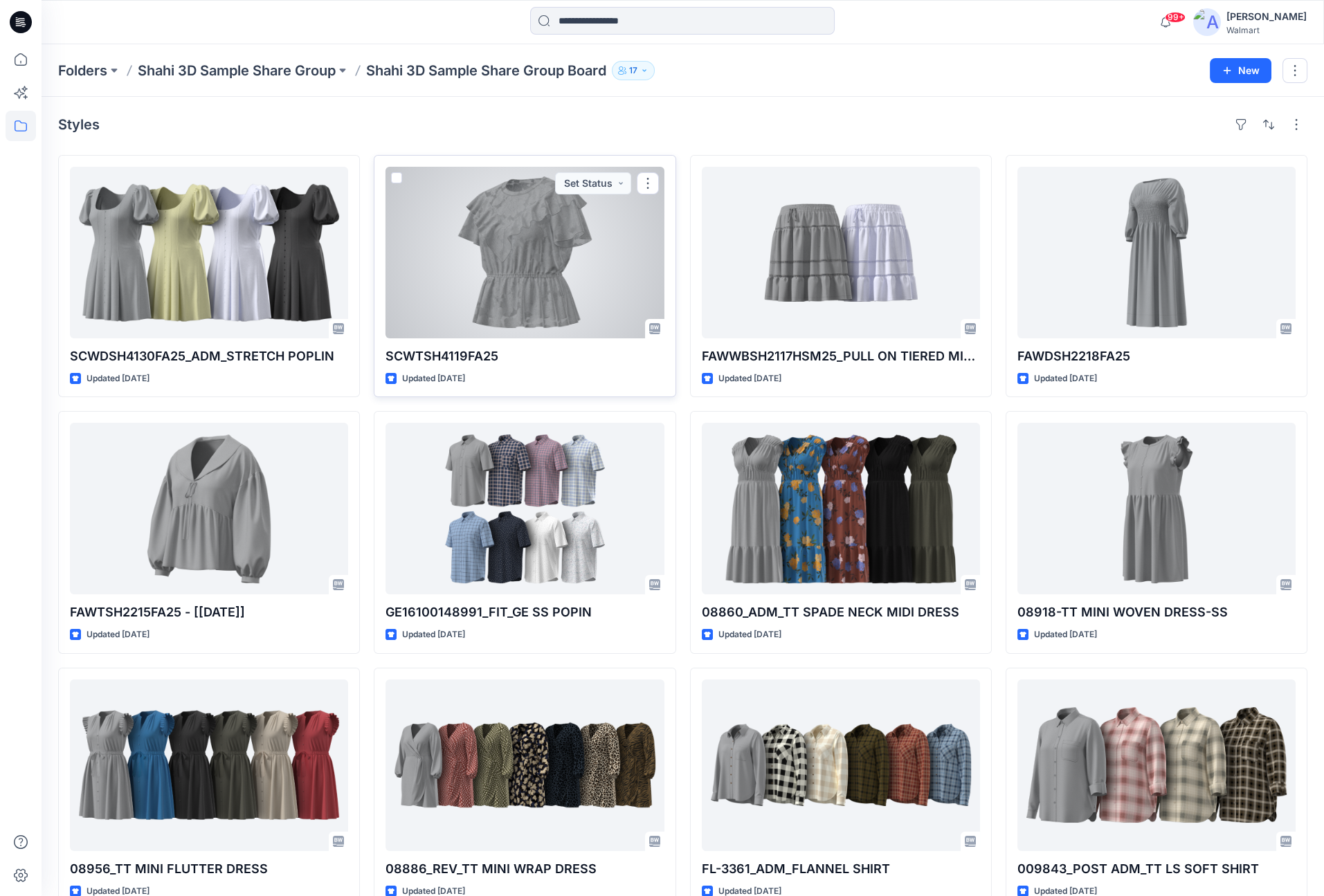
click at [536, 231] on div at bounding box center [525, 252] width 278 height 172
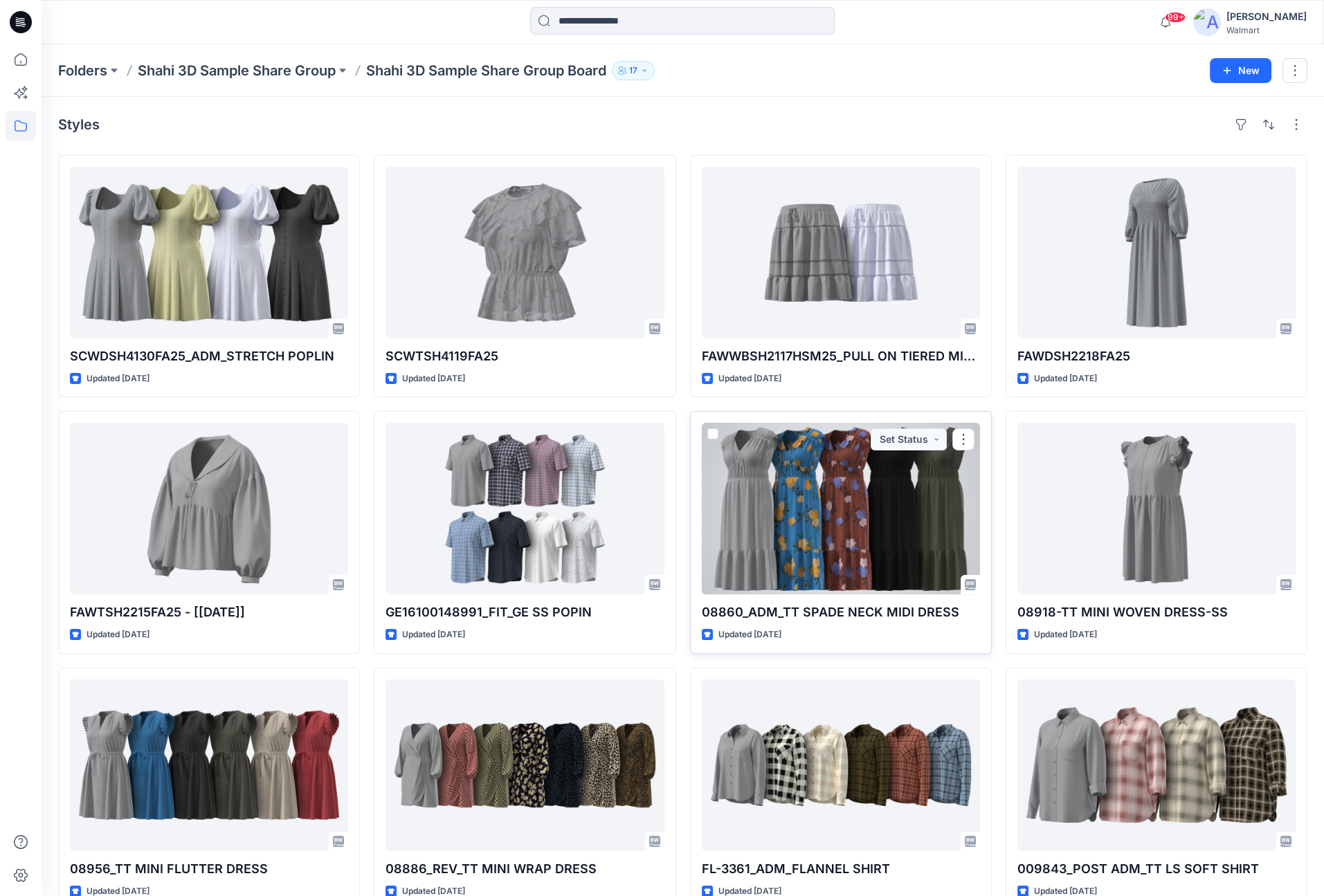
click at [871, 503] on div at bounding box center [841, 508] width 278 height 172
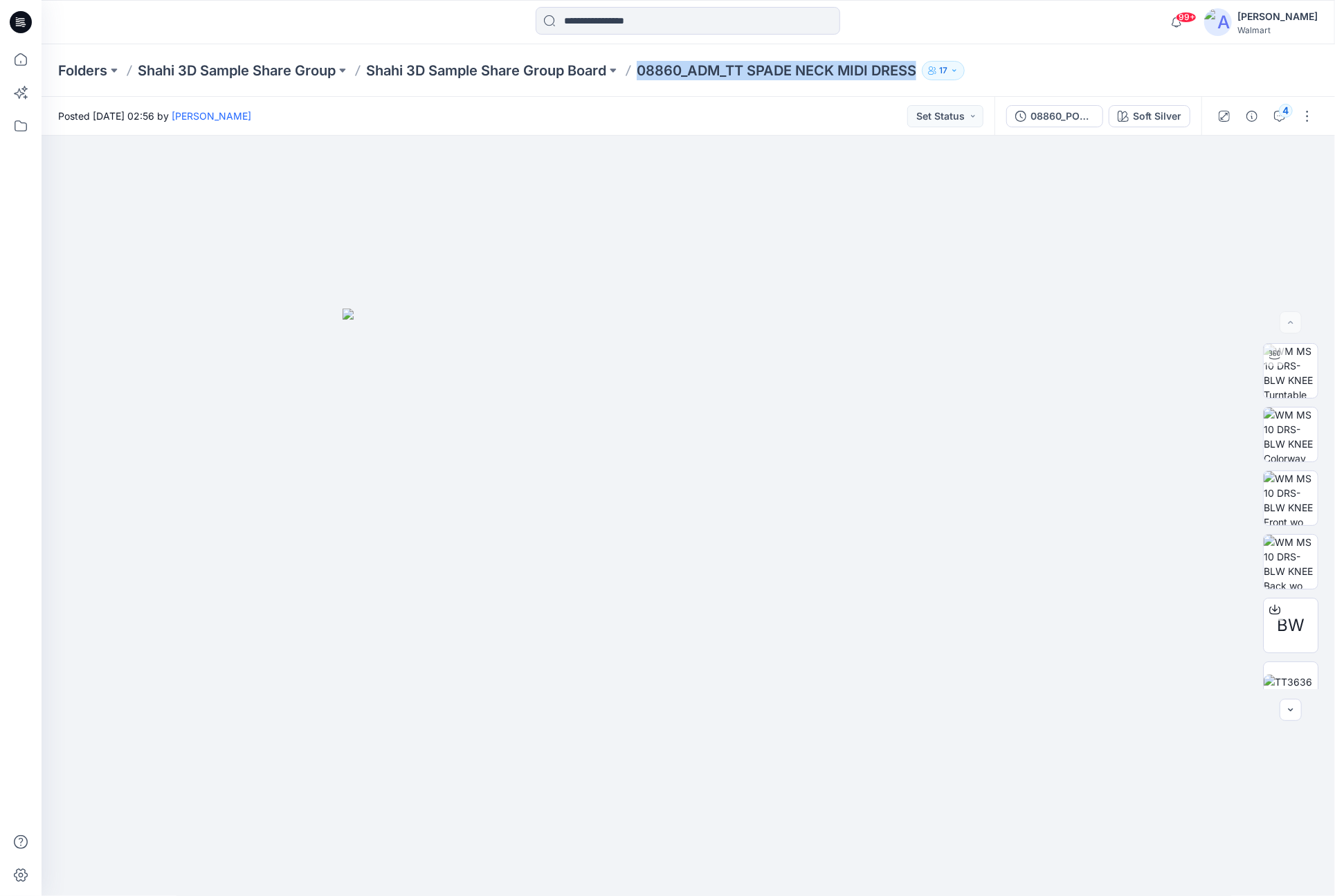
drag, startPoint x: 643, startPoint y: 68, endPoint x: 920, endPoint y: 66, distance: 277.0
click at [916, 66] on p "08860_ADM_TT SPADE NECK MIDI DRESS" at bounding box center [776, 70] width 280 height 19
copy p "08860_ADM_TT SPADE NECK MIDI DRESS"
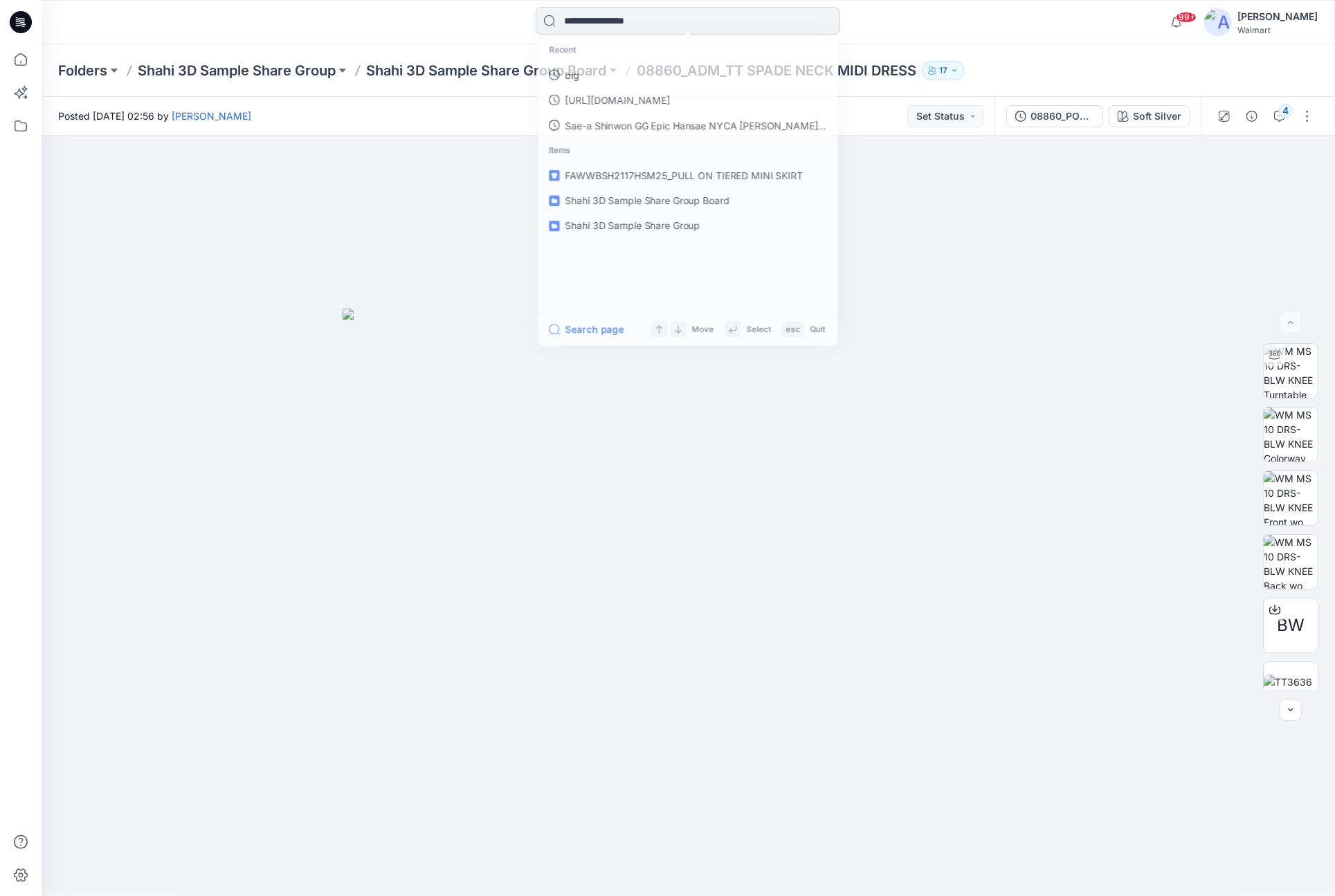
click at [752, 21] on input at bounding box center [688, 20] width 304 height 27
paste input "**********"
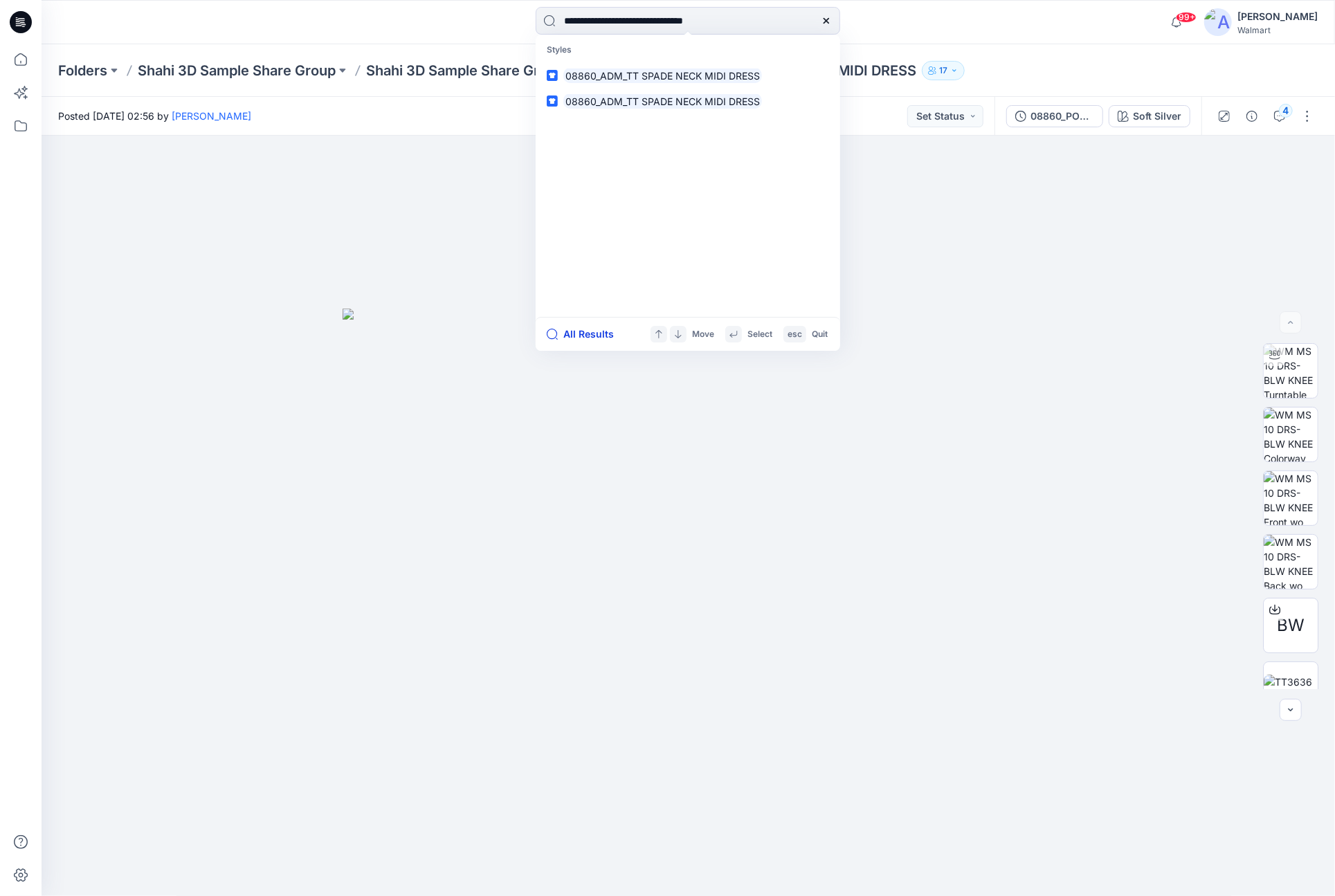
type input "**********"
click at [597, 334] on button "All Results" at bounding box center [584, 334] width 76 height 17
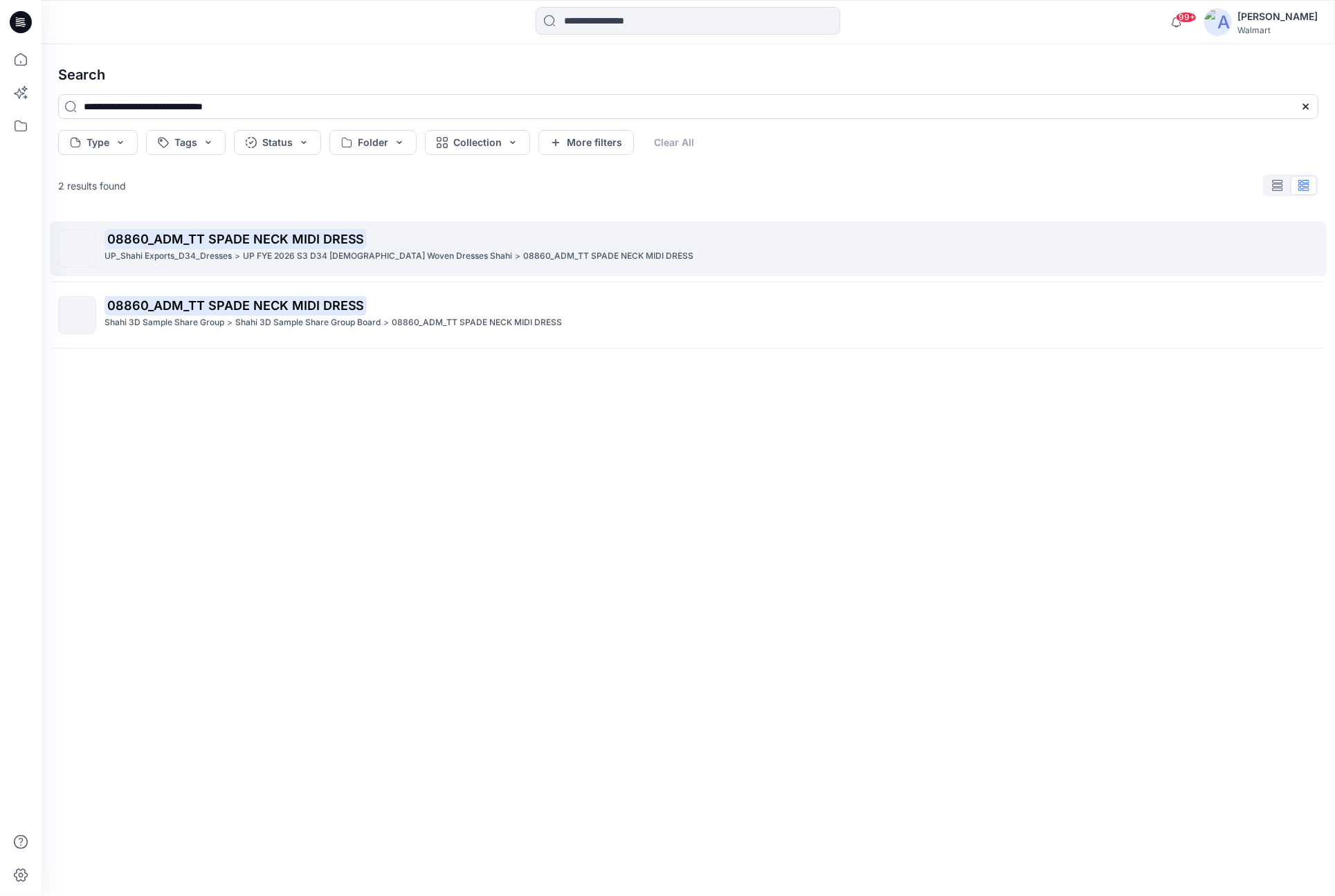
click at [233, 241] on mark "08860_ADM_TT SPADE NECK MIDI DRESS" at bounding box center [236, 239] width 262 height 19
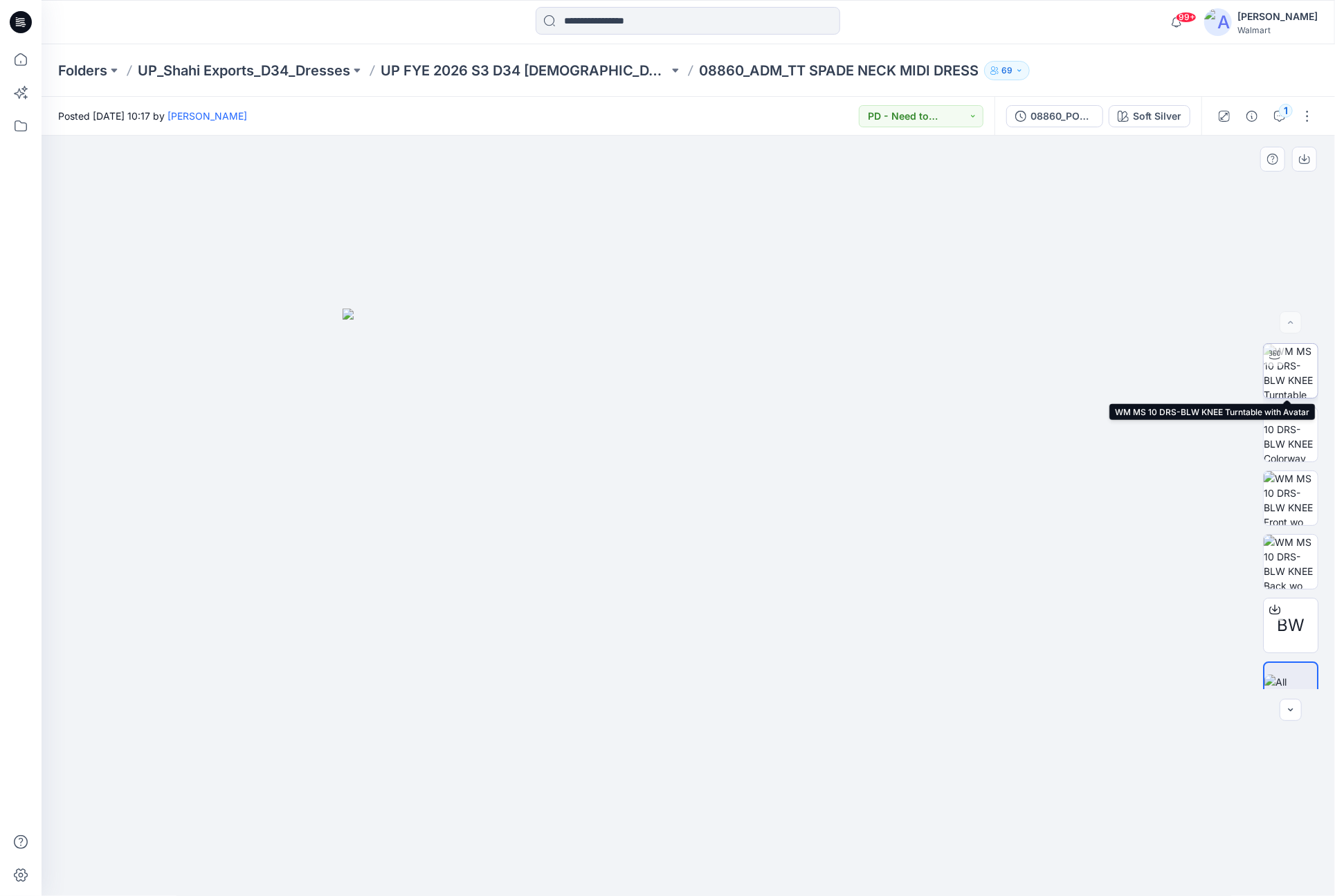
click at [1303, 377] on img at bounding box center [1290, 371] width 54 height 54
click at [361, 4] on div "99+ Notifications Sae-A Virtual 3d Team has updated WA EASY PANT with WA LONG P…" at bounding box center [687, 22] width 1293 height 44
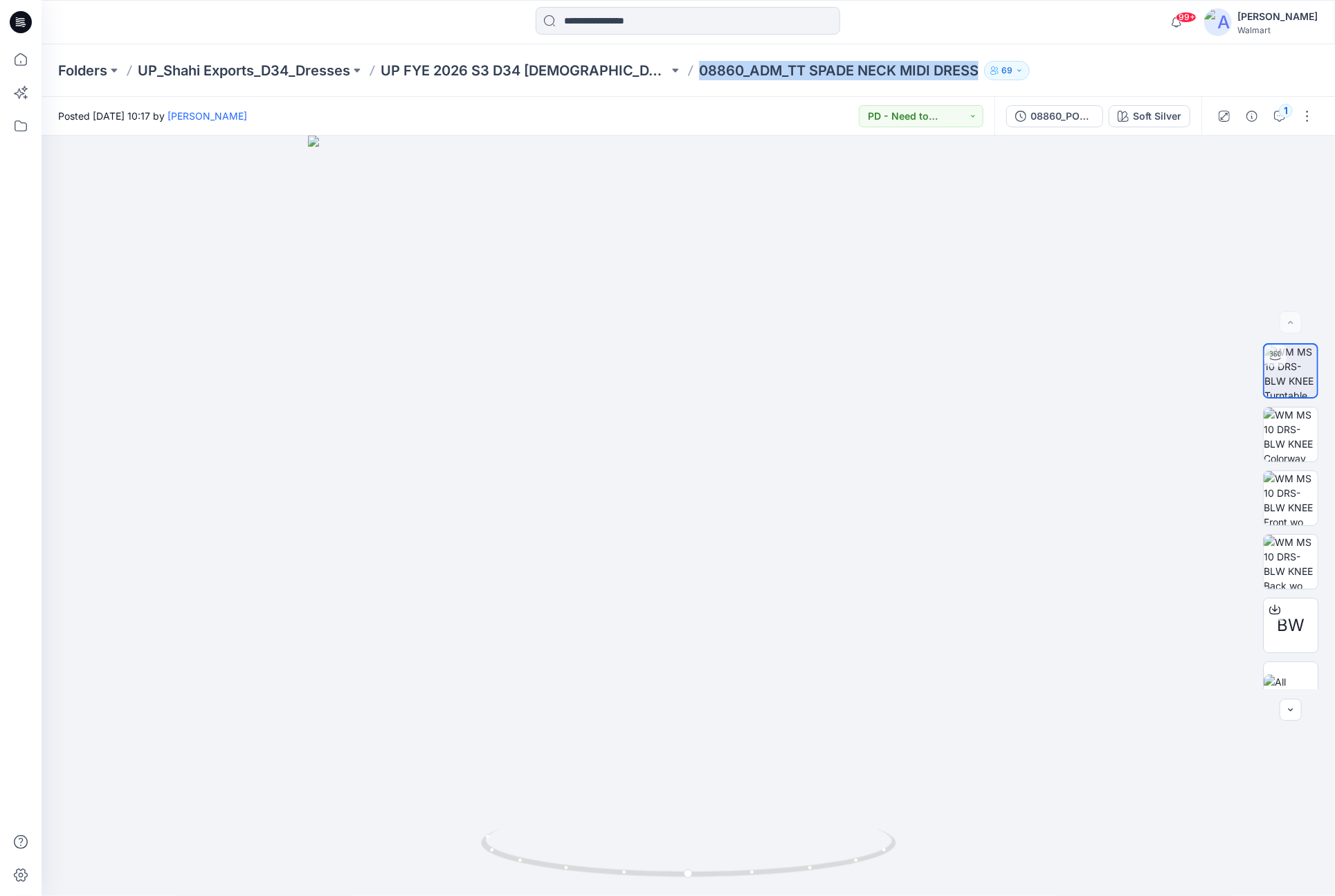
drag, startPoint x: 703, startPoint y: 67, endPoint x: 985, endPoint y: 77, distance: 282.2
click at [985, 77] on div "Folders UP_Shahi Exports_D34_Dresses UP FYE 2026 S3 D34 [DEMOGRAPHIC_DATA] Wove…" at bounding box center [634, 70] width 1152 height 19
drag, startPoint x: 956, startPoint y: 68, endPoint x: 912, endPoint y: 28, distance: 59.5
click at [912, 28] on div at bounding box center [687, 22] width 646 height 31
drag, startPoint x: 703, startPoint y: 72, endPoint x: 980, endPoint y: 88, distance: 277.5
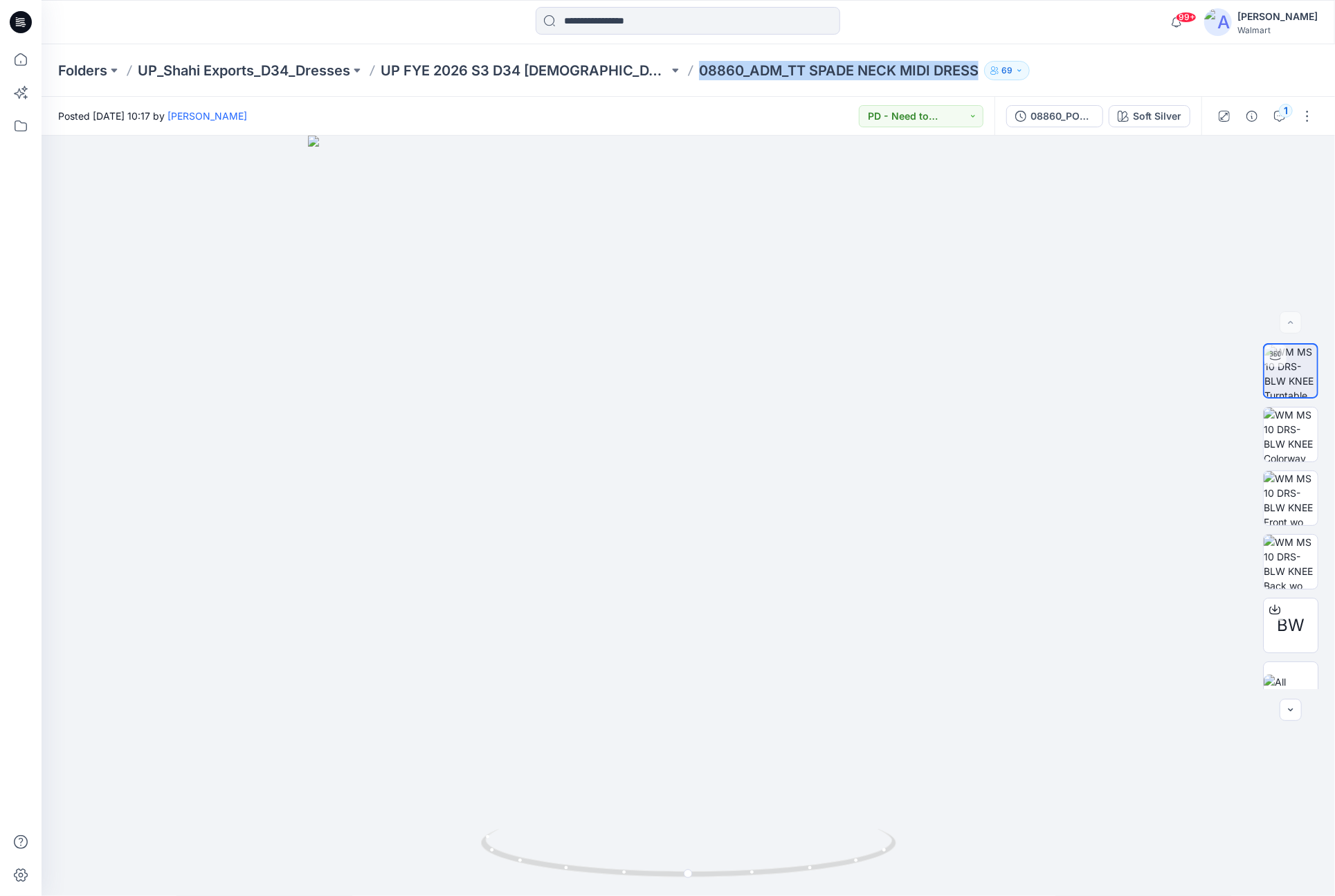
click at [980, 88] on div "Folders UP_Shahi Exports_D34_Dresses UP FYE 2026 S3 D34 [DEMOGRAPHIC_DATA] Wove…" at bounding box center [687, 70] width 1293 height 53
copy p "08860_ADM_TT SPADE NECK MIDI DRESS"
click at [671, 73] on button at bounding box center [675, 70] width 14 height 19
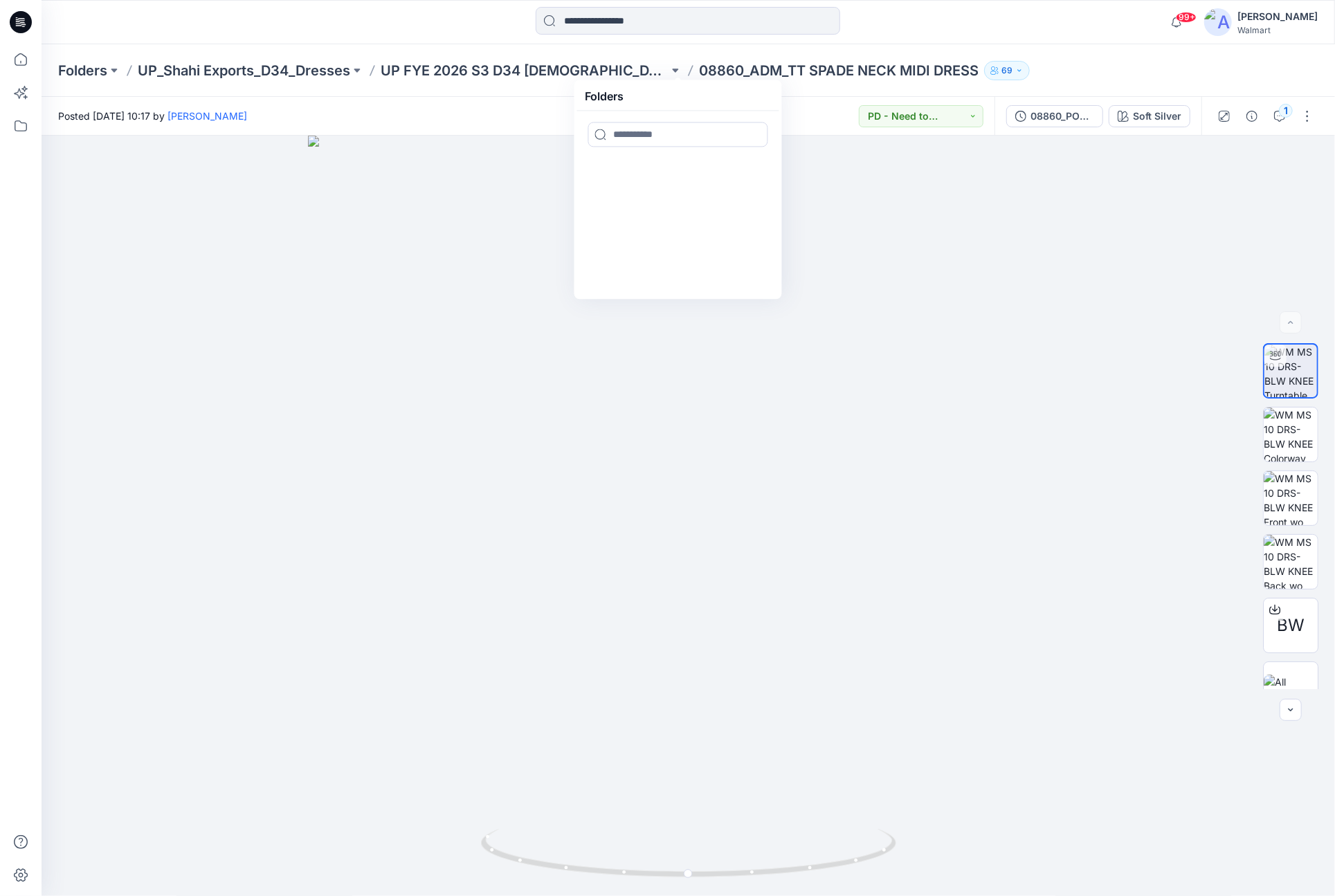
click at [196, 44] on div "Folders UP_Shahi Exports_D34_Dresses UP FYE 2026 S3 D34 [DEMOGRAPHIC_DATA] Wove…" at bounding box center [687, 70] width 1293 height 53
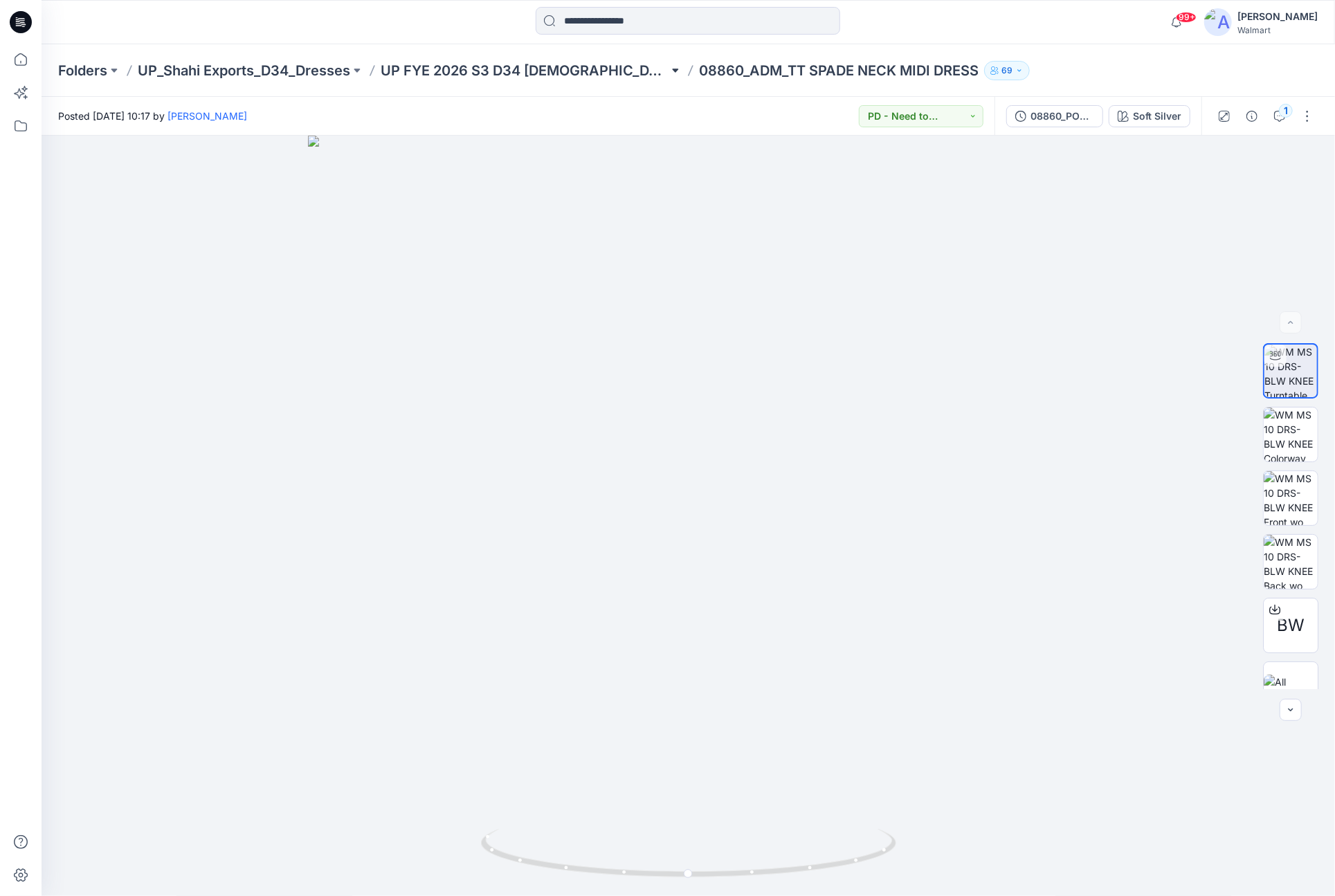
click at [675, 77] on button at bounding box center [675, 70] width 14 height 19
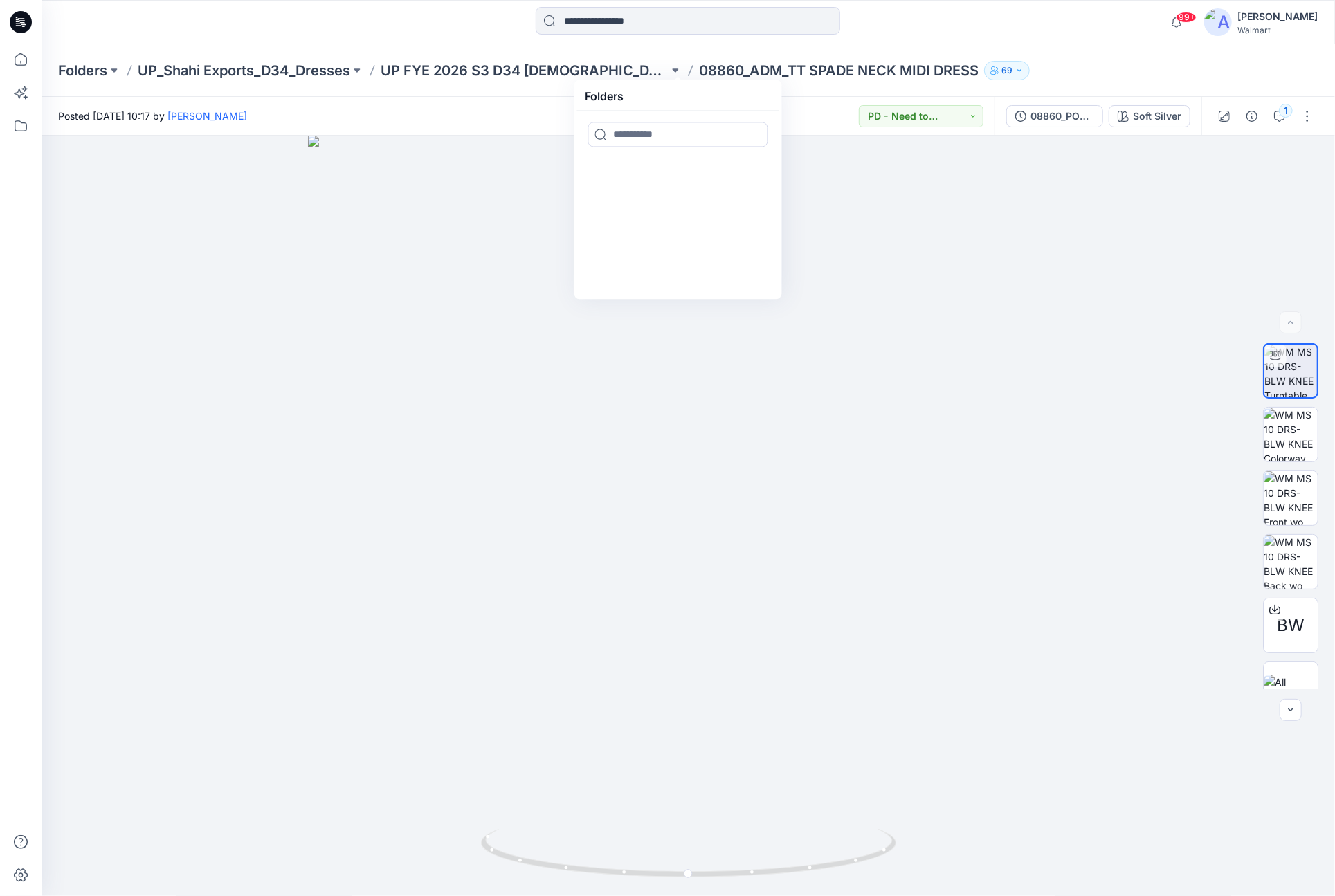
click at [430, 37] on div "99+ Notifications Sae-A Virtual 3d Team has updated WA EASY PANT with WA LONG P…" at bounding box center [687, 22] width 1293 height 44
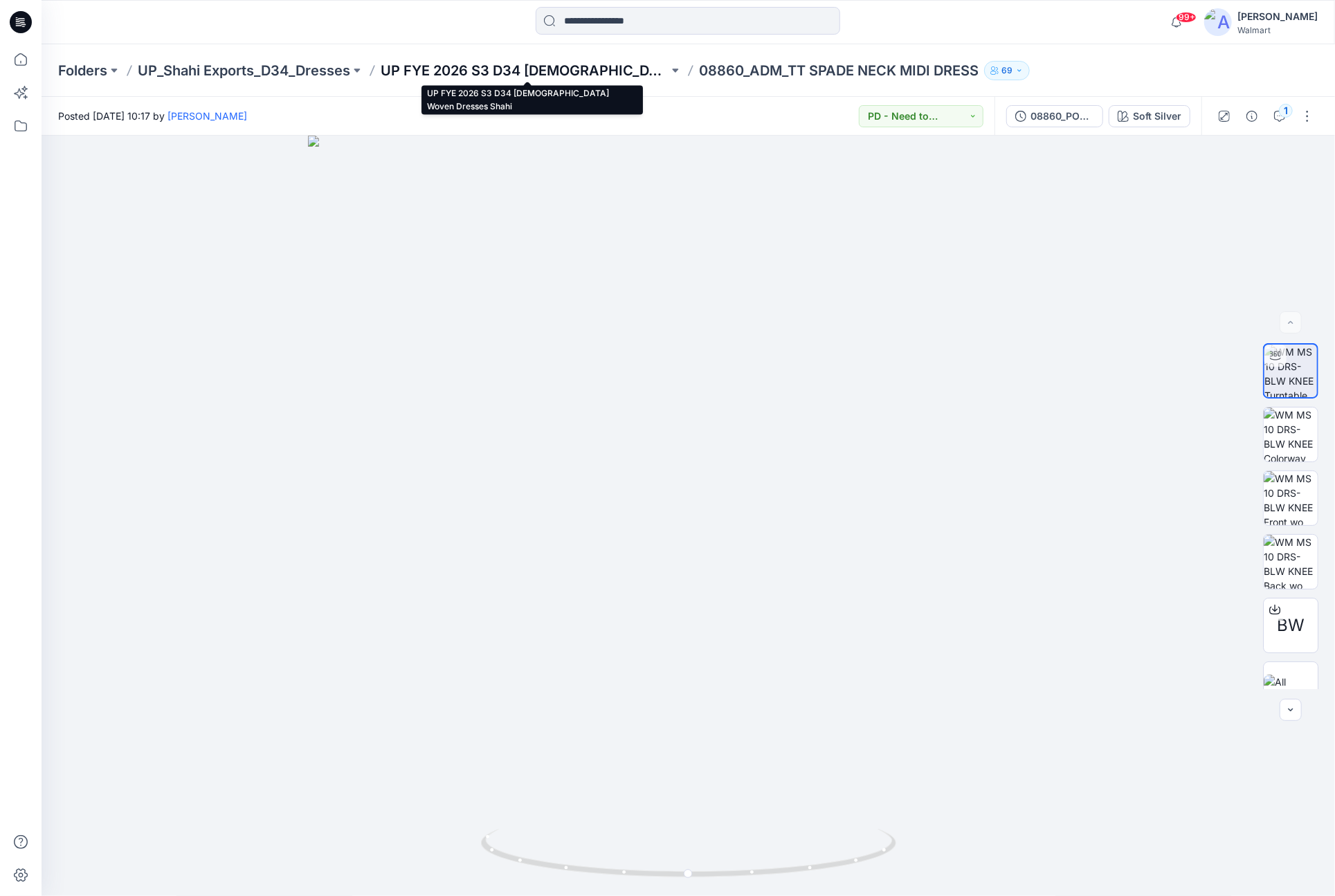
click at [422, 68] on p "UP FYE 2026 S3 D34 [DEMOGRAPHIC_DATA] Woven Dresses Shahi" at bounding box center [524, 70] width 288 height 19
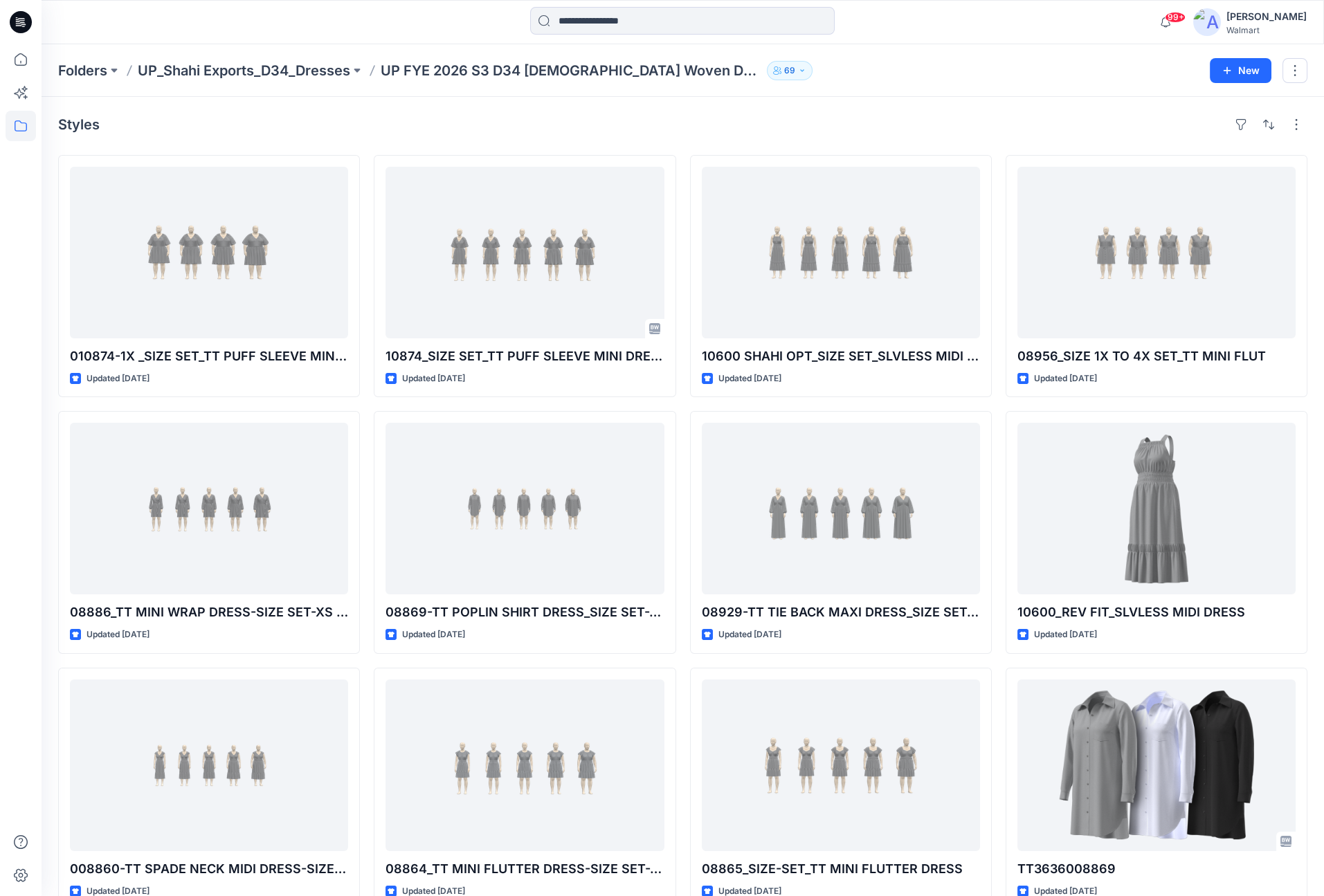
click at [464, 71] on p "UP FYE 2026 S3 D34 [DEMOGRAPHIC_DATA] Woven Dresses Shahi" at bounding box center [570, 70] width 380 height 19
click at [669, 99] on div "Styles 010874-1X _SIZE SET_TT PUFF SLEEVE MINI DRESS Updated [DATE] 08886_TT MI…" at bounding box center [682, 536] width 1283 height 879
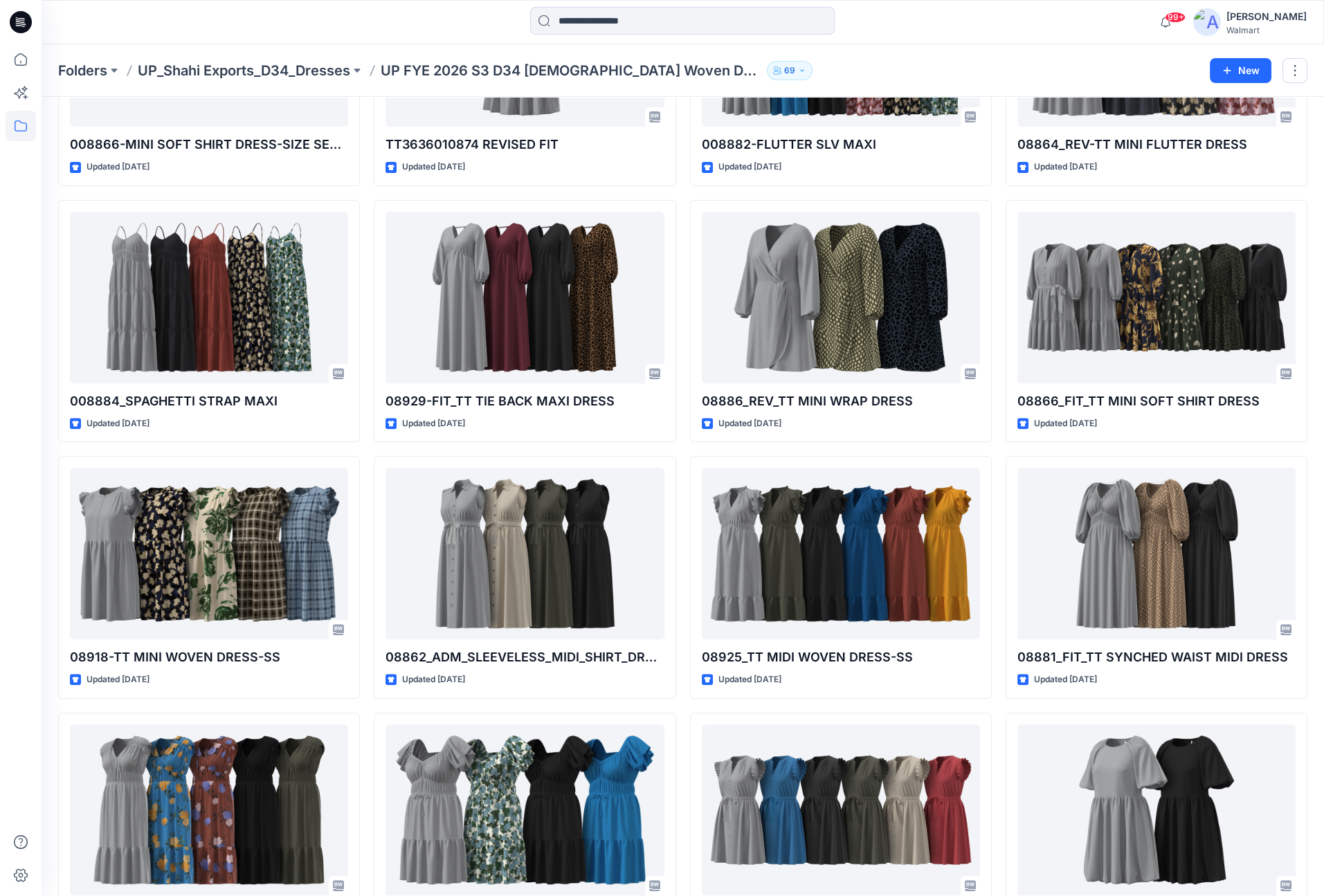
scroll to position [1231, 0]
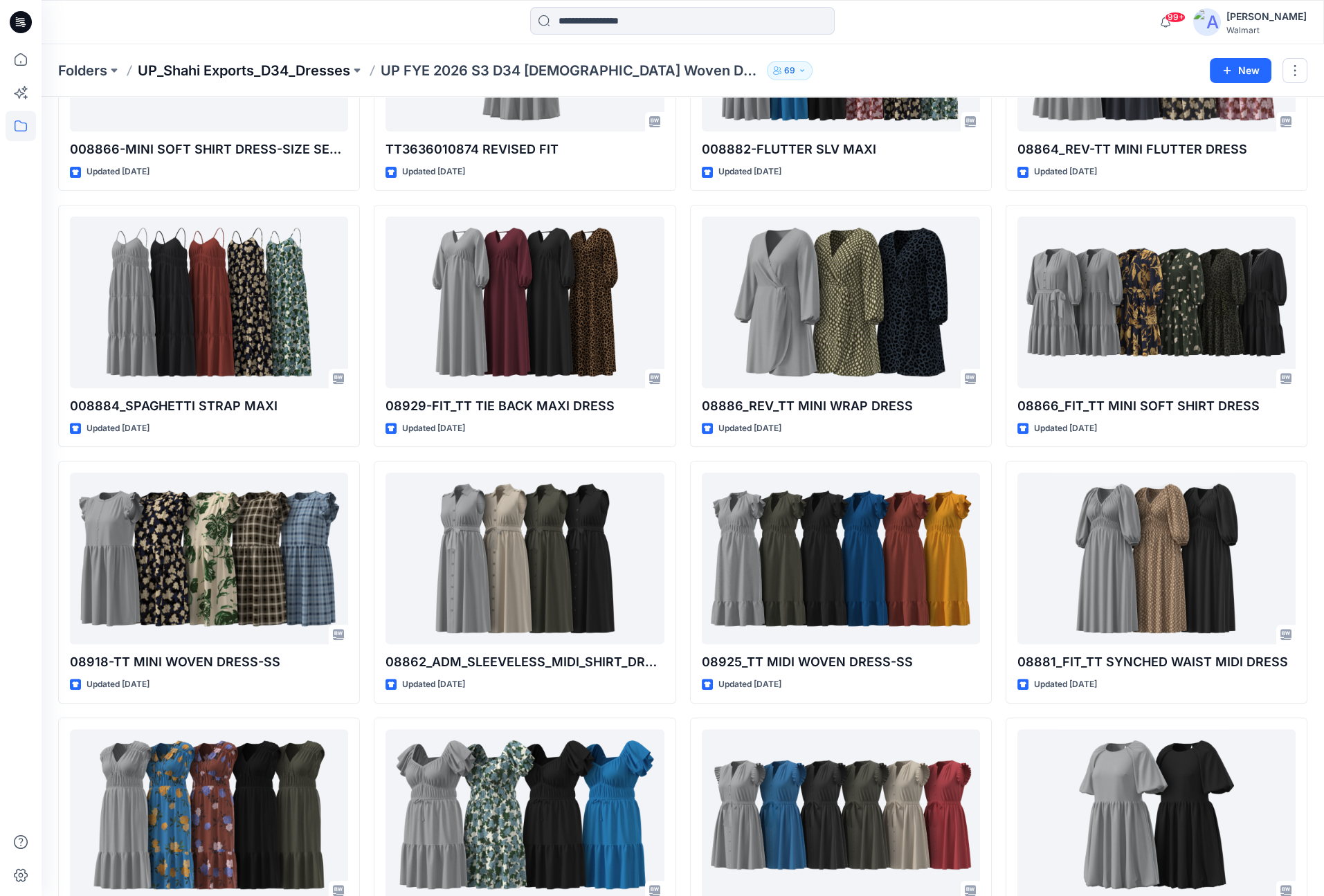
click at [349, 70] on p "UP_Shahi Exports_D34_Dresses" at bounding box center [243, 70] width 212 height 19
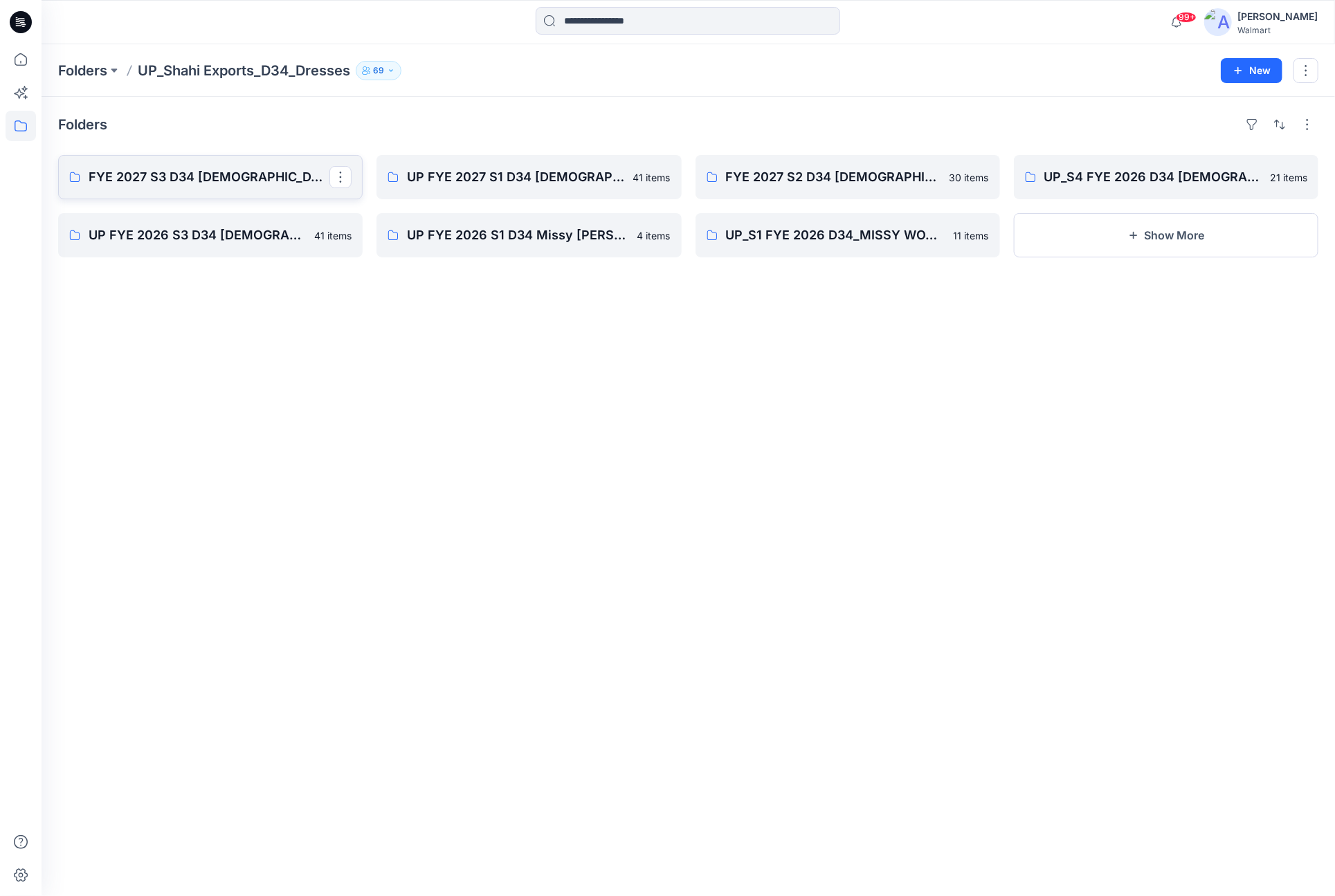
click at [260, 168] on p "FYE 2027 S3 D34 [DEMOGRAPHIC_DATA] Dresses - Shahi" at bounding box center [209, 177] width 241 height 19
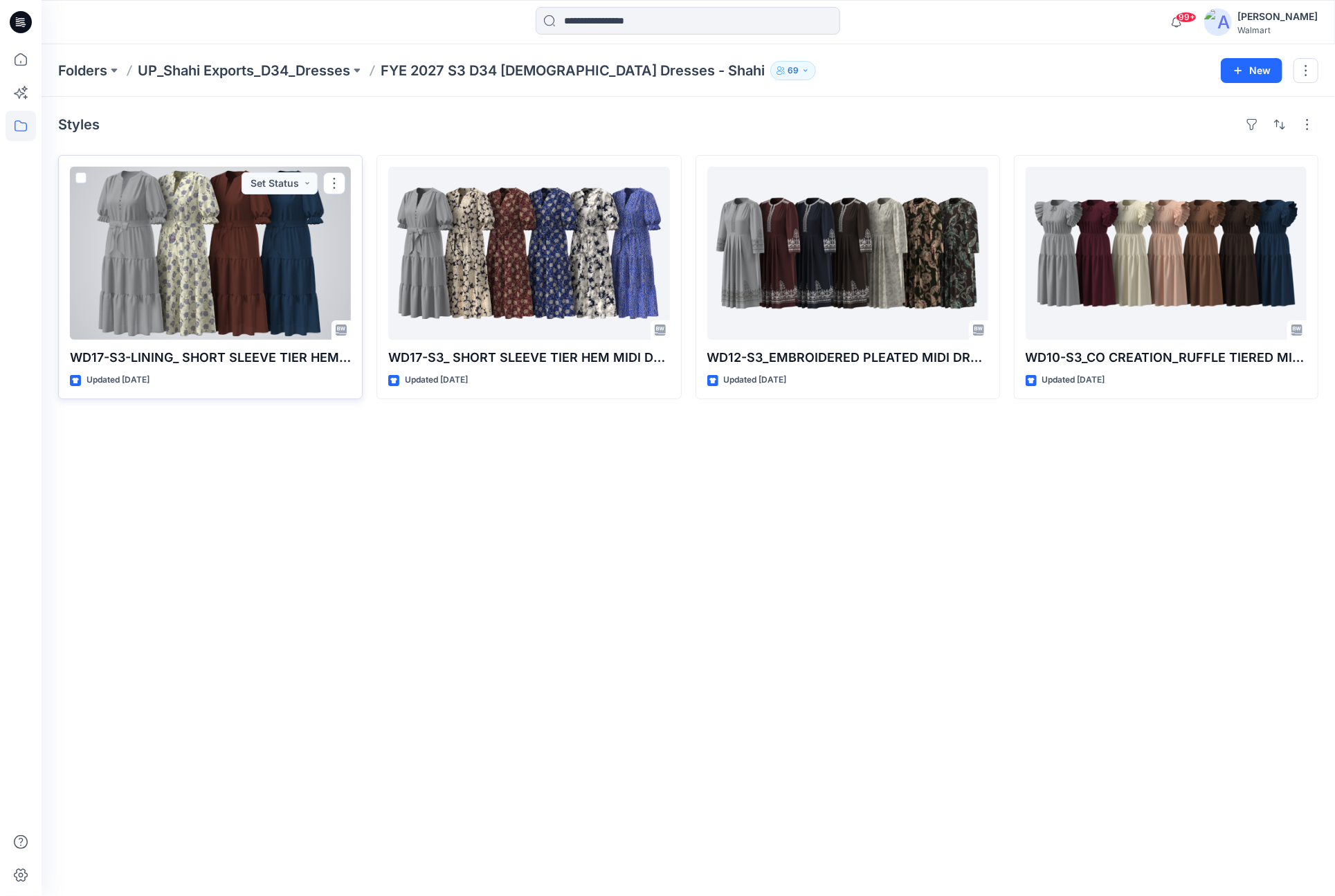
click at [285, 247] on div at bounding box center [209, 253] width 281 height 173
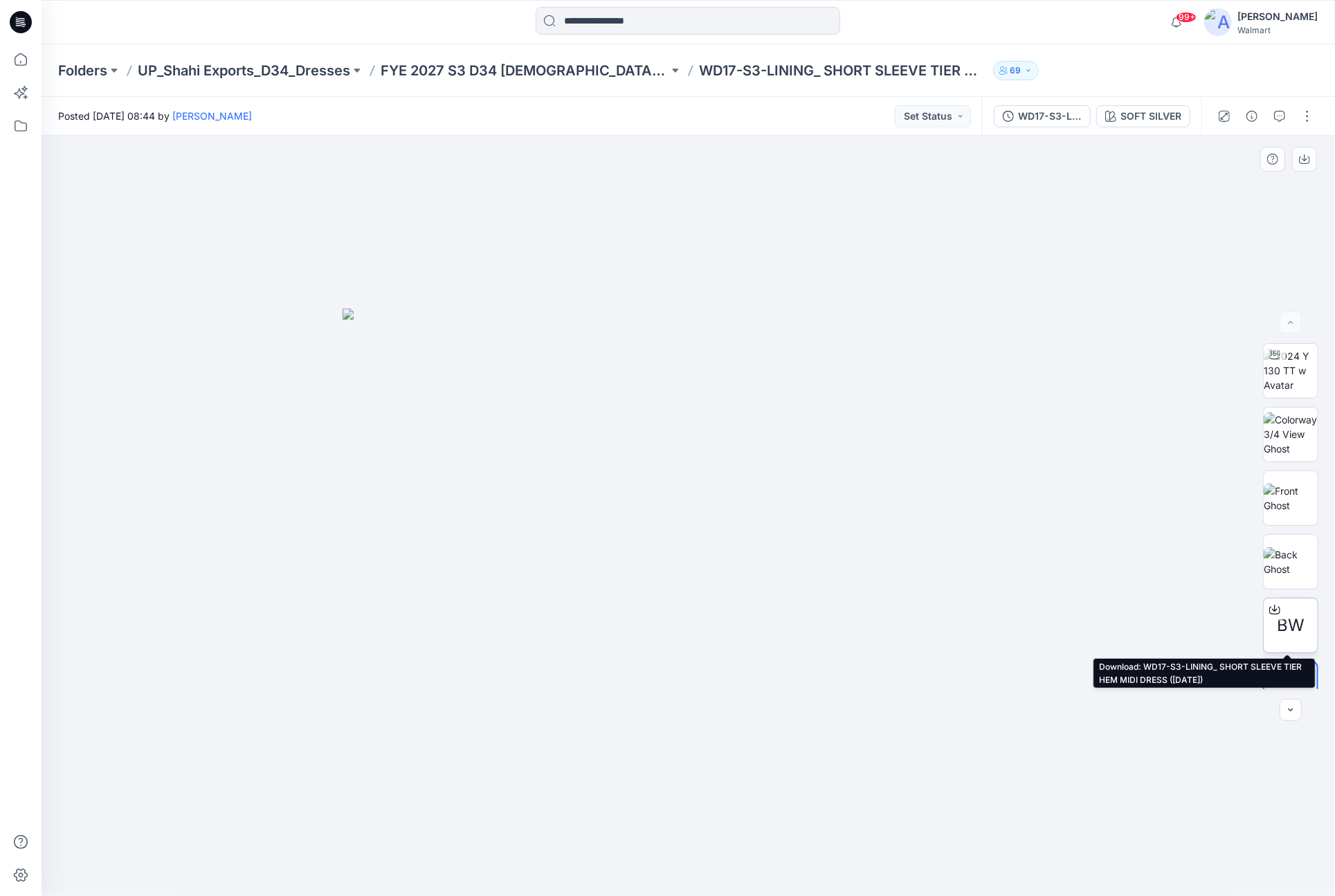
click at [1283, 617] on span "BW" at bounding box center [1290, 626] width 27 height 25
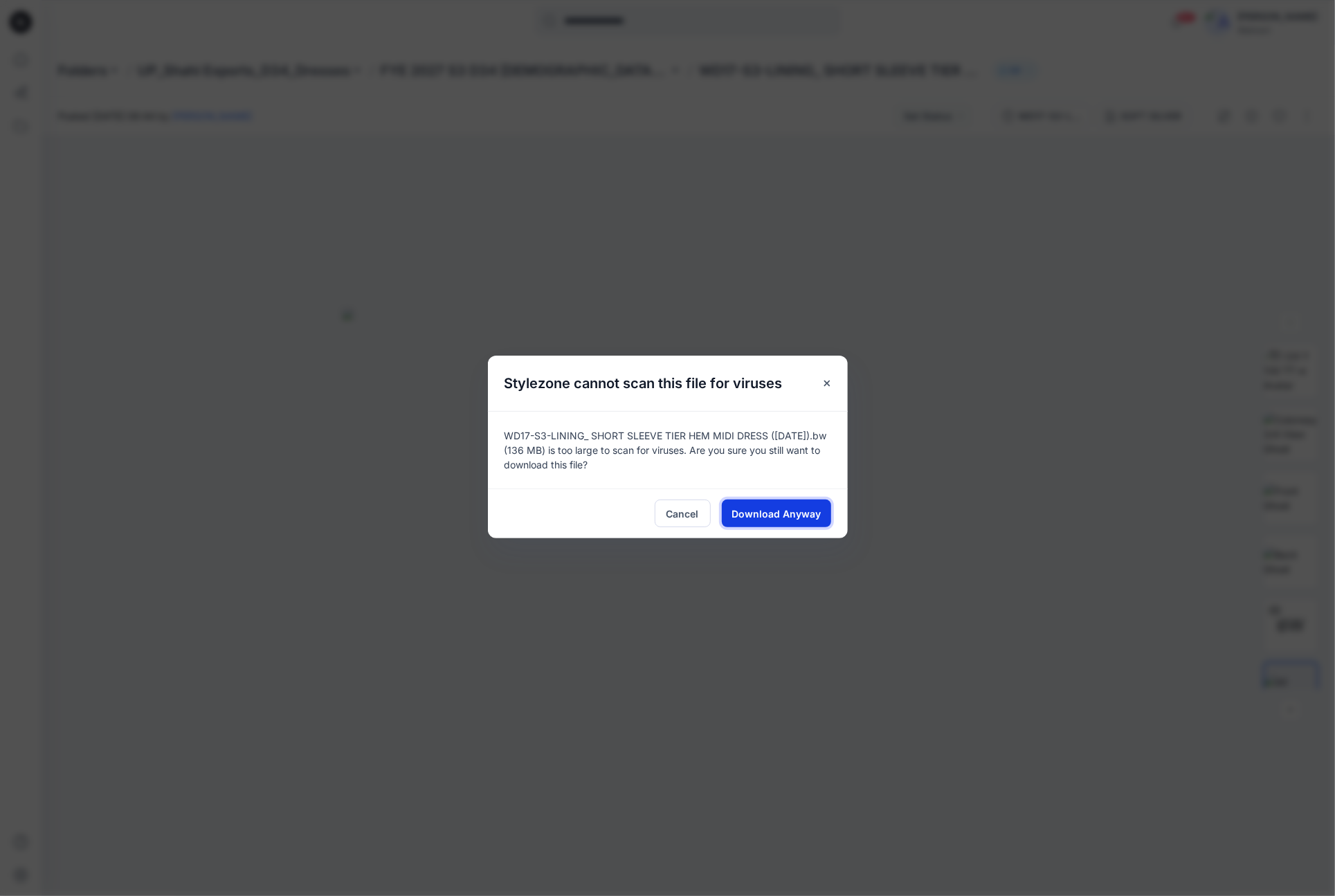
click at [778, 512] on span "Download Anyway" at bounding box center [775, 514] width 89 height 15
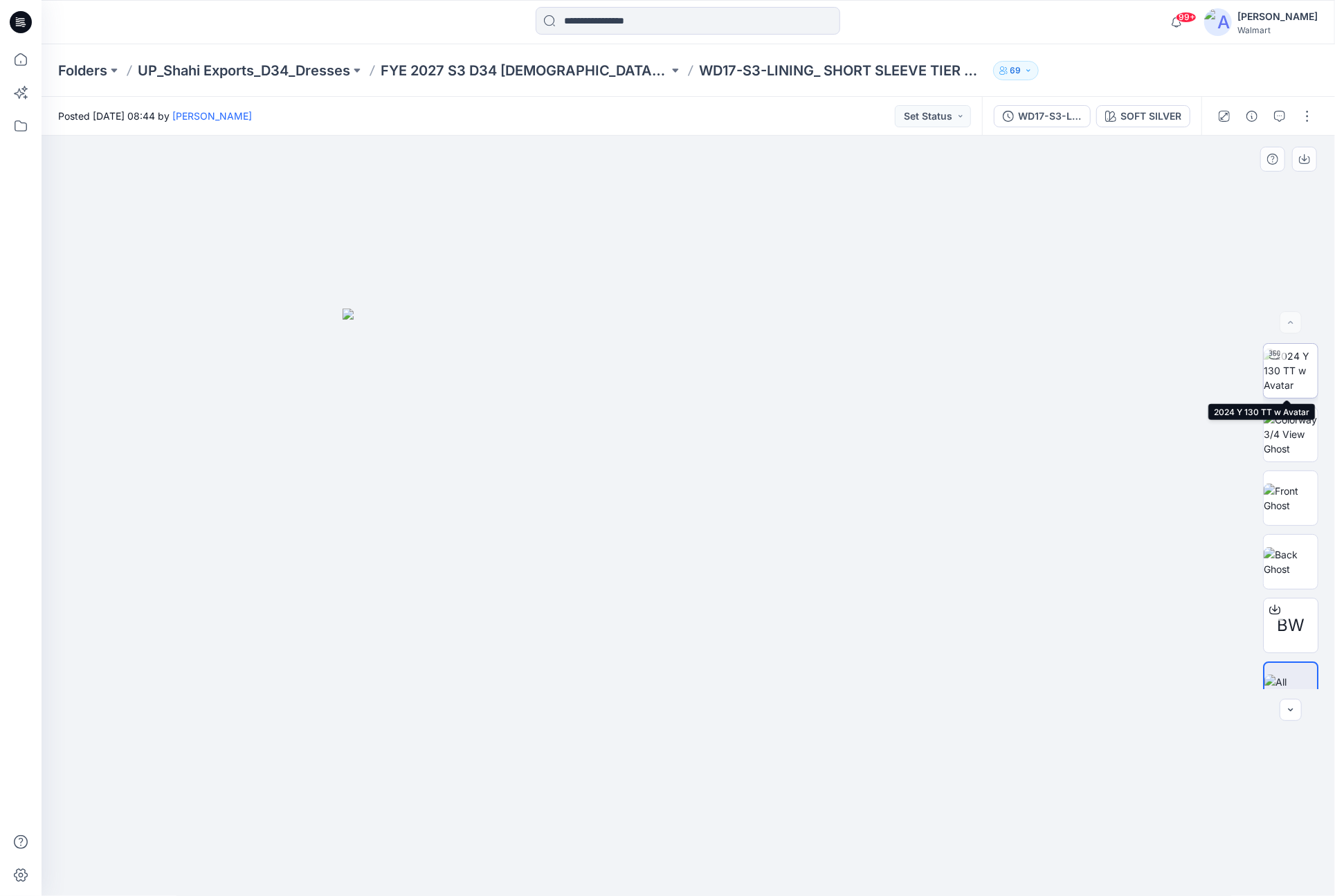
click at [1300, 370] on img at bounding box center [1290, 371] width 54 height 44
click at [1294, 440] on img at bounding box center [1290, 435] width 54 height 44
click at [1293, 496] on img at bounding box center [1290, 498] width 54 height 29
click at [1292, 550] on img at bounding box center [1290, 562] width 54 height 29
click at [1301, 363] on img at bounding box center [1290, 371] width 54 height 44
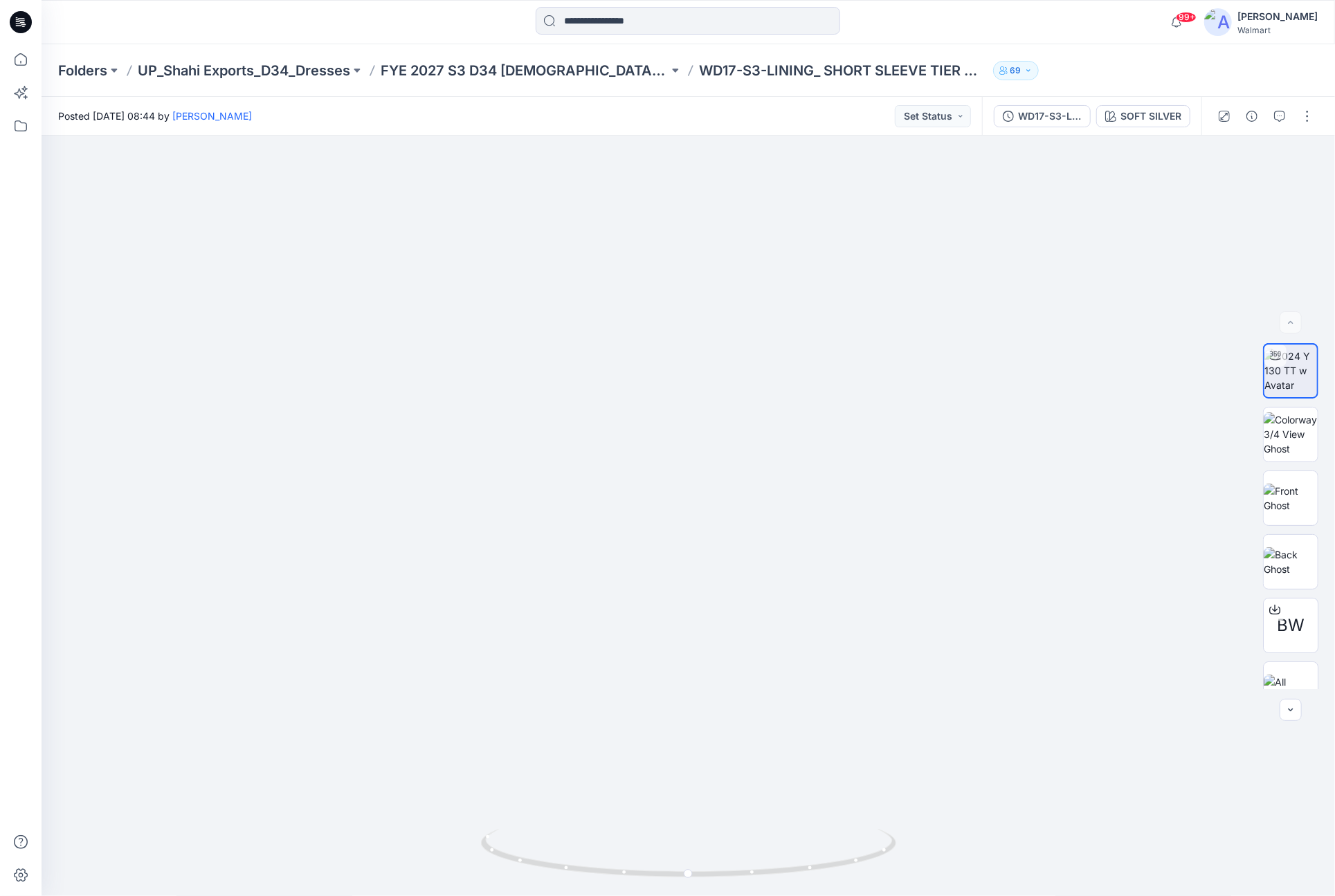
click at [1272, 73] on div "Folders UP_Shahi Exports_D34_Dresses FYE 2027 S3 D34 [DEMOGRAPHIC_DATA] Dresses…" at bounding box center [687, 70] width 1293 height 53
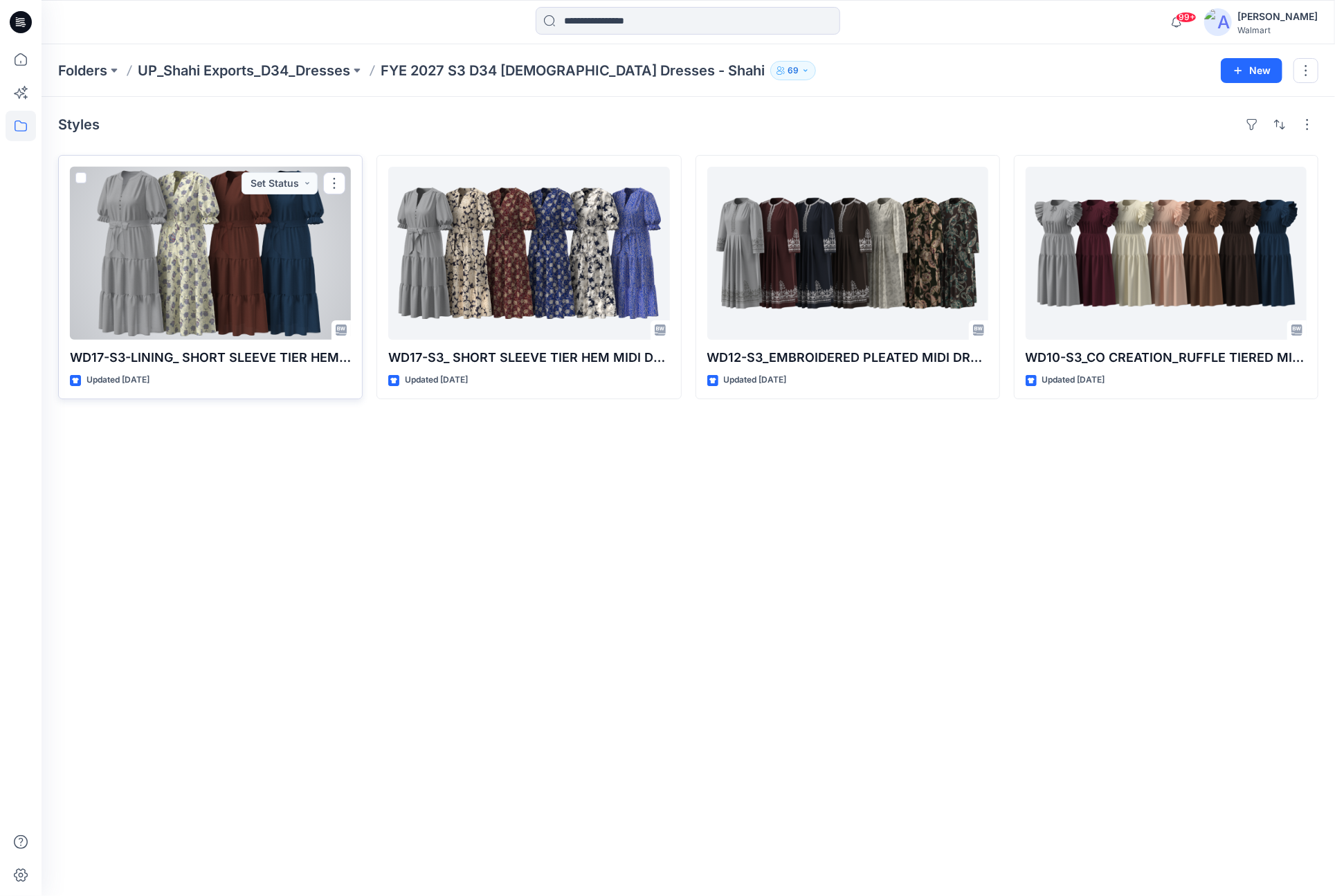
click at [207, 264] on div at bounding box center [209, 253] width 281 height 173
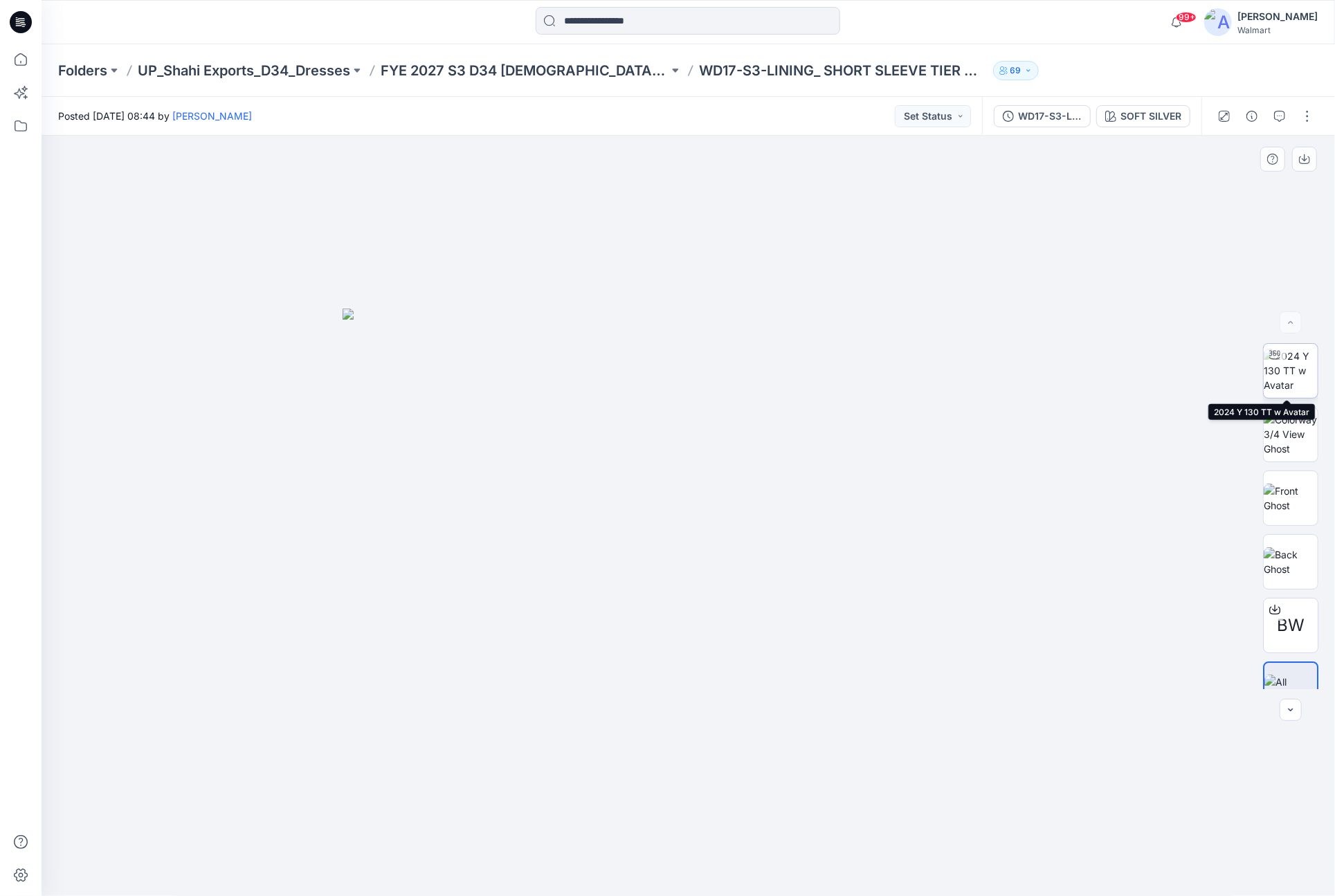
click at [1300, 370] on img at bounding box center [1290, 371] width 54 height 44
click at [1297, 503] on img at bounding box center [1290, 498] width 54 height 29
click at [1312, 158] on button "button" at bounding box center [1304, 159] width 25 height 25
click at [918, 273] on div at bounding box center [687, 516] width 1293 height 761
click at [1293, 569] on img at bounding box center [1290, 562] width 54 height 29
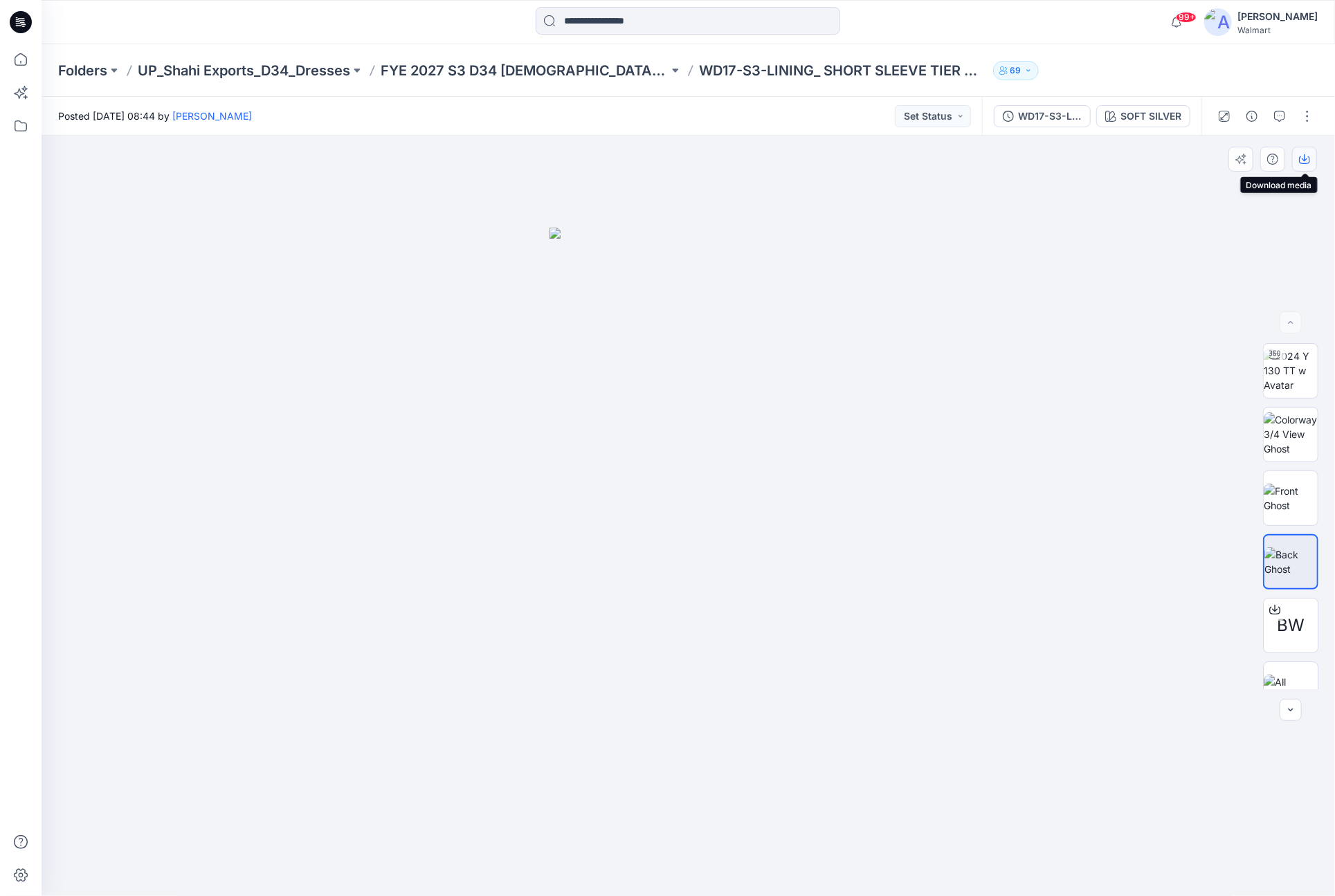
click at [1305, 158] on icon "button" at bounding box center [1304, 159] width 11 height 11
click at [24, 120] on icon at bounding box center [20, 126] width 31 height 31
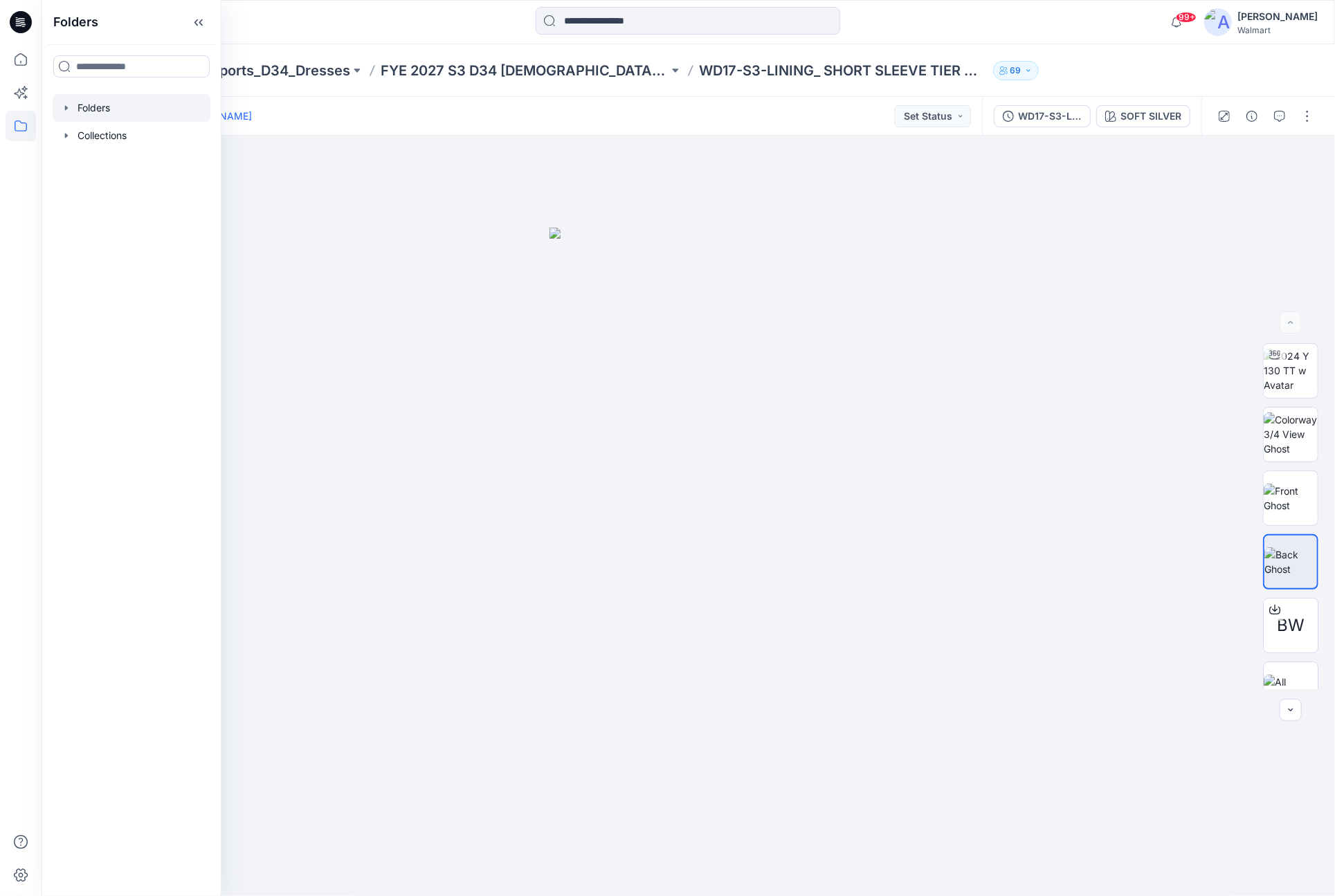
click at [66, 105] on icon "button" at bounding box center [66, 107] width 11 height 11
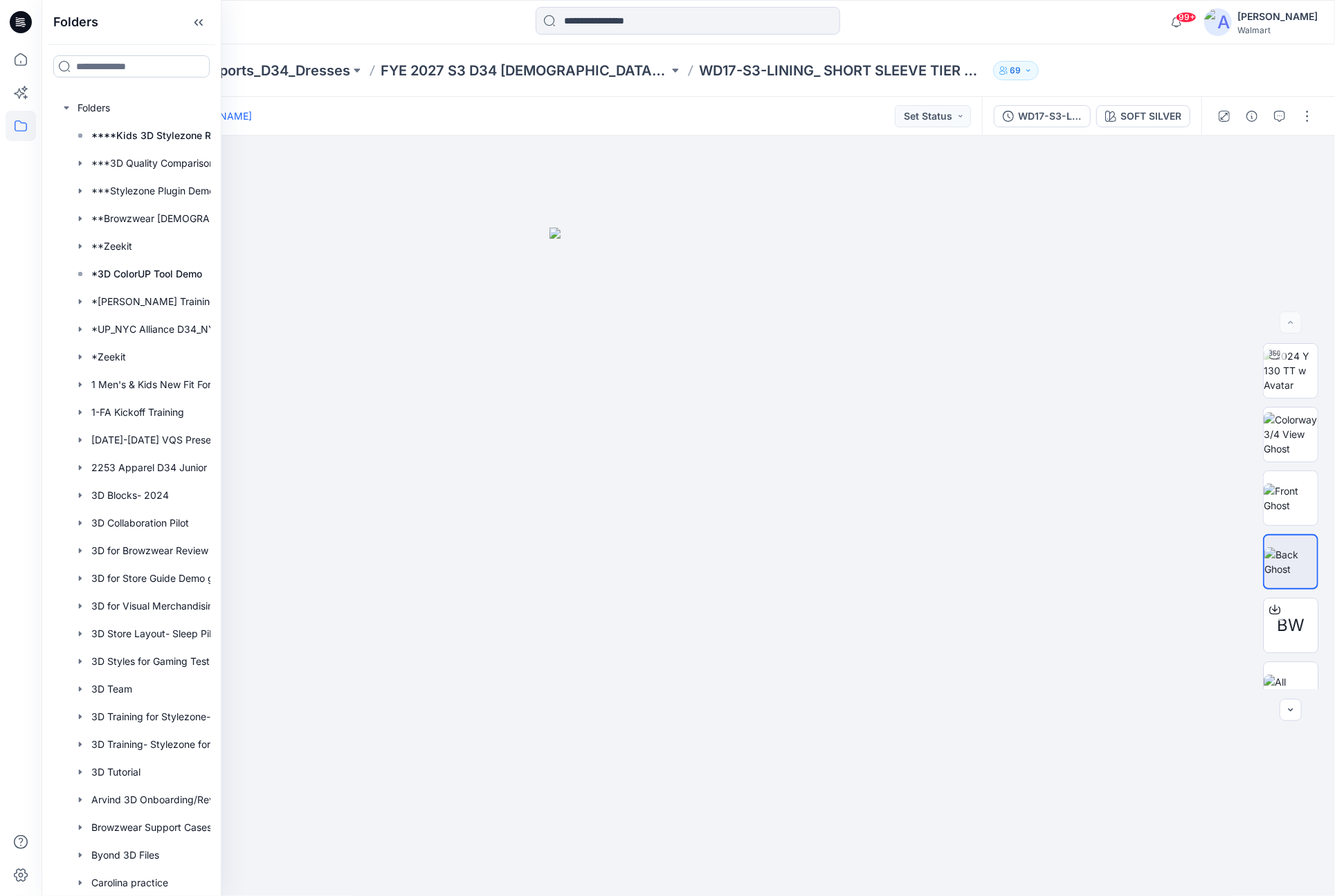
click at [125, 70] on input at bounding box center [132, 66] width 157 height 22
click at [248, 31] on div at bounding box center [202, 22] width 323 height 31
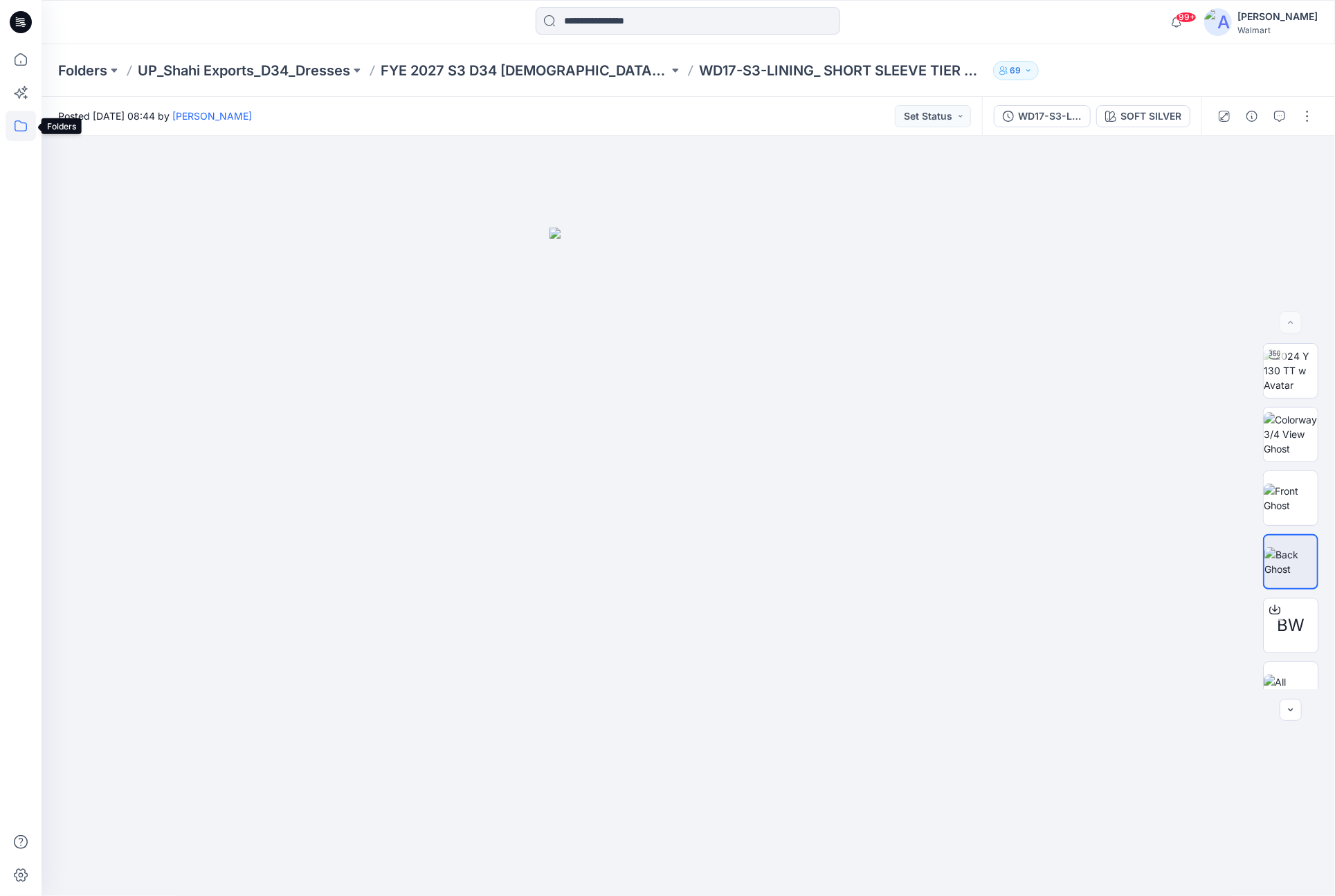
click at [22, 128] on icon at bounding box center [20, 126] width 31 height 31
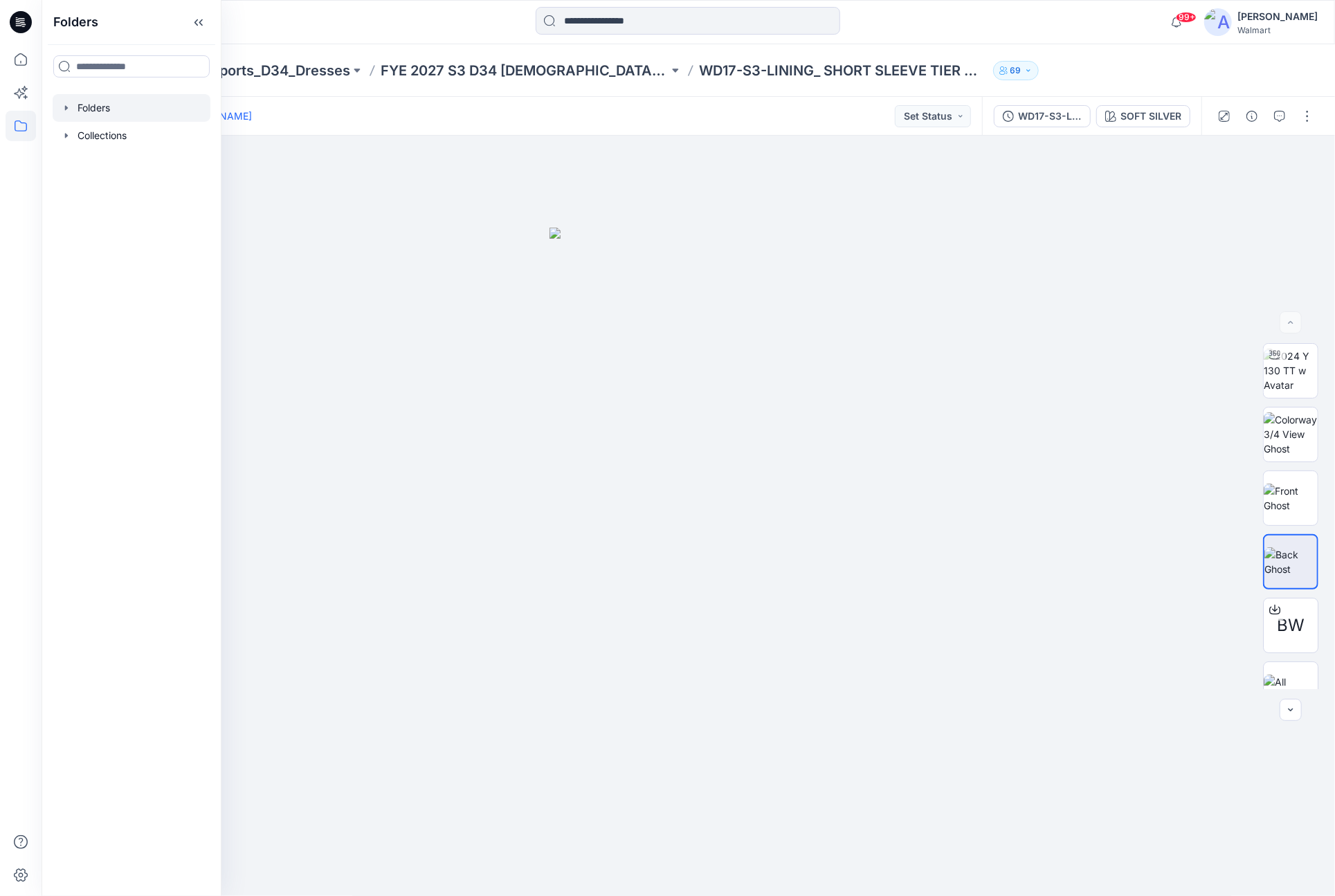
click at [66, 113] on icon "button" at bounding box center [66, 107] width 11 height 11
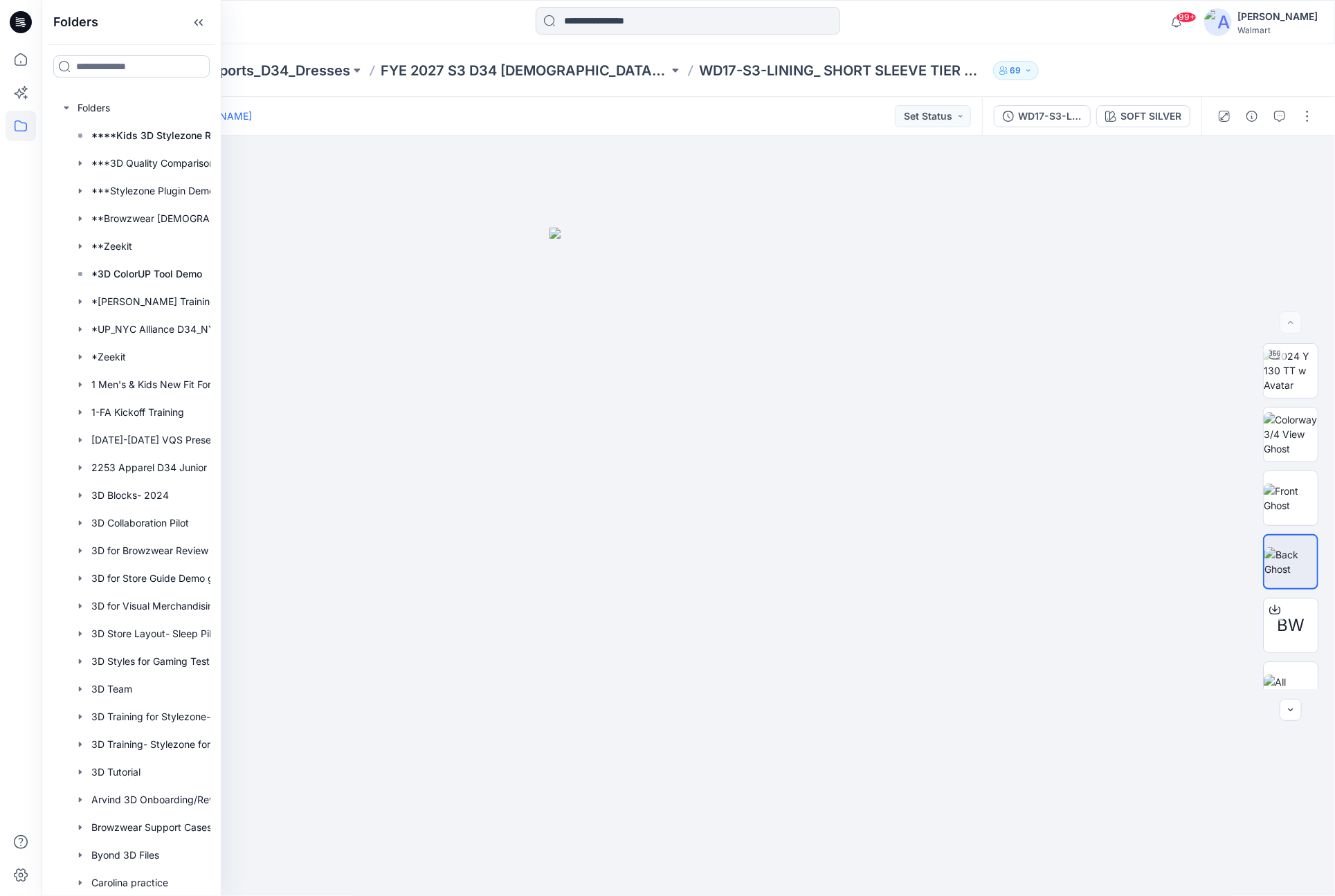
click at [127, 66] on input at bounding box center [132, 66] width 157 height 22
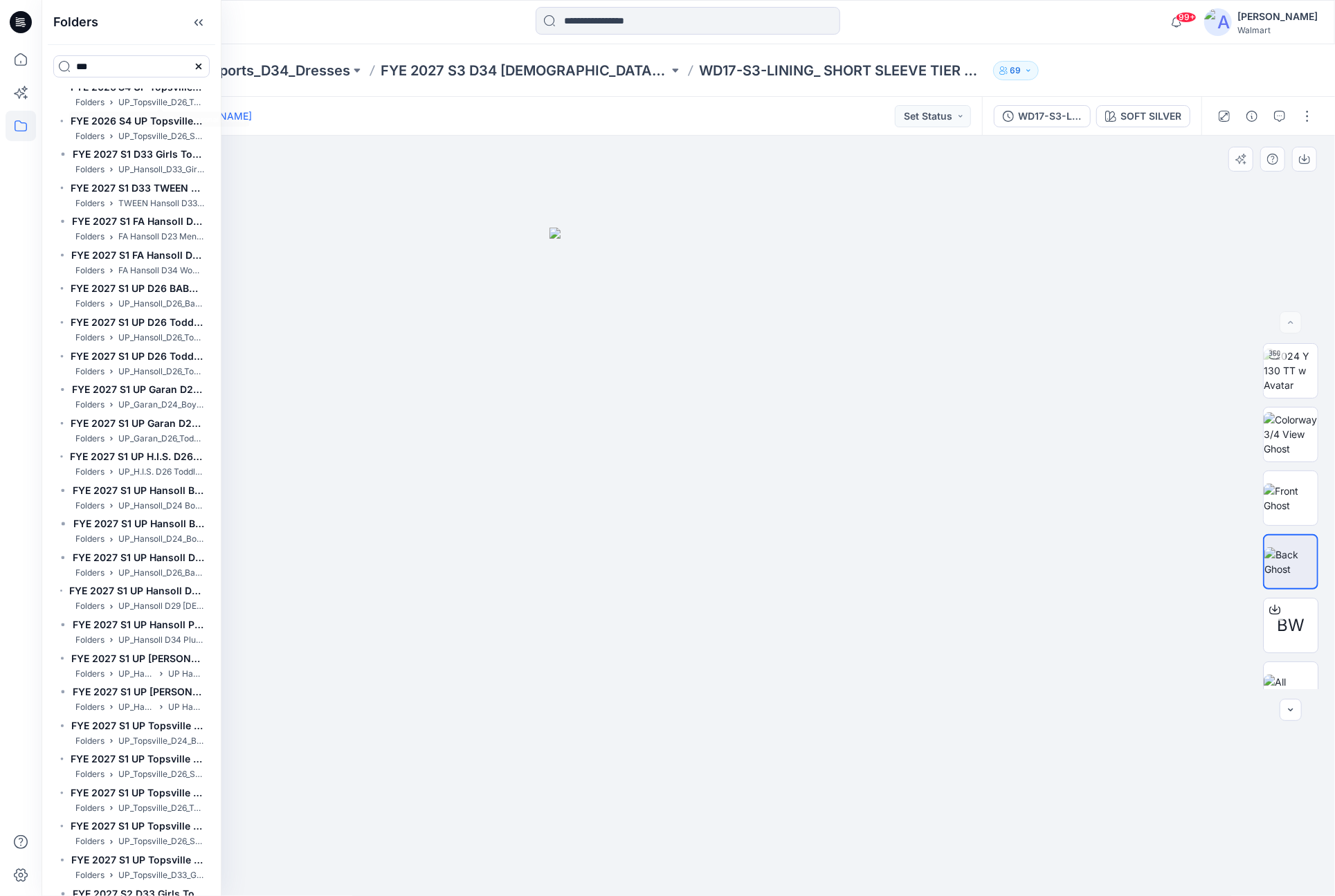
scroll to position [19367, 0]
drag, startPoint x: 218, startPoint y: 814, endPoint x: 217, endPoint y: 843, distance: 29.0
click at [217, 843] on div "***3D Quality Comparison for Merchants Folders **PPFS - FOR ALL SEASONS/YEAR Fo…" at bounding box center [131, 493] width 179 height 808
click at [213, 804] on div "***3D Quality Comparison for Merchants Folders **PPFS - FOR ALL SEASONS/YEAR Fo…" at bounding box center [131, 493] width 179 height 808
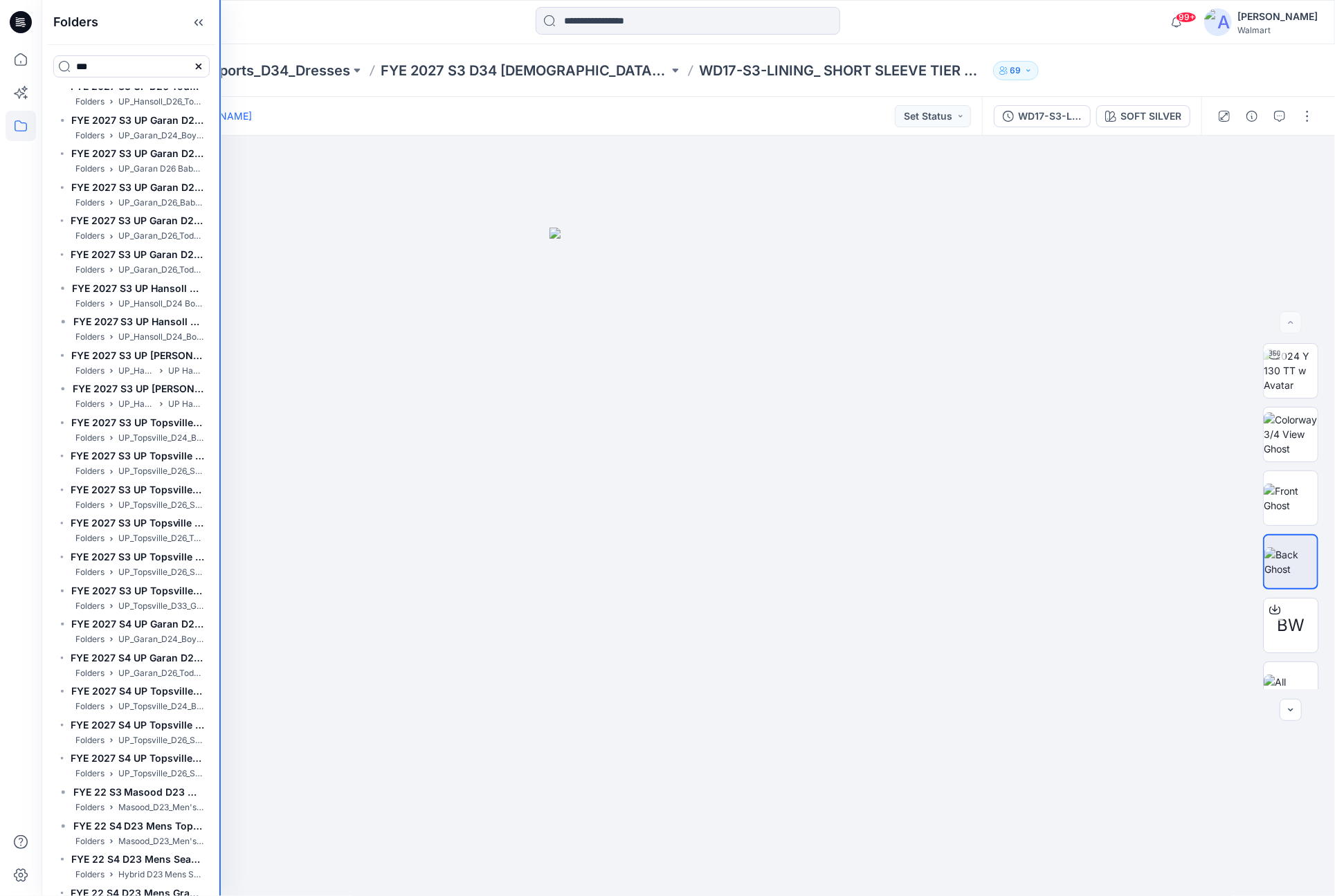
drag, startPoint x: 220, startPoint y: 824, endPoint x: 220, endPoint y: 859, distance: 35.0
click at [220, 859] on div at bounding box center [220, 448] width 2 height 896
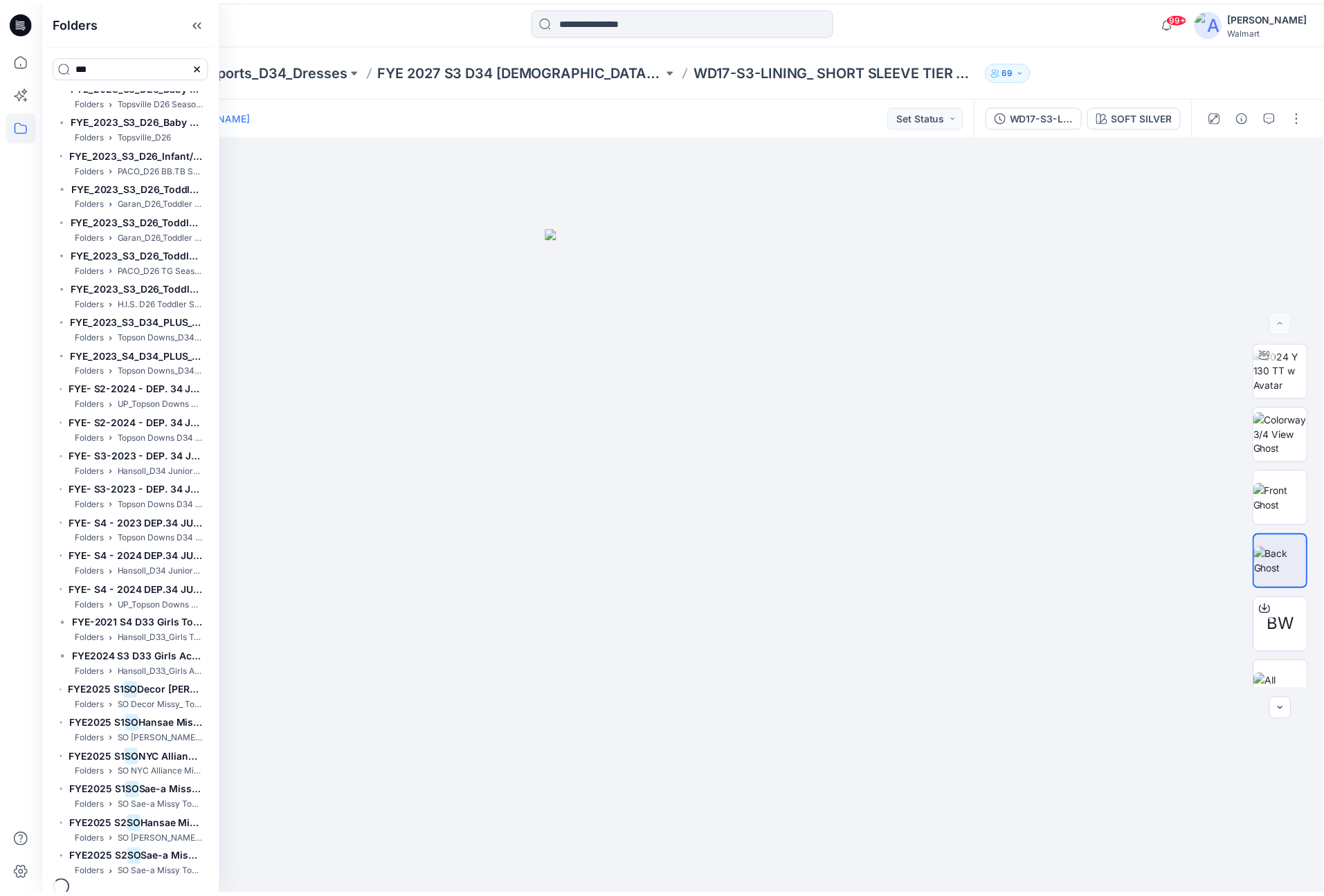
scroll to position [24407, 0]
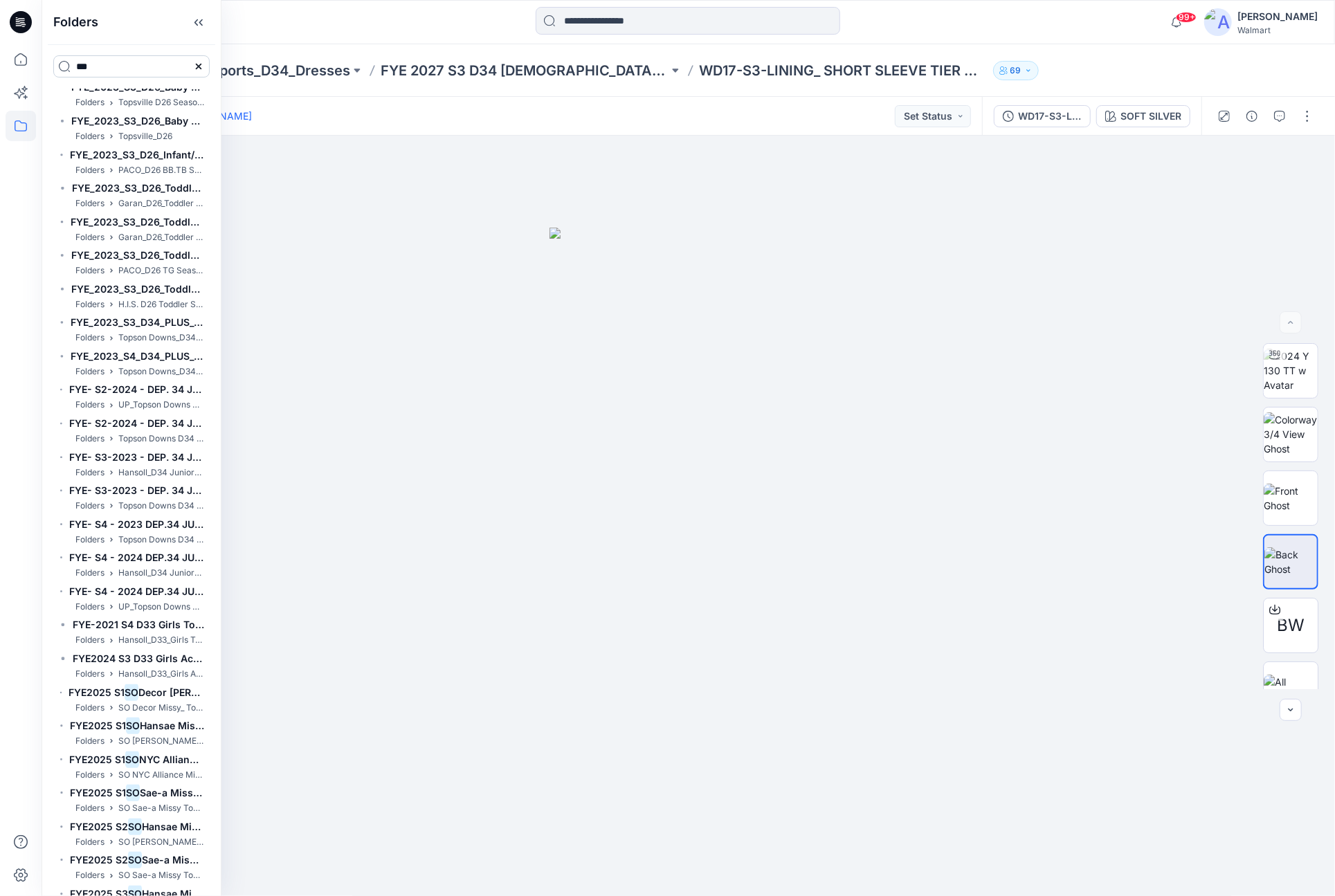
click at [143, 65] on input "**" at bounding box center [132, 66] width 157 height 22
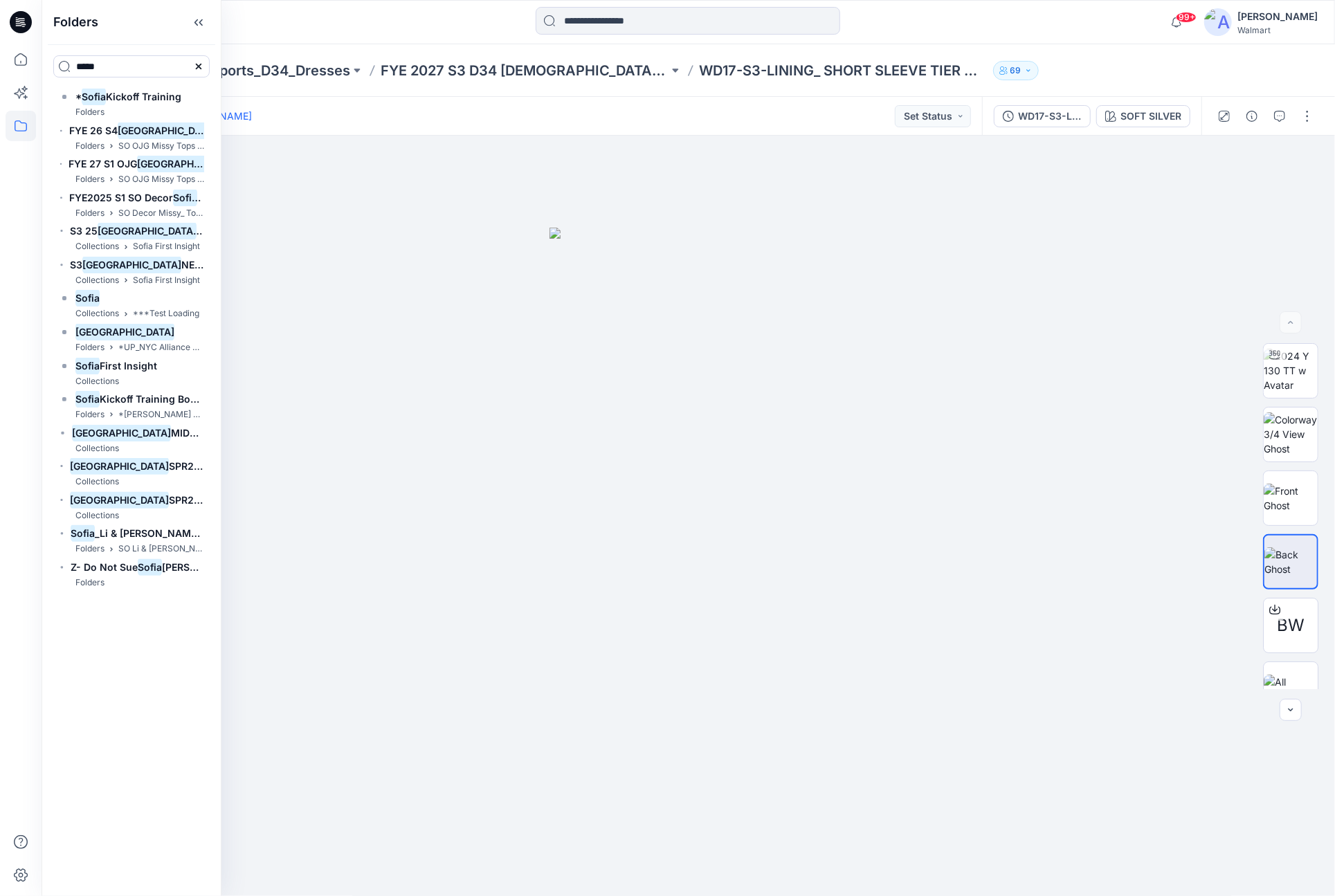
type input "*****"
click at [465, 32] on div at bounding box center [687, 22] width 646 height 31
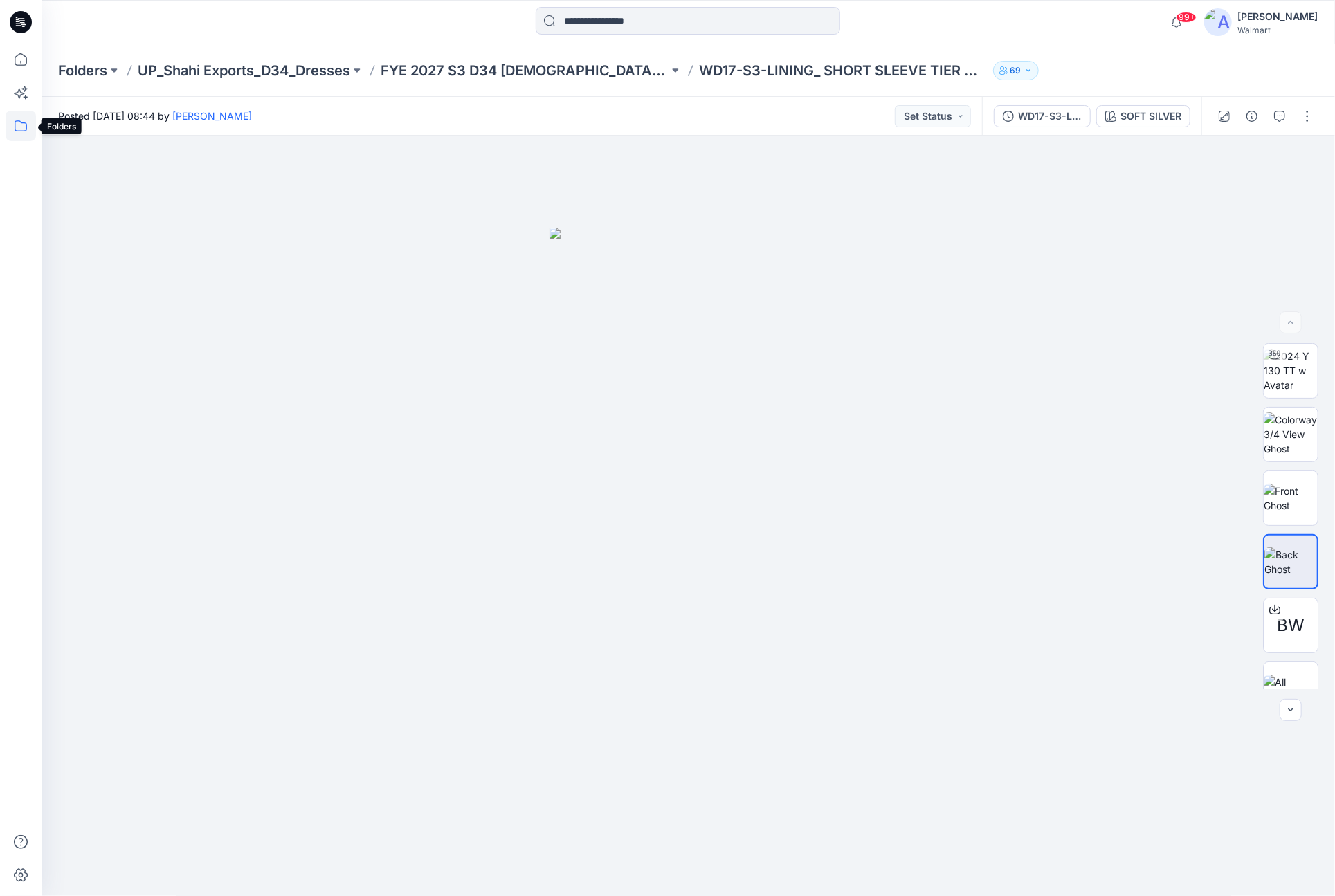
click at [22, 128] on icon at bounding box center [20, 126] width 31 height 31
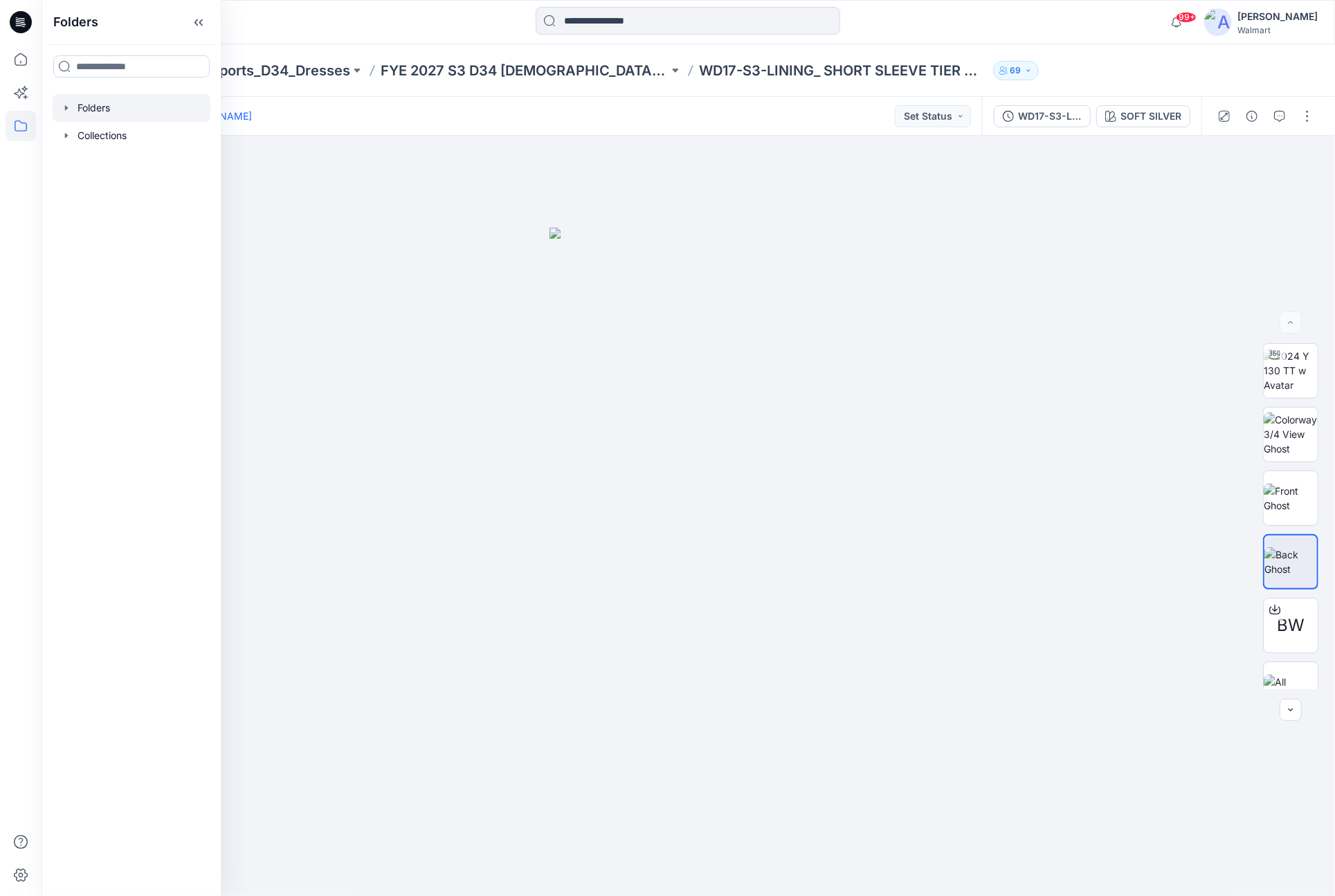
click at [67, 106] on icon "button" at bounding box center [66, 107] width 11 height 11
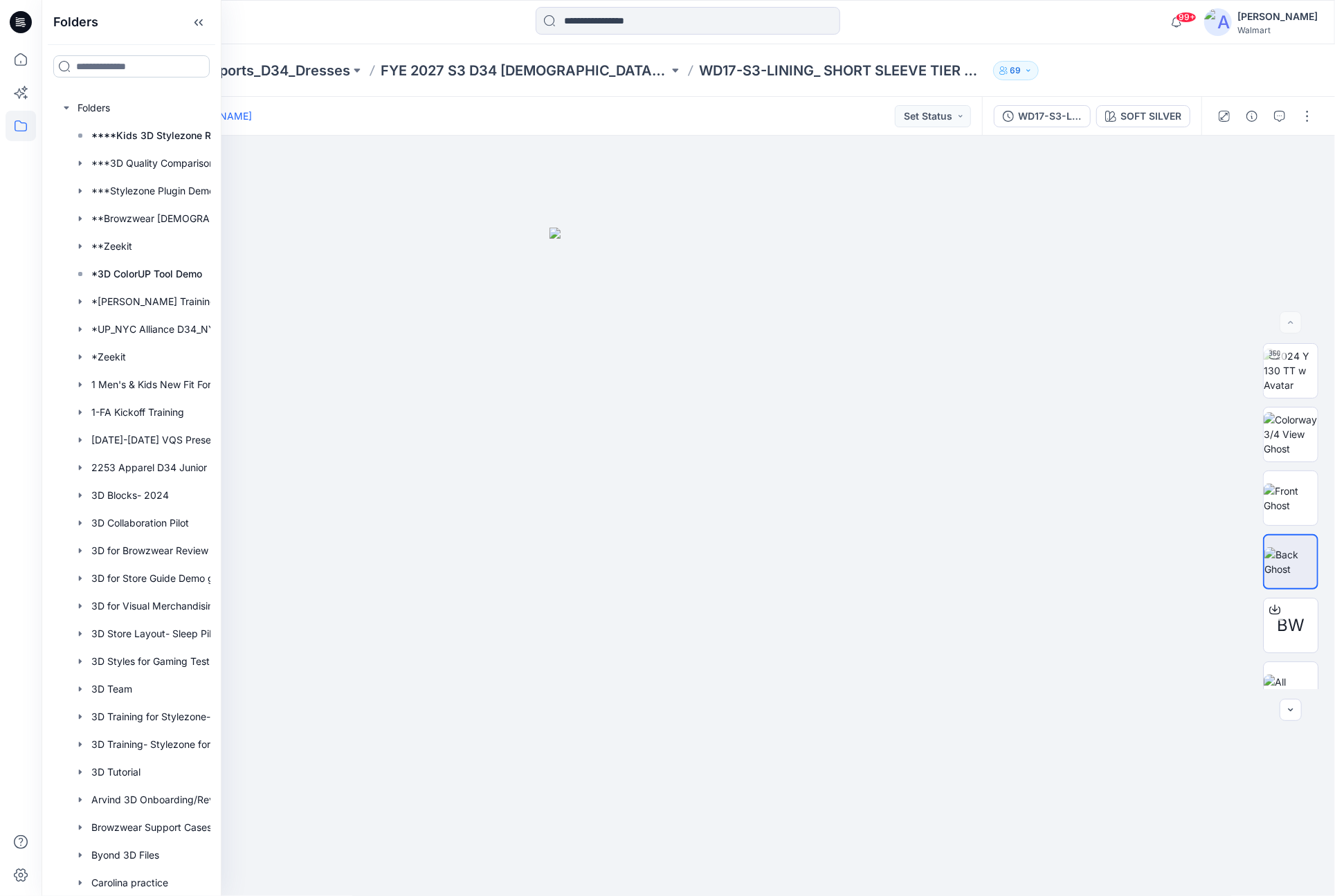
click at [146, 66] on input at bounding box center [132, 66] width 157 height 22
click at [272, 26] on div at bounding box center [202, 22] width 323 height 31
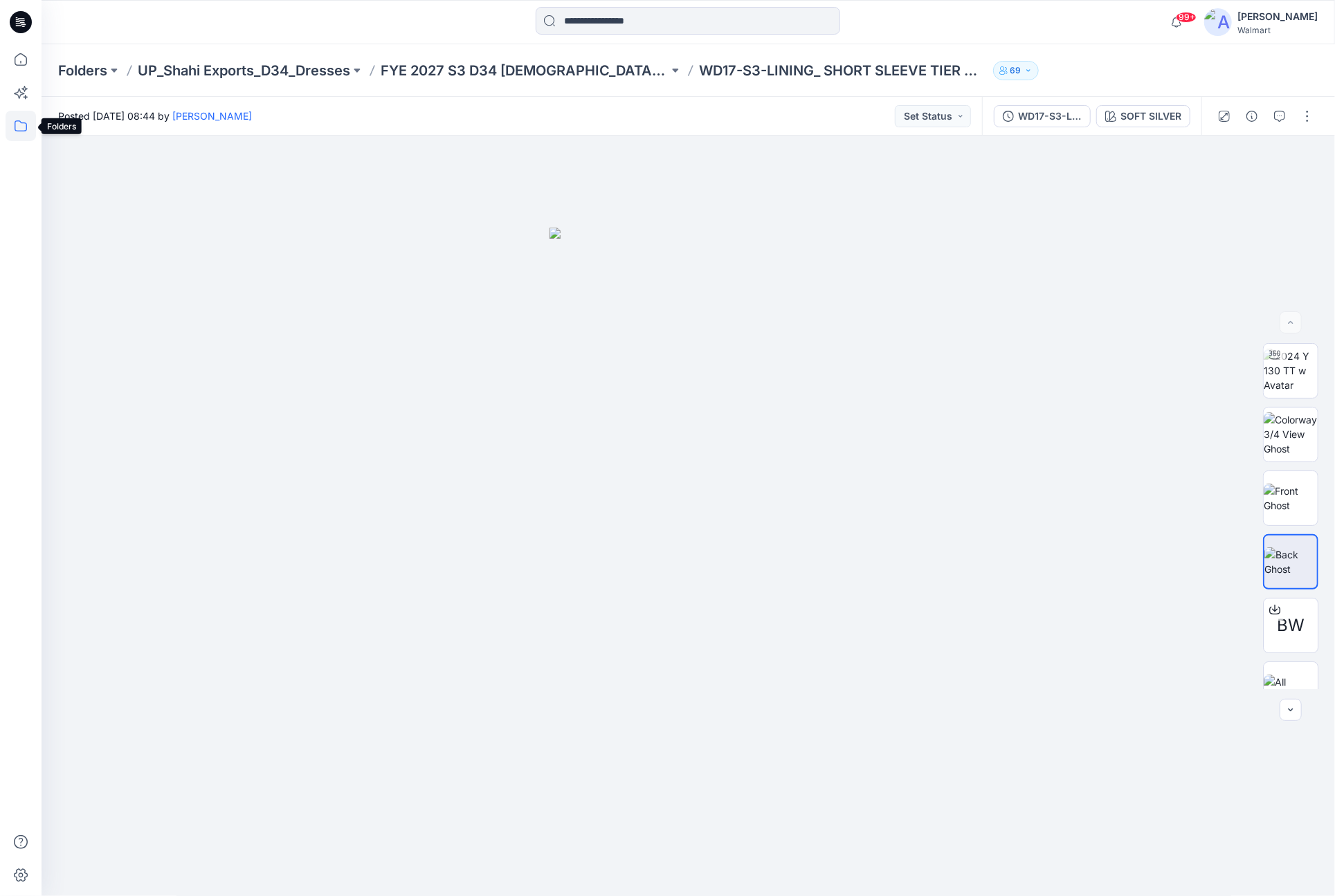
click at [26, 131] on icon at bounding box center [20, 126] width 31 height 31
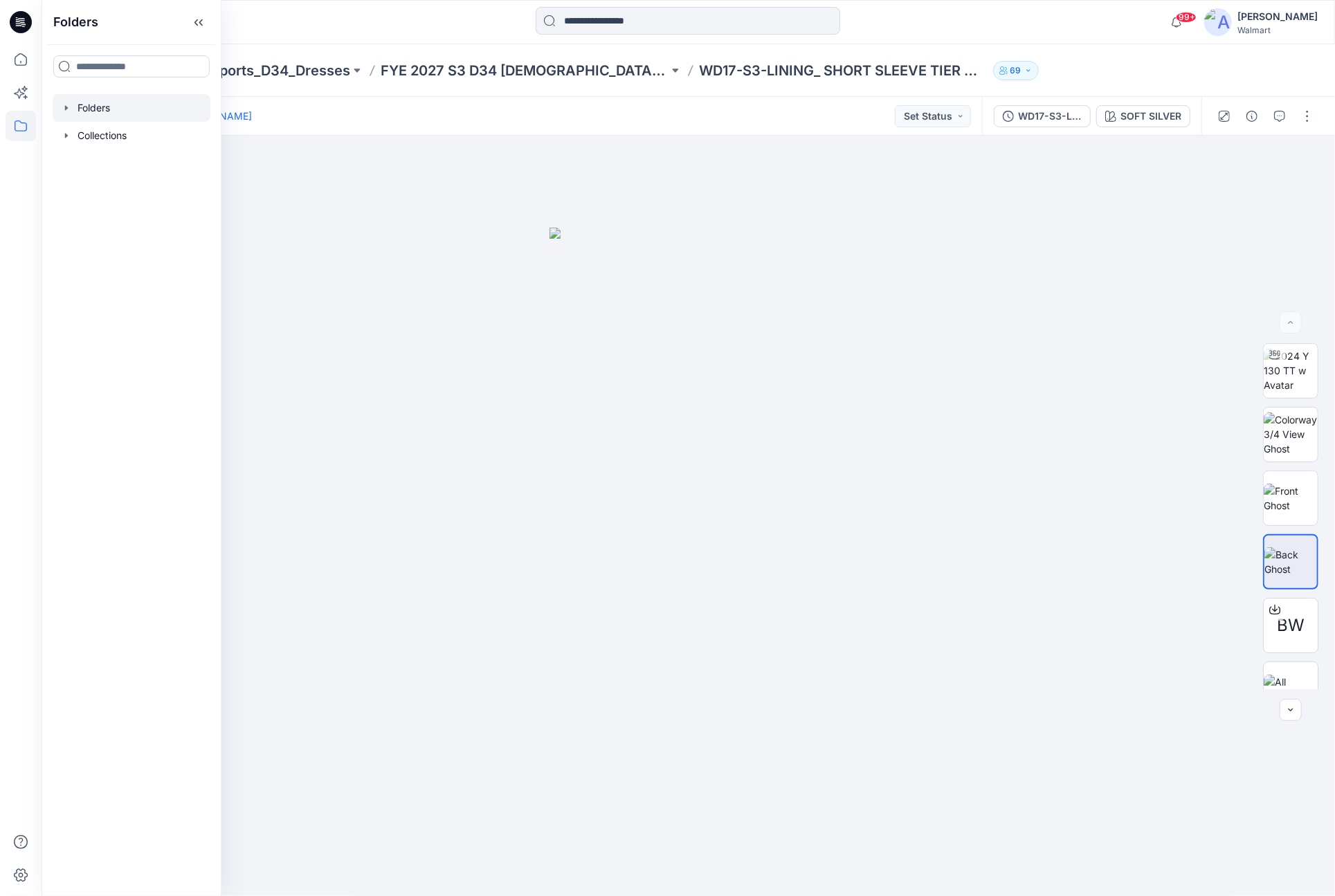
click at [101, 106] on div at bounding box center [131, 107] width 158 height 27
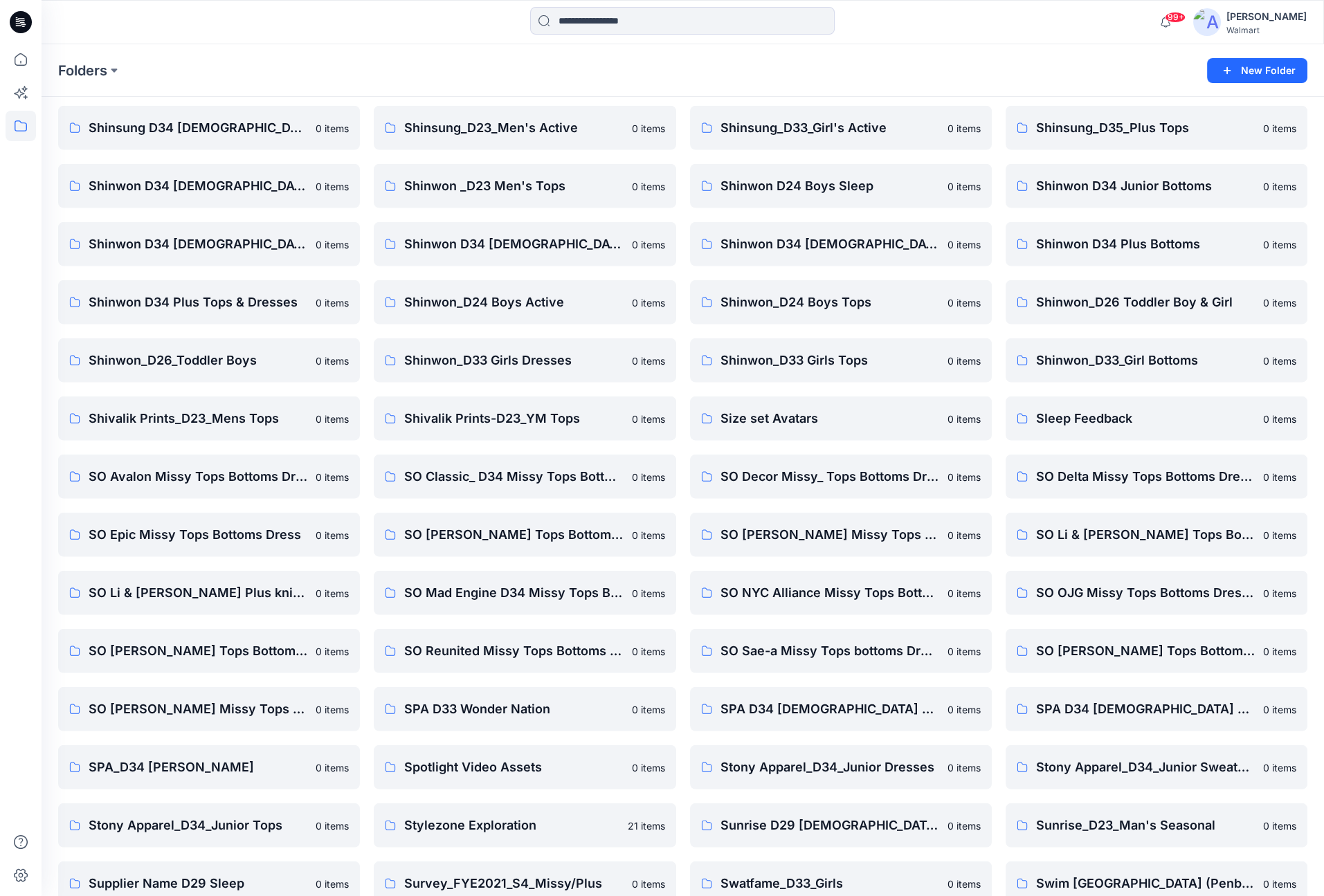
scroll to position [8427, 0]
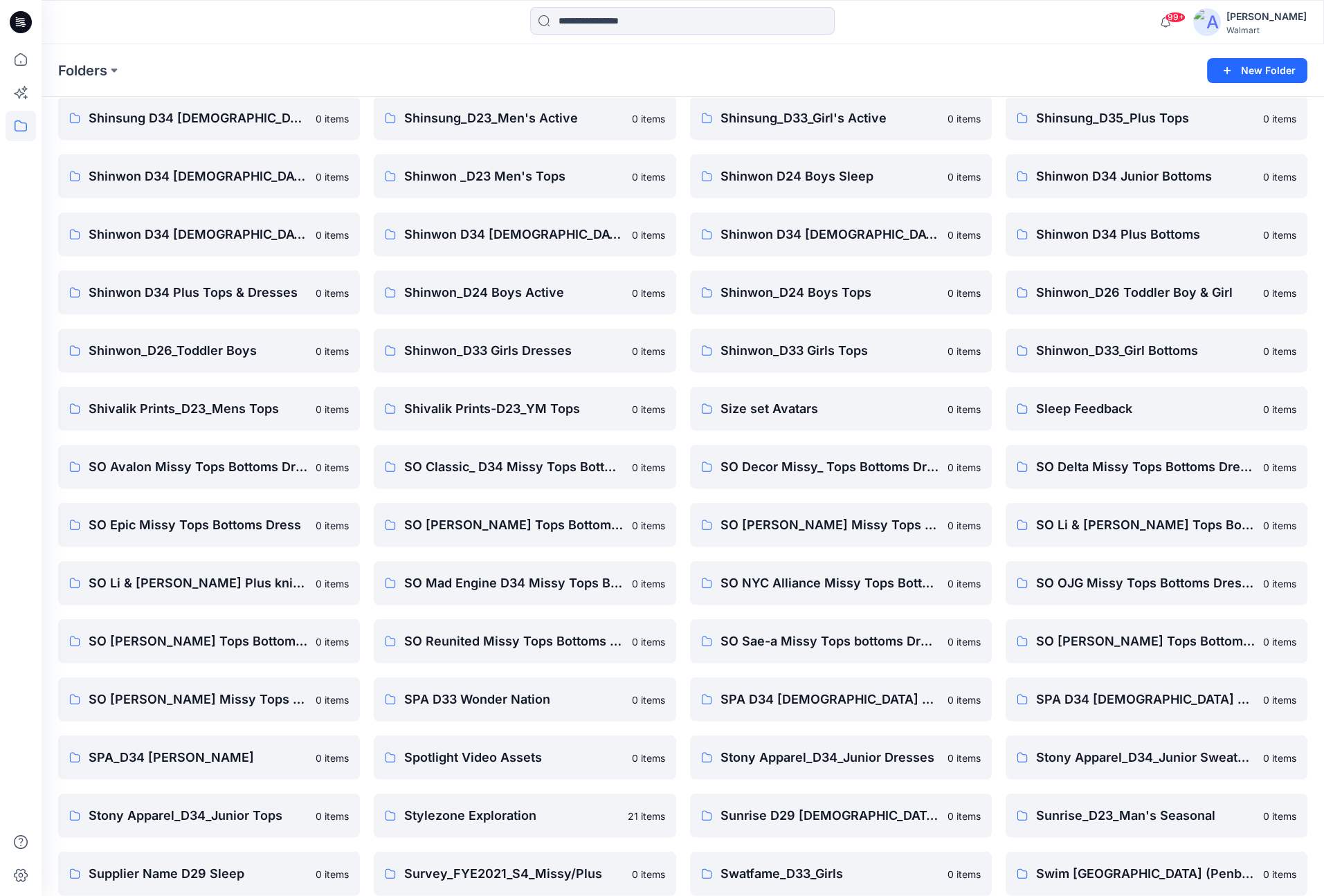
click at [1192, 636] on p "SO [PERSON_NAME] Tops Bottoms Dresses" at bounding box center [1155, 642] width 238 height 19
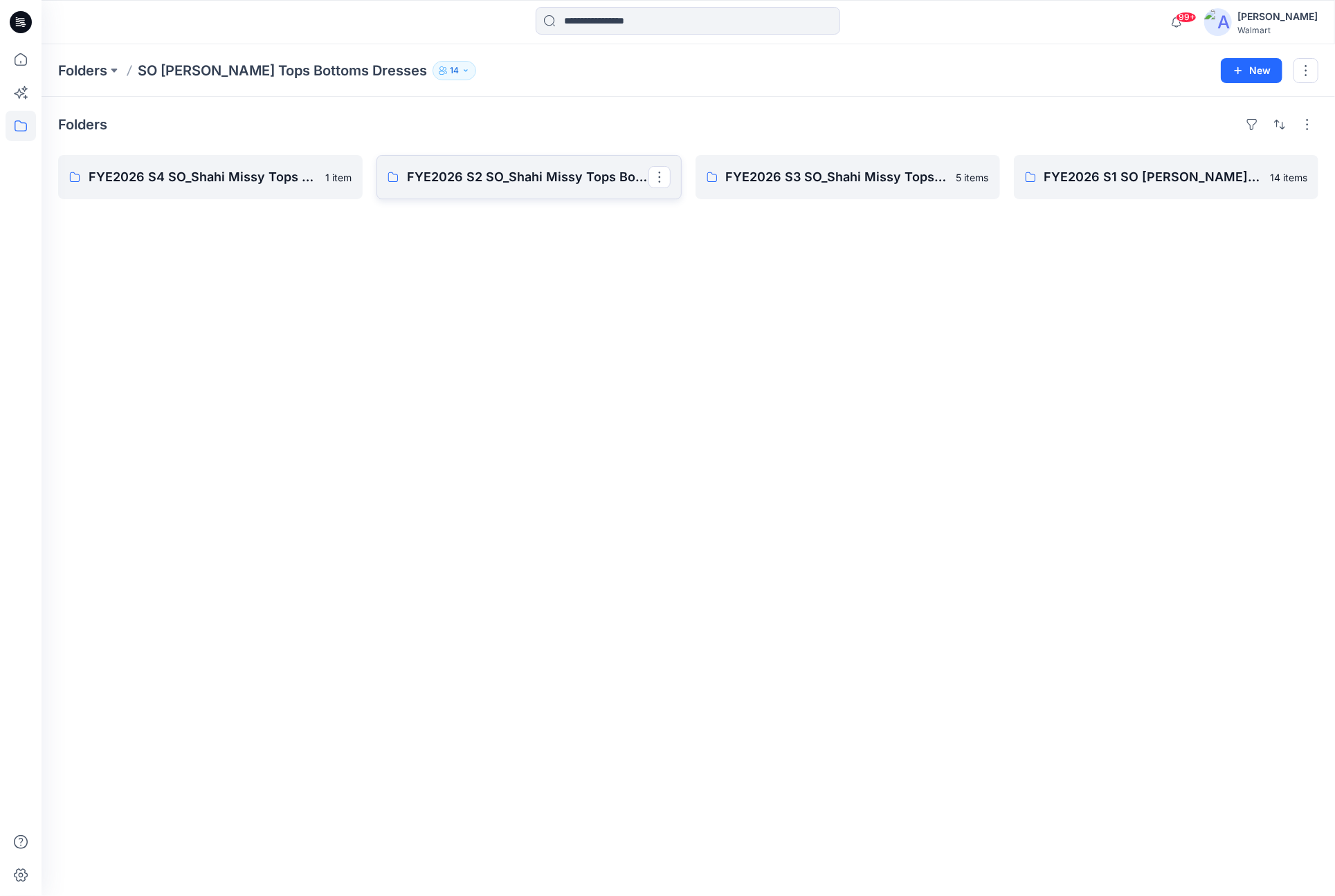
click at [611, 187] on link "FYE2026 S2 SO_Shahi Missy Tops Bottoms Dresses Board" at bounding box center [529, 177] width 304 height 44
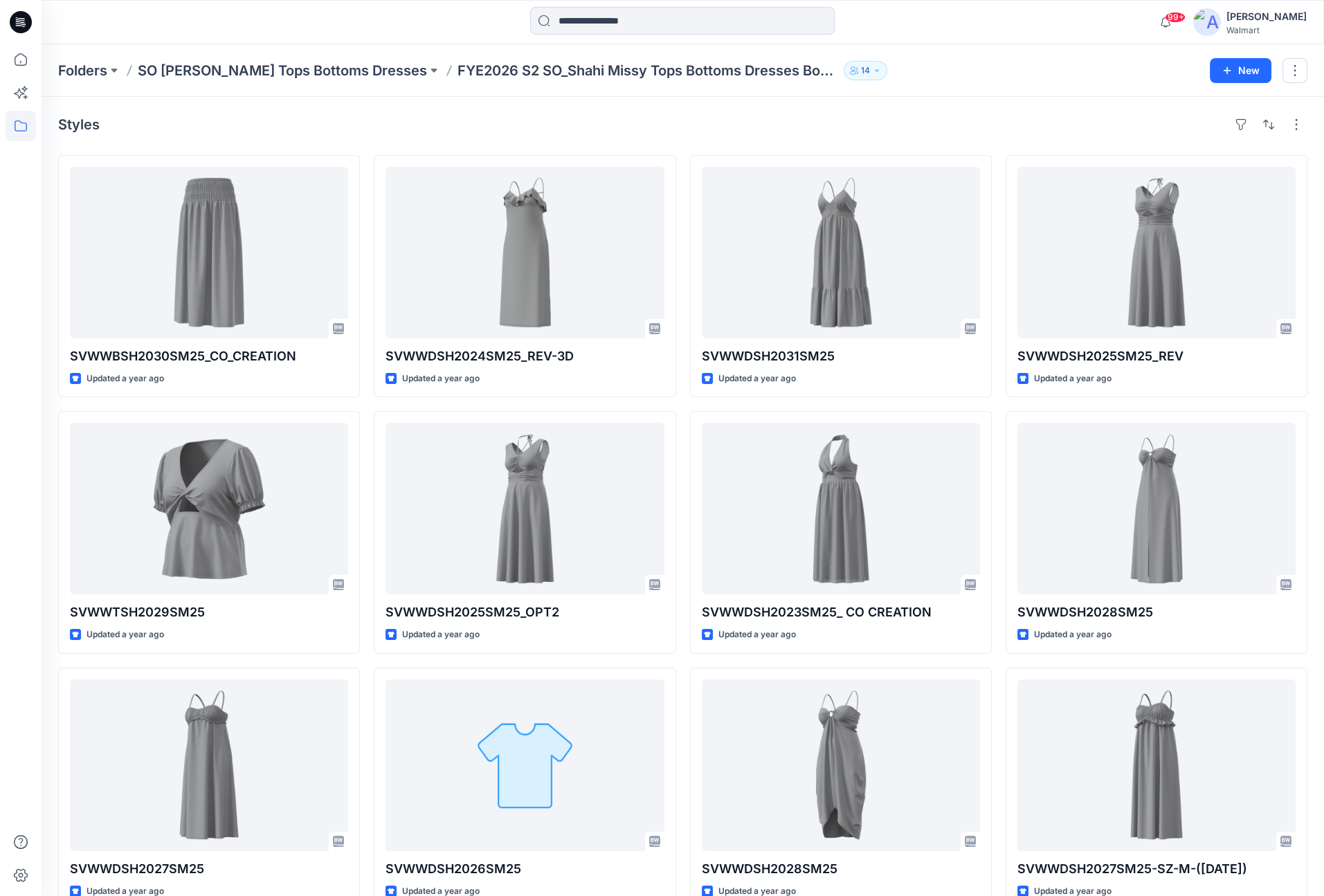
click at [968, 105] on div "Styles SVWWBSH2030SM25_CO_CREATION Updated a year ago SVWWTSH2029SM25 Updated a…" at bounding box center [682, 536] width 1283 height 879
click at [1002, 85] on div "Folders SO [PERSON_NAME] Tops Bottoms Dresses FYE2026 S2 SO_Shahi Missy Tops Bo…" at bounding box center [682, 70] width 1283 height 53
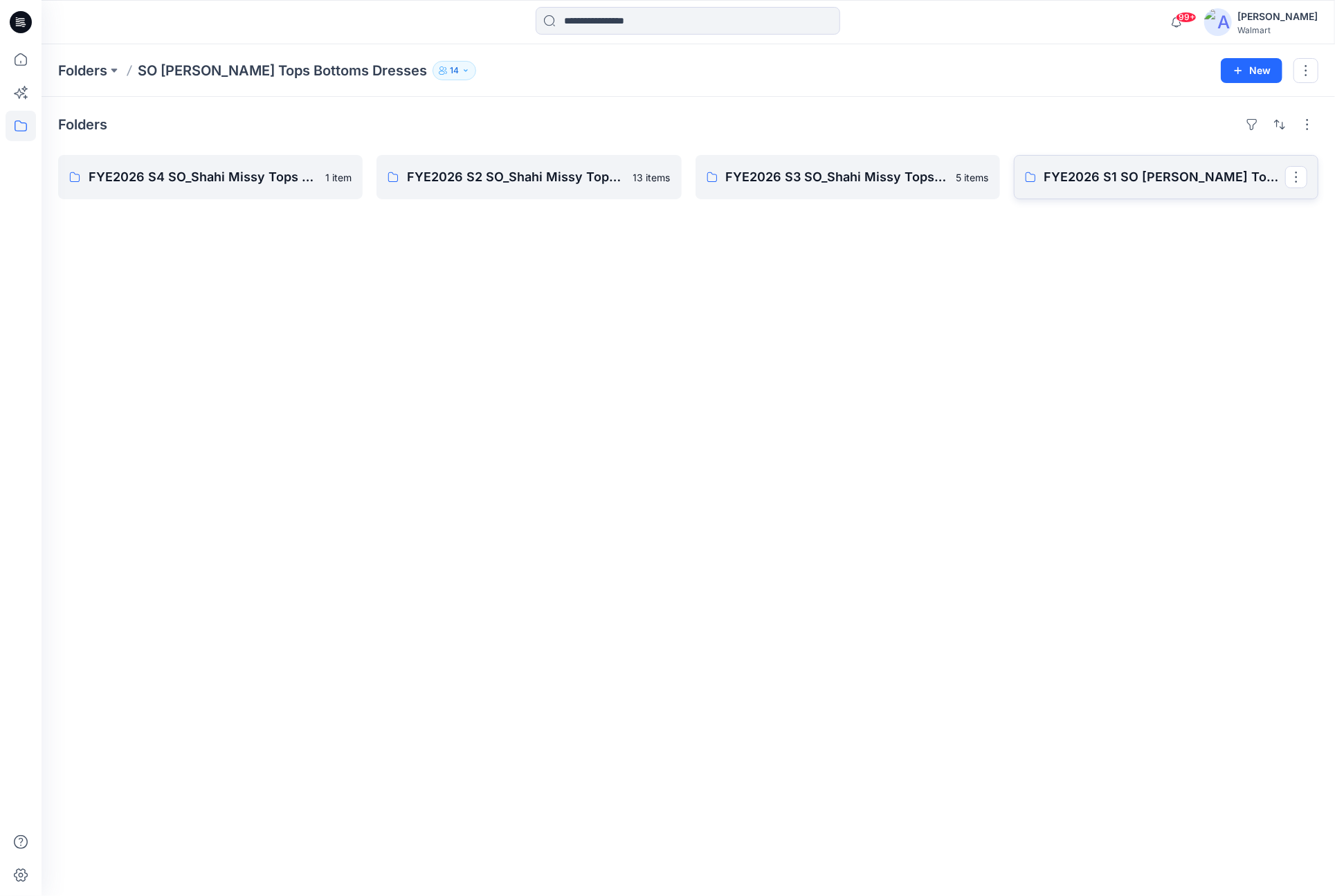
click at [1123, 186] on link "FYE2026 S1 SO [PERSON_NAME] Tops Bottoms Dresses Board" at bounding box center [1166, 177] width 304 height 44
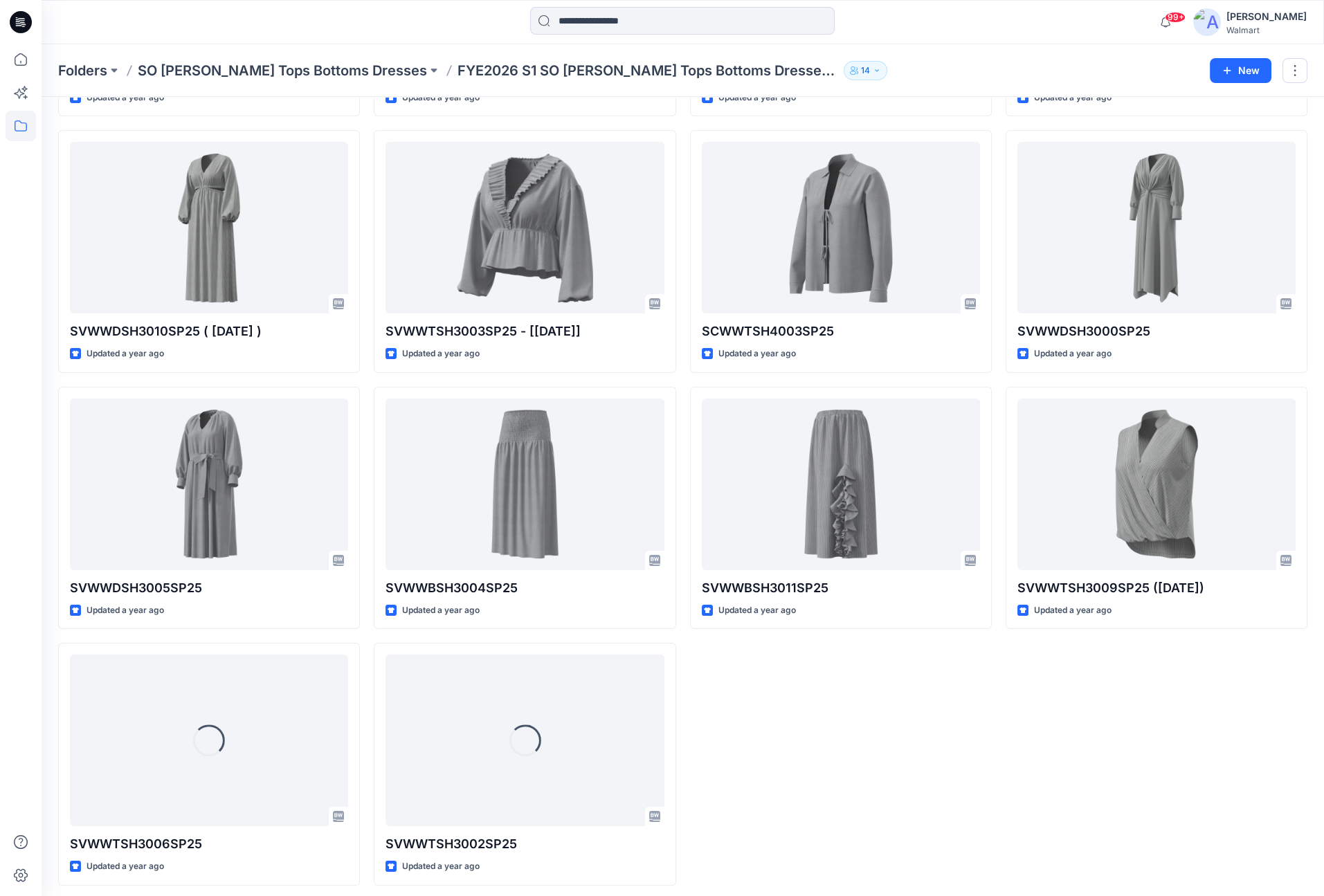
scroll to position [285, 0]
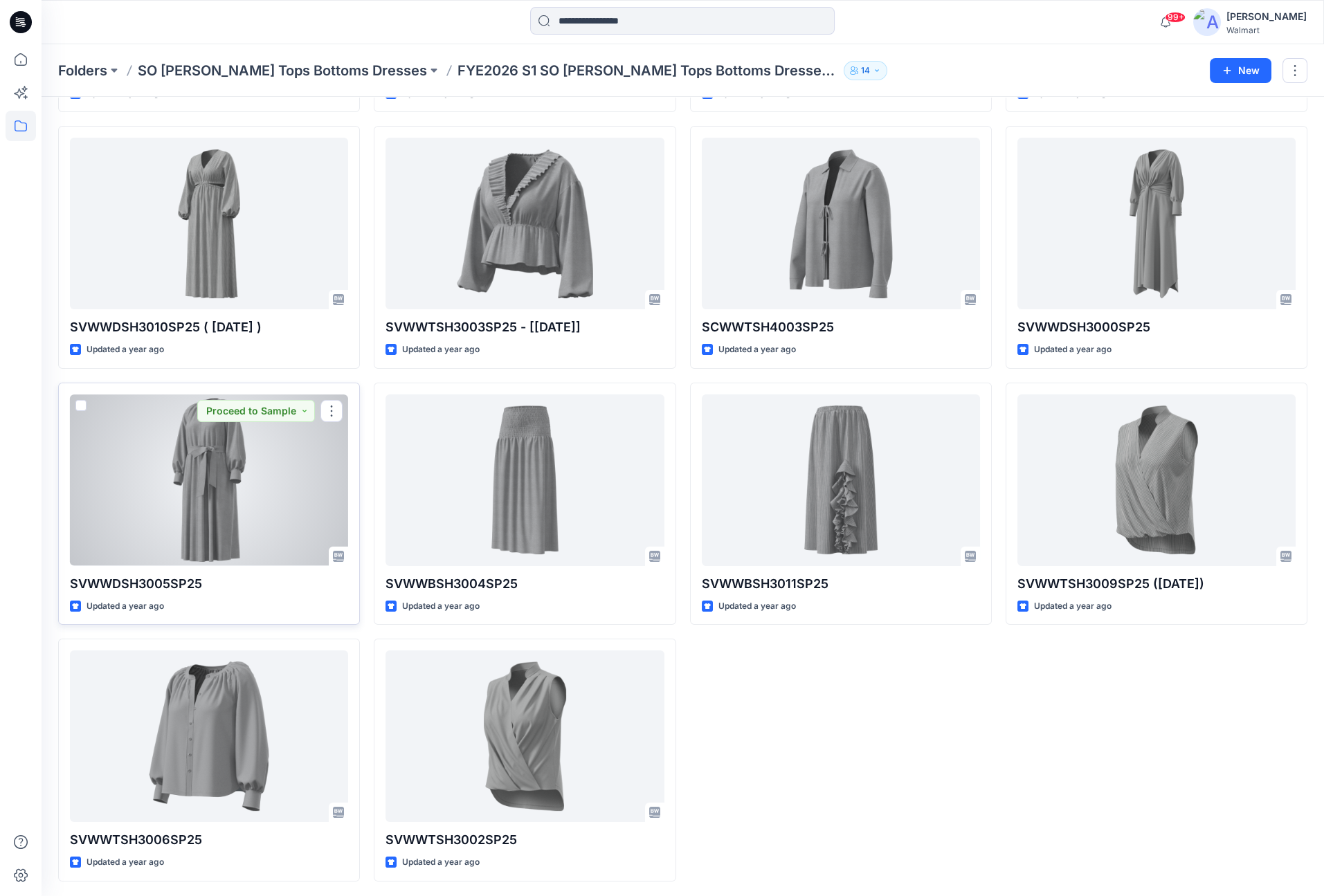
click at [166, 487] on div at bounding box center [209, 480] width 278 height 172
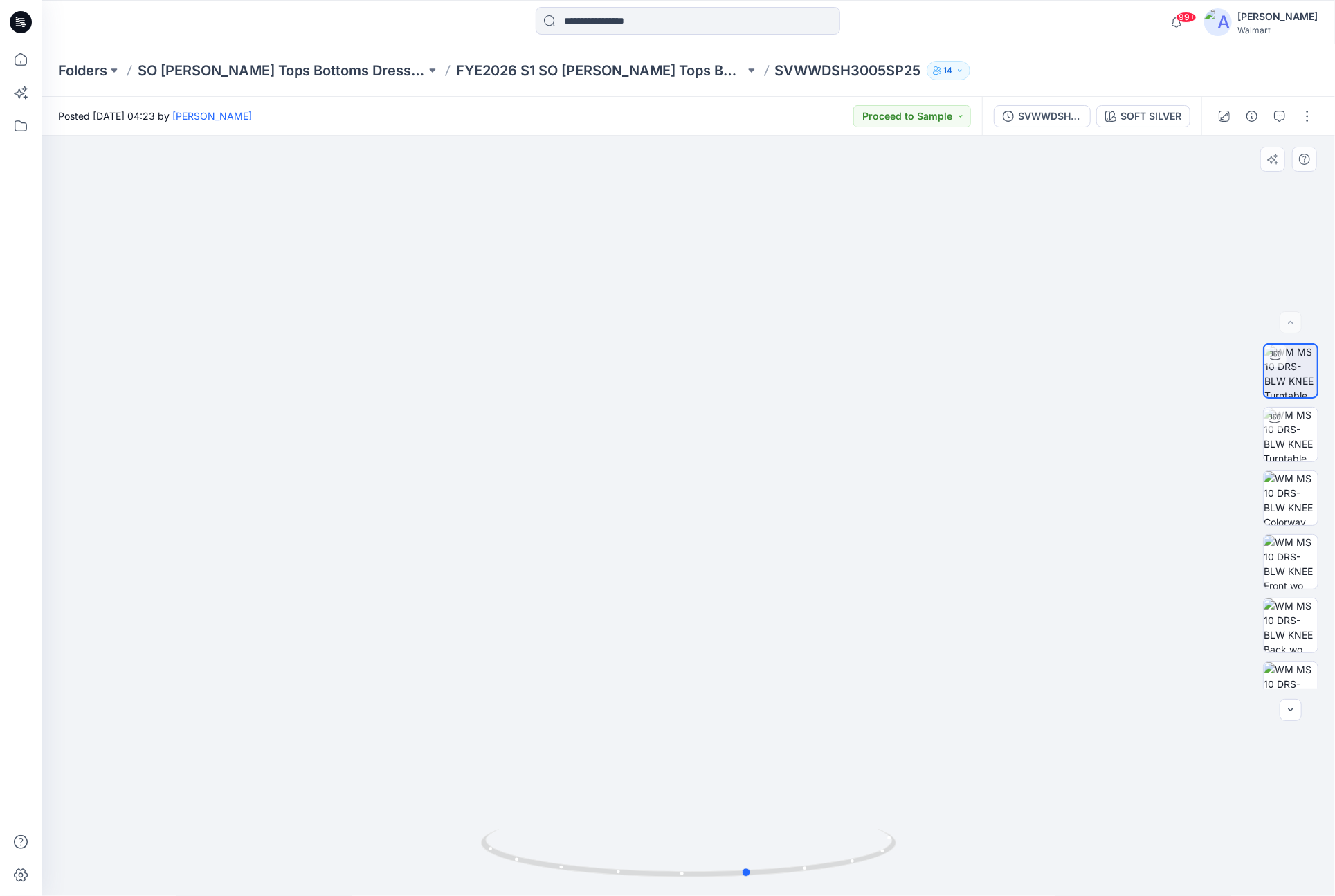
drag, startPoint x: 844, startPoint y: 827, endPoint x: 489, endPoint y: 751, distance: 363.0
click at [489, 751] on div at bounding box center [687, 516] width 1293 height 760
click at [1285, 665] on img at bounding box center [1290, 662] width 54 height 44
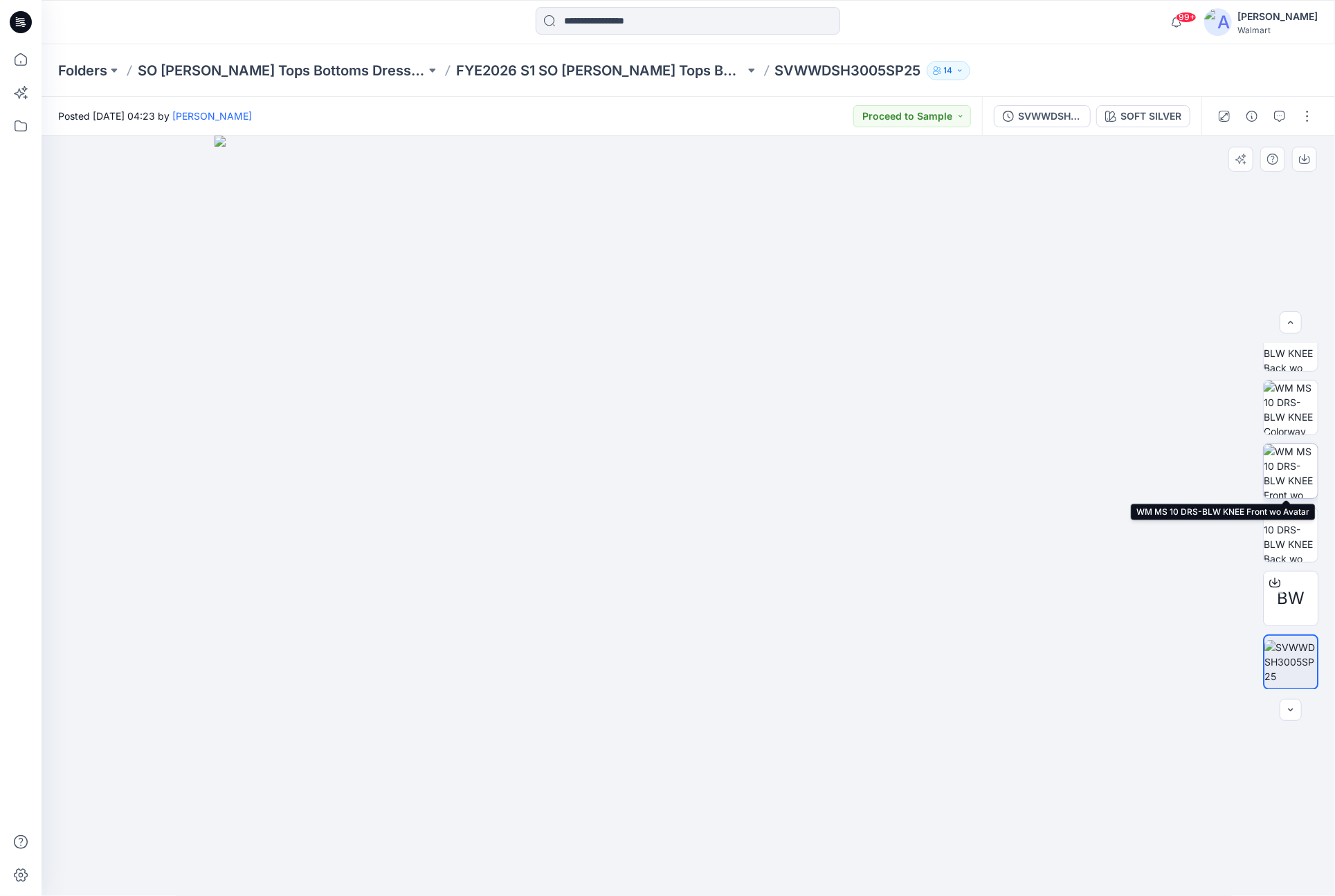
click at [1296, 458] on img at bounding box center [1290, 471] width 54 height 54
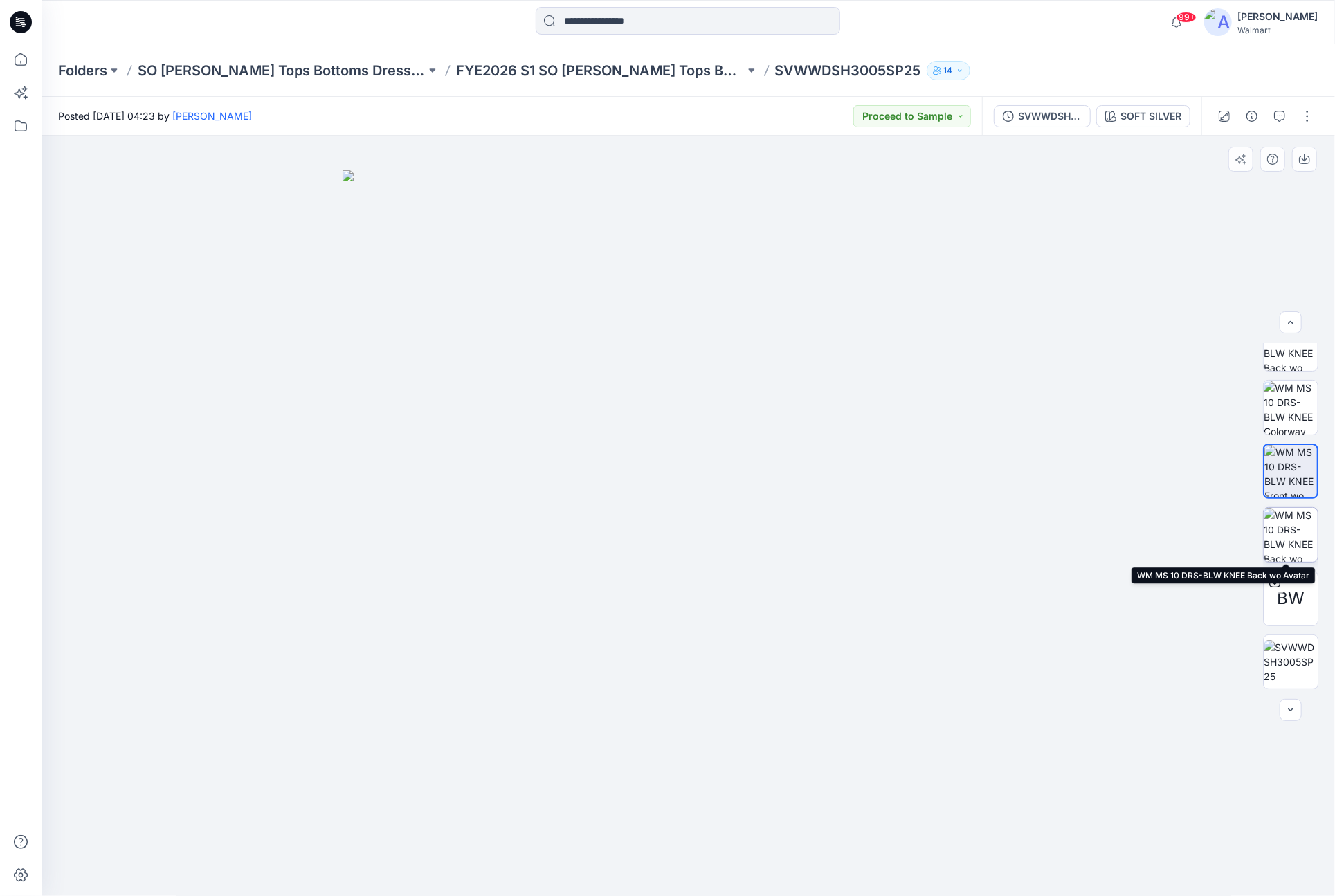
click at [1295, 523] on img at bounding box center [1290, 534] width 54 height 54
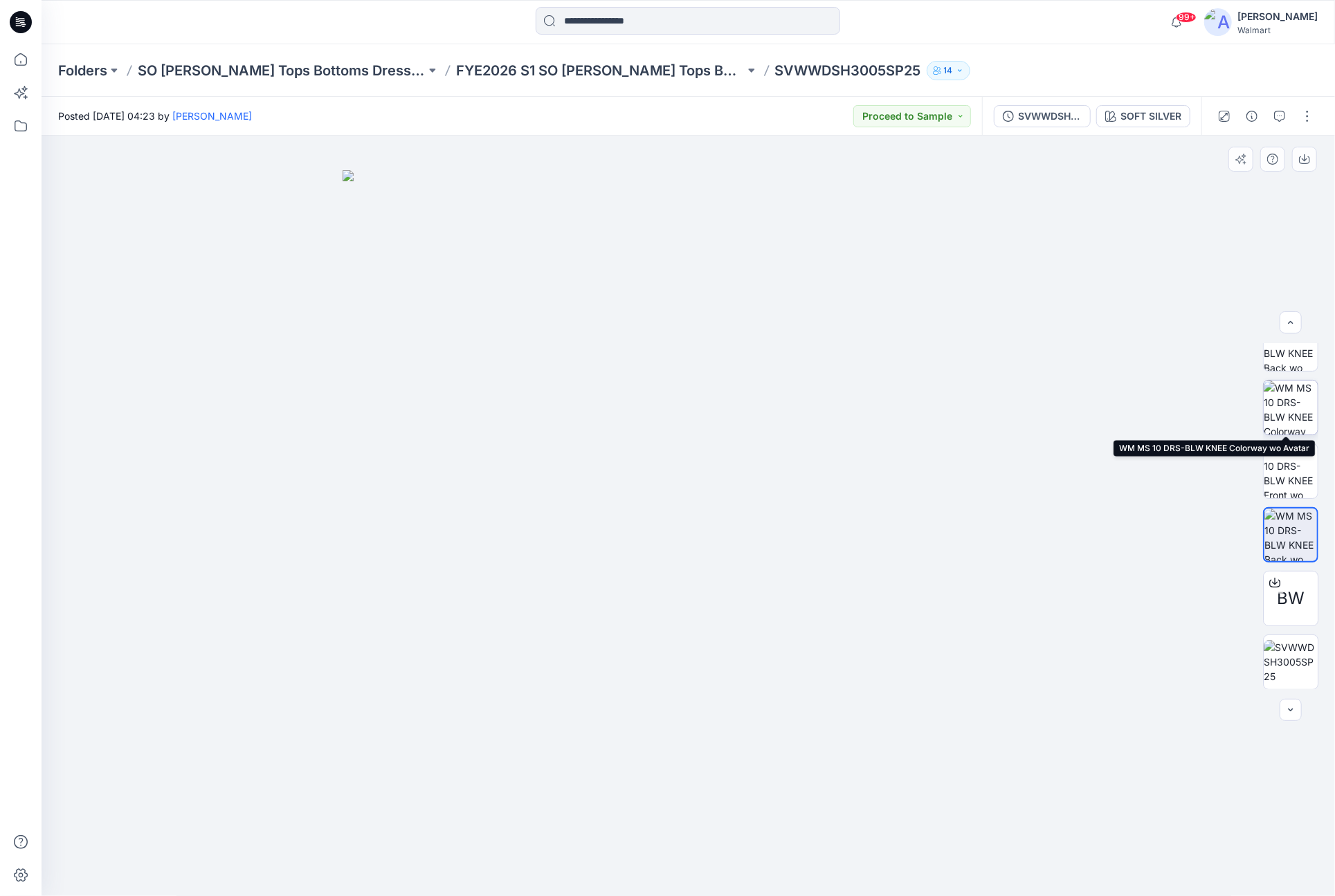
click at [1300, 393] on img at bounding box center [1290, 407] width 54 height 54
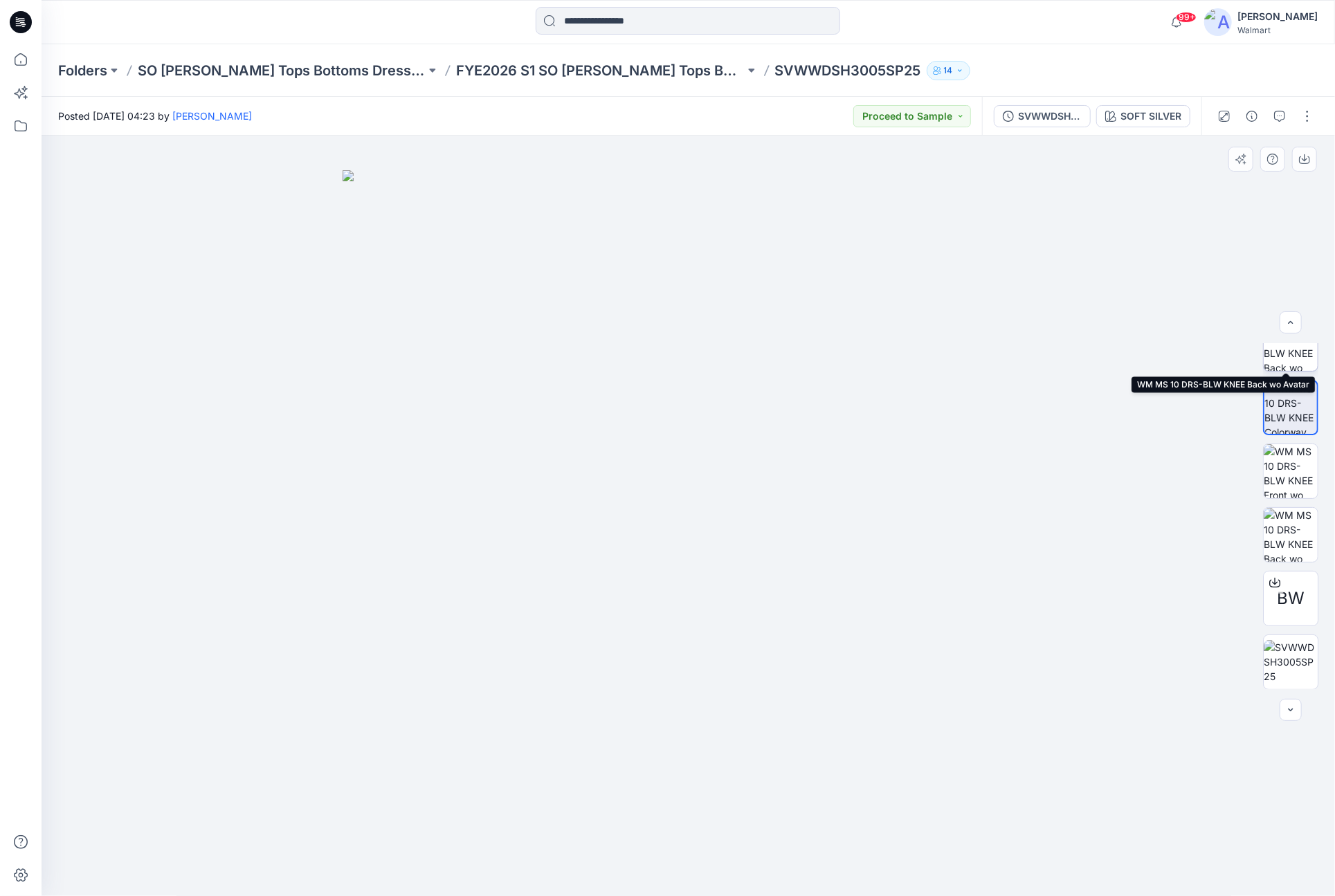
click at [1296, 357] on img at bounding box center [1290, 343] width 54 height 54
click at [1243, 59] on div "Folders SO [PERSON_NAME] Tops Bottoms Dresses FYE2026 S1 SO [PERSON_NAME] Tops …" at bounding box center [687, 70] width 1293 height 53
click at [1308, 155] on icon "button" at bounding box center [1304, 159] width 11 height 11
click at [943, 27] on div at bounding box center [687, 22] width 646 height 31
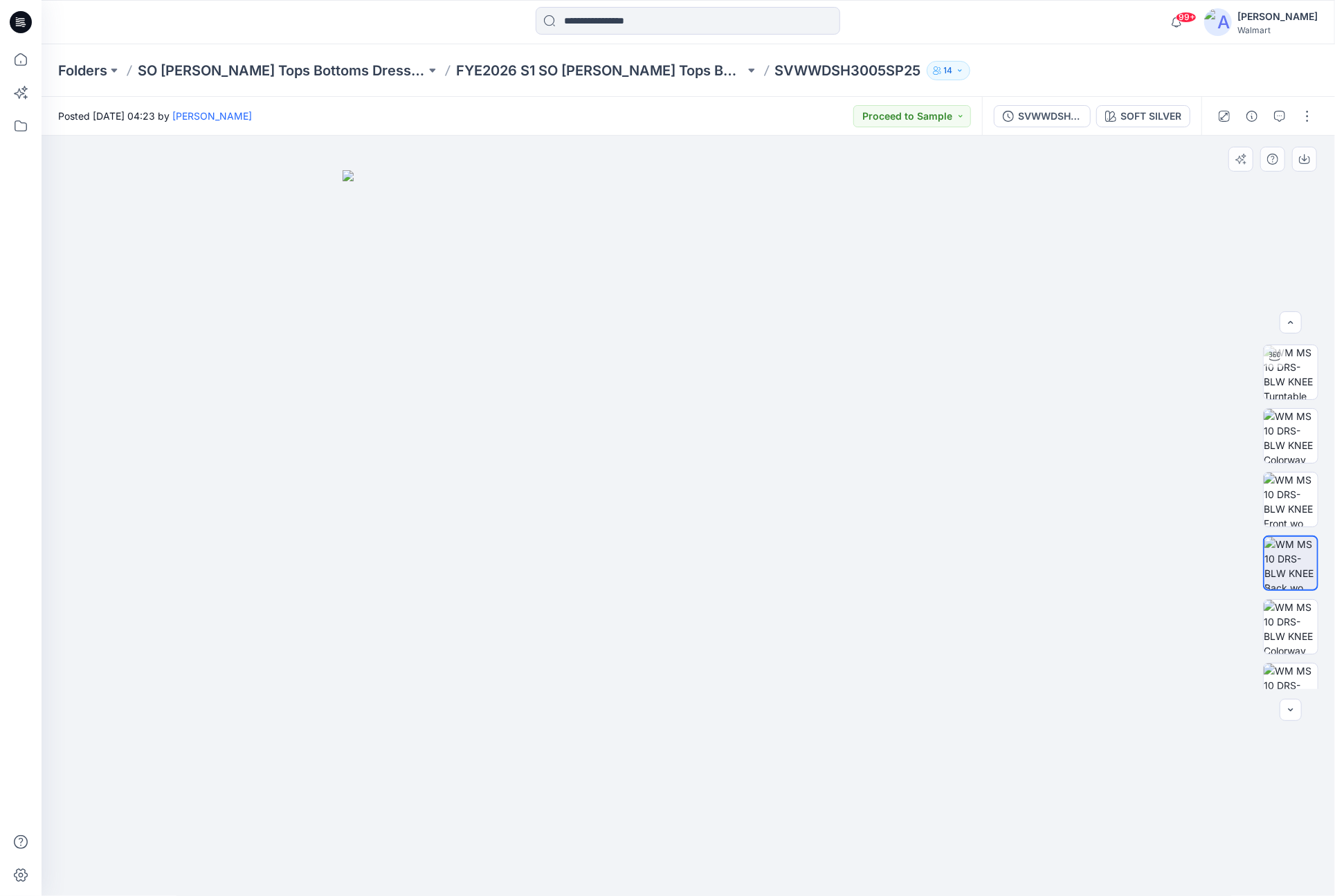
scroll to position [0, 0]
click at [1296, 568] on img at bounding box center [1290, 562] width 54 height 54
click at [1302, 165] on button "button" at bounding box center [1304, 159] width 25 height 25
click at [1306, 377] on img at bounding box center [1290, 371] width 54 height 54
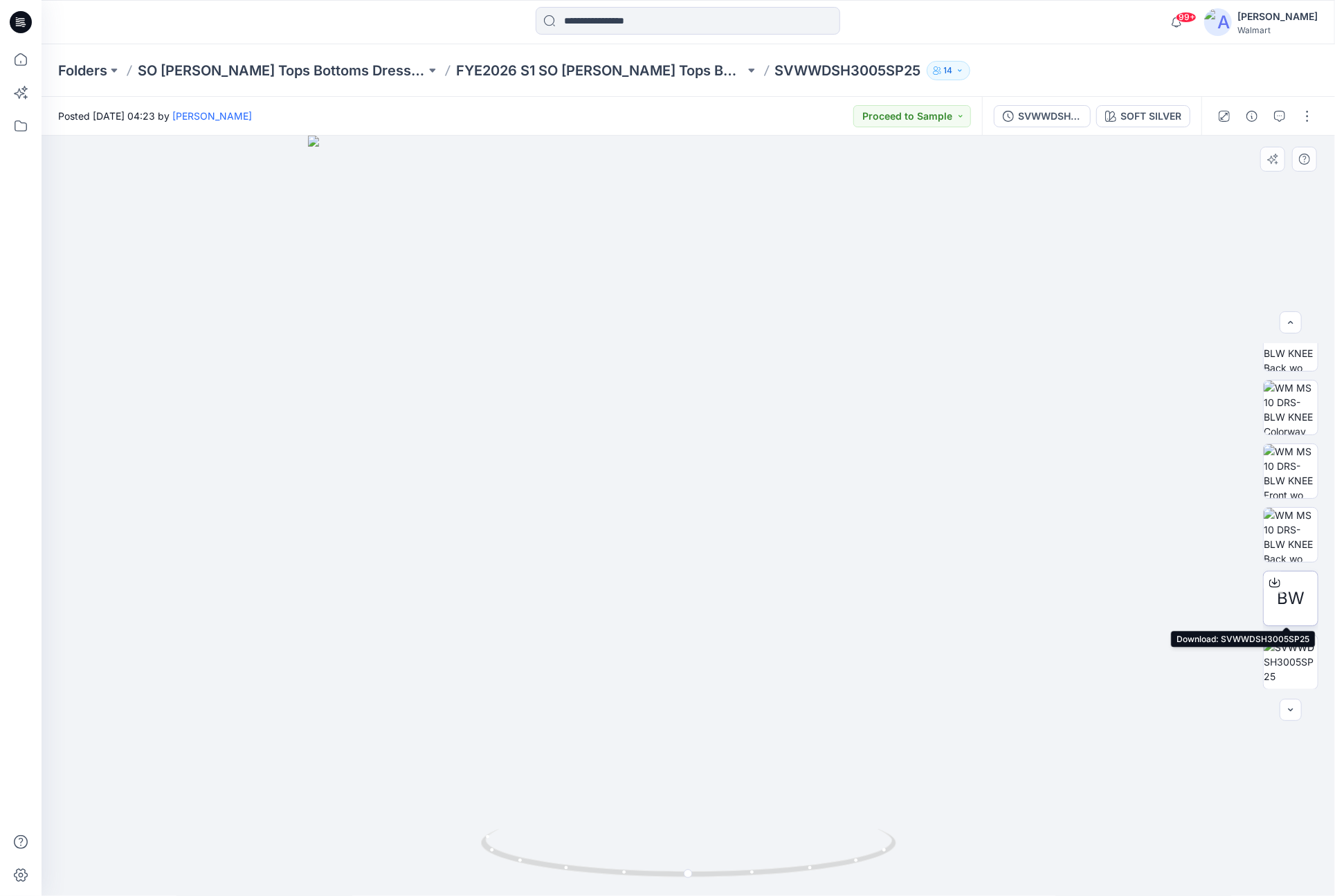
click at [1302, 607] on div "BW" at bounding box center [1290, 599] width 55 height 55
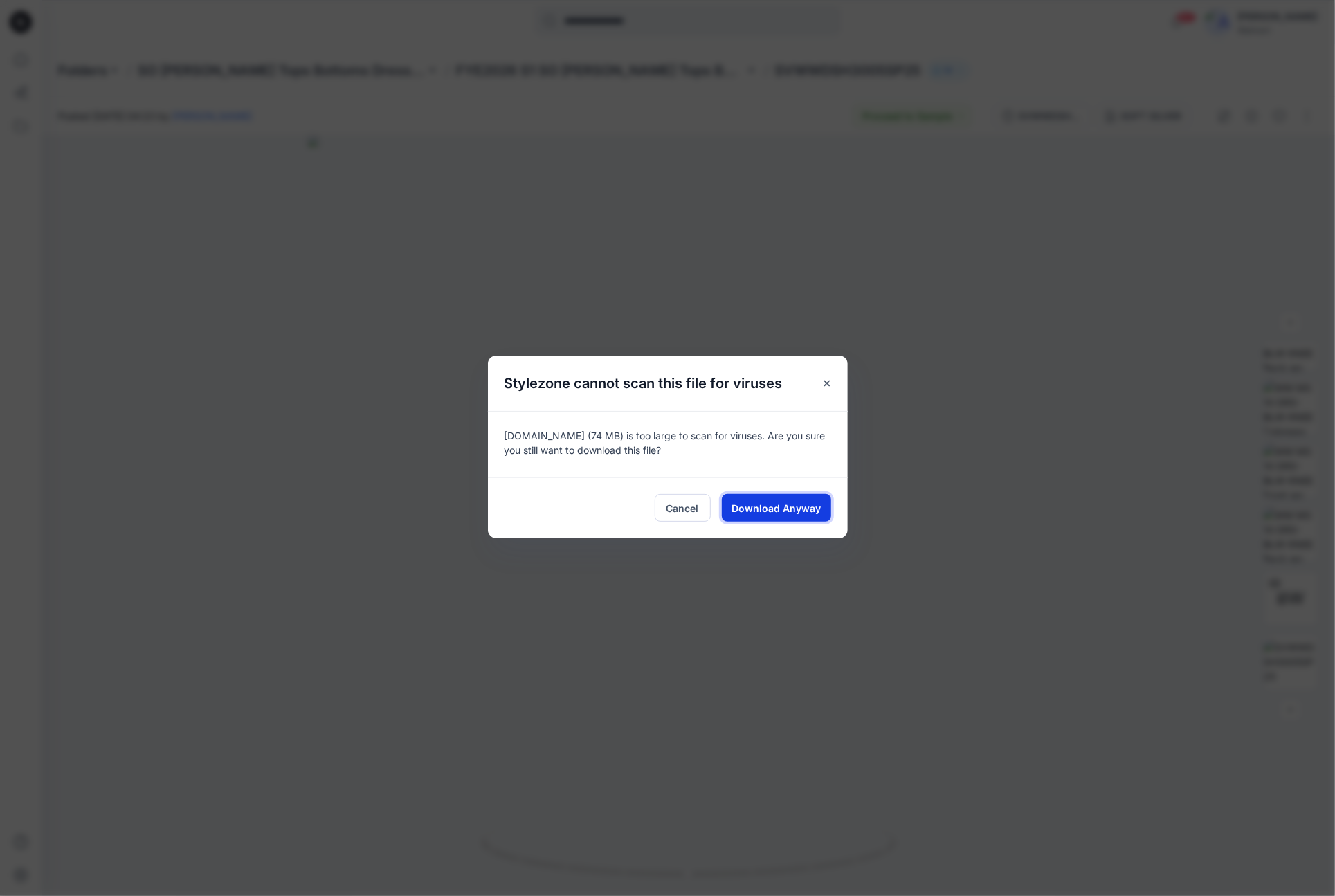
click at [783, 498] on button "Download Anyway" at bounding box center [776, 507] width 109 height 27
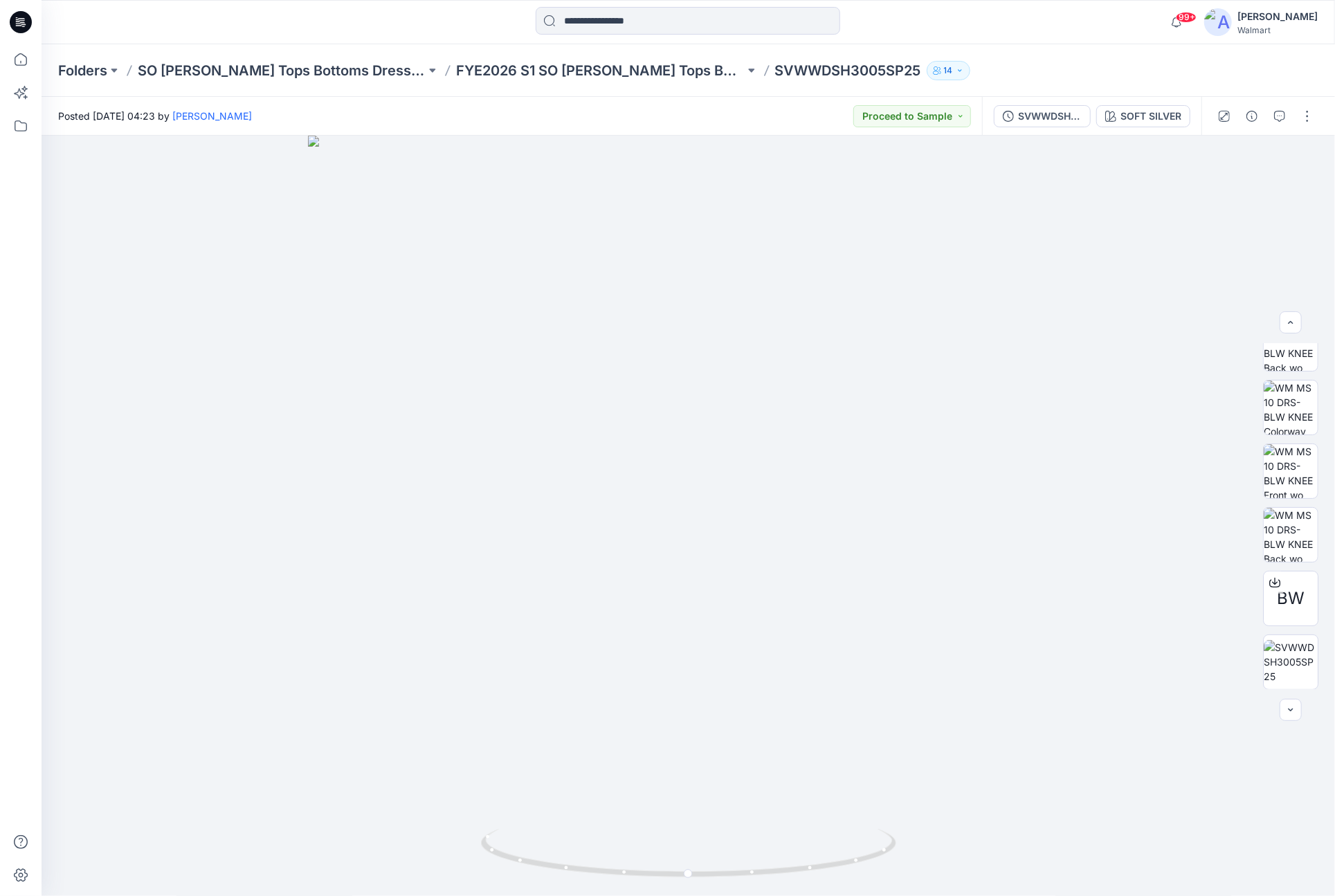
click at [1061, 42] on div "99+ Notifications Sae-A Virtual 3d Team has updated WA EASY PANT with WA LONG P…" at bounding box center [687, 22] width 1293 height 44
